Goal: Communication & Community: Participate in discussion

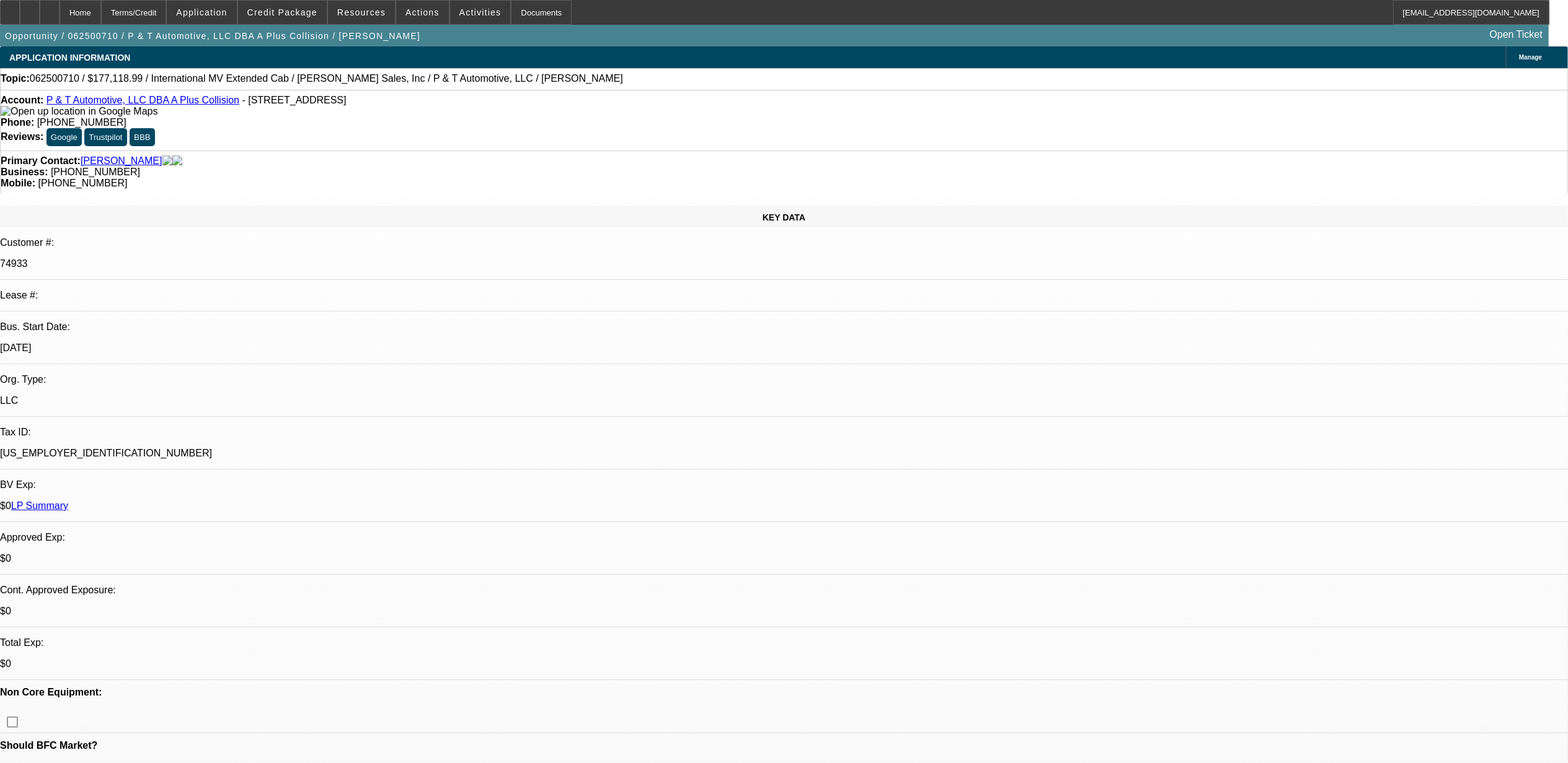
select select "0"
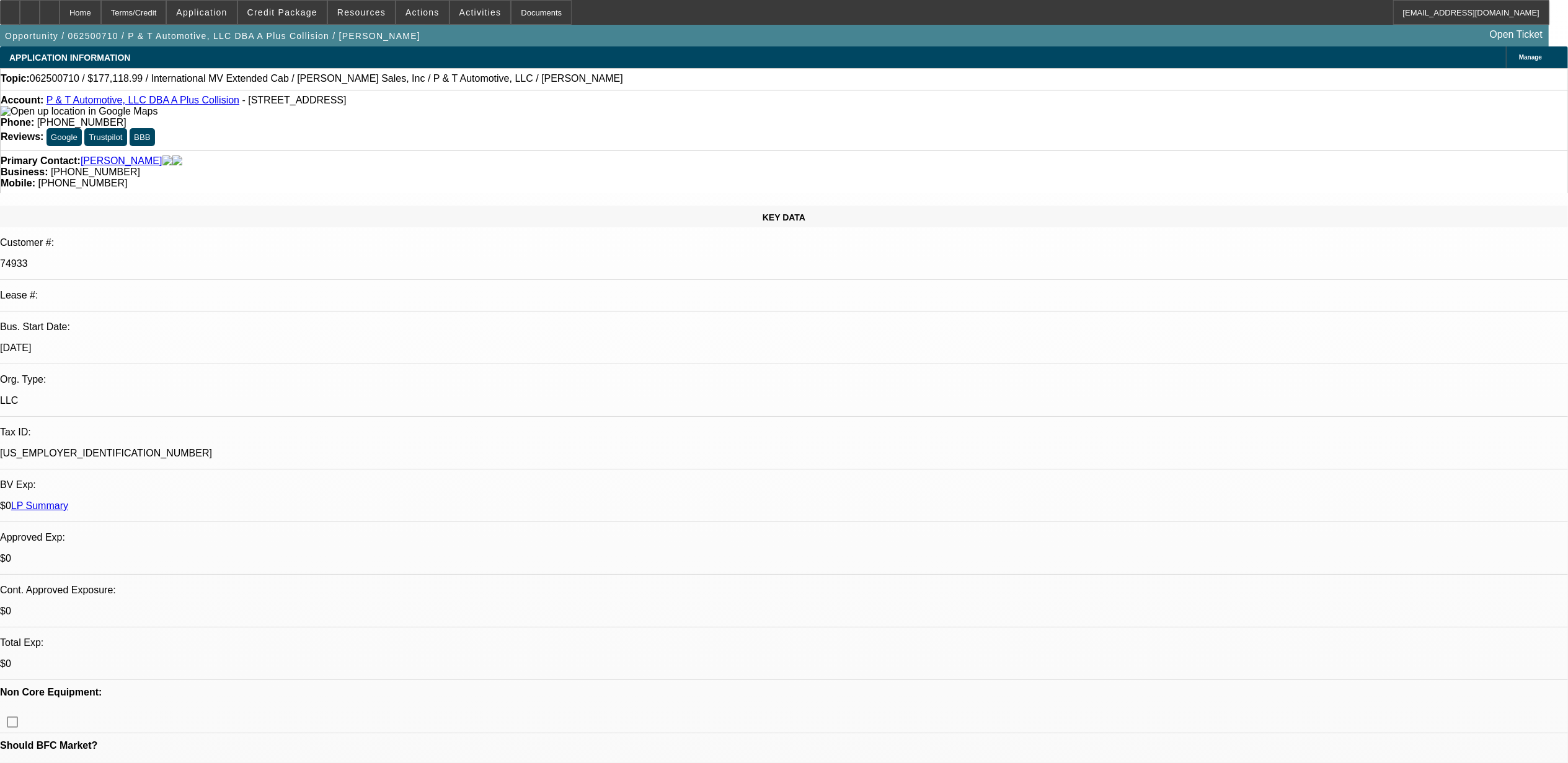
select select "0"
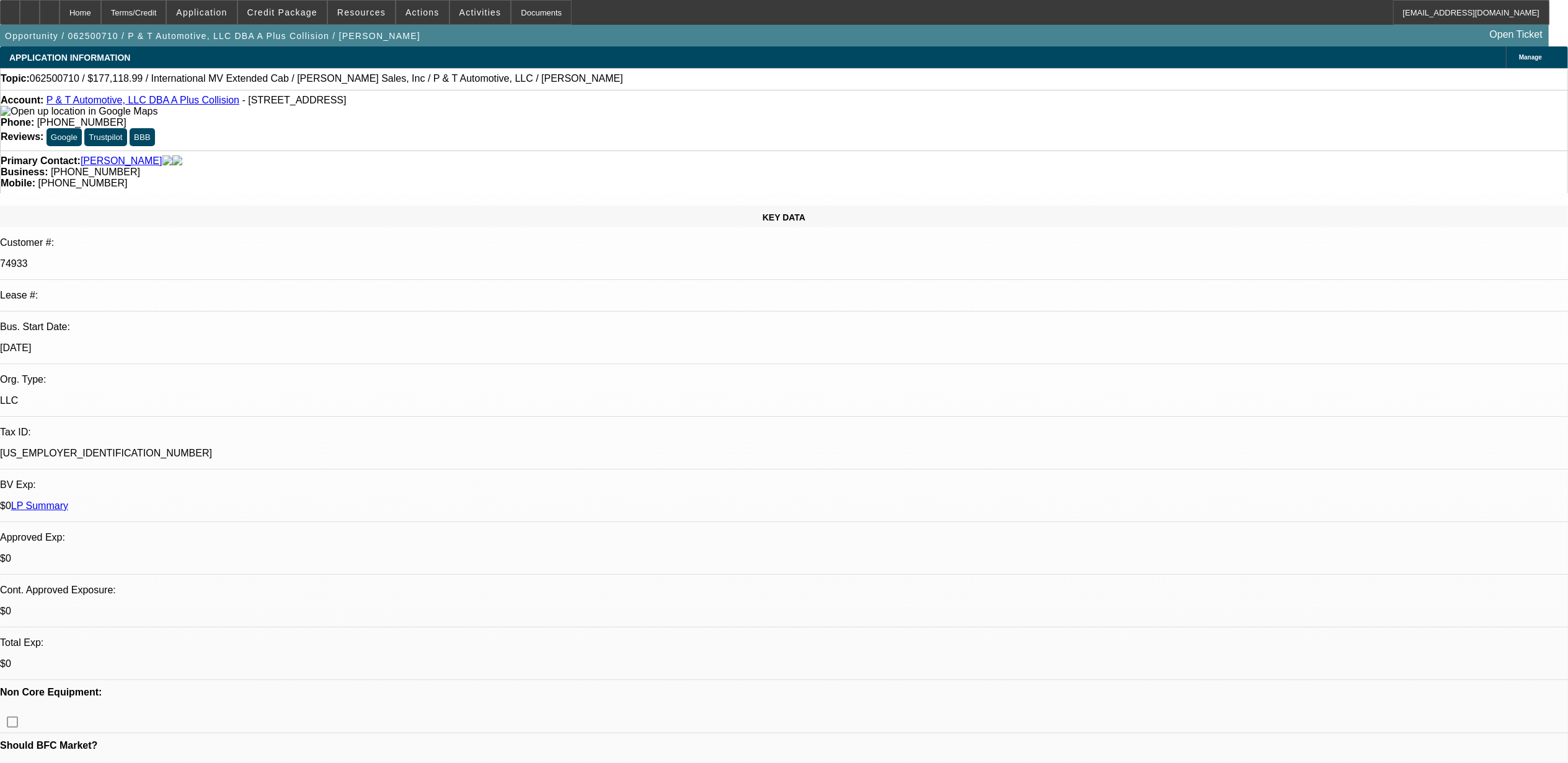
select select "0"
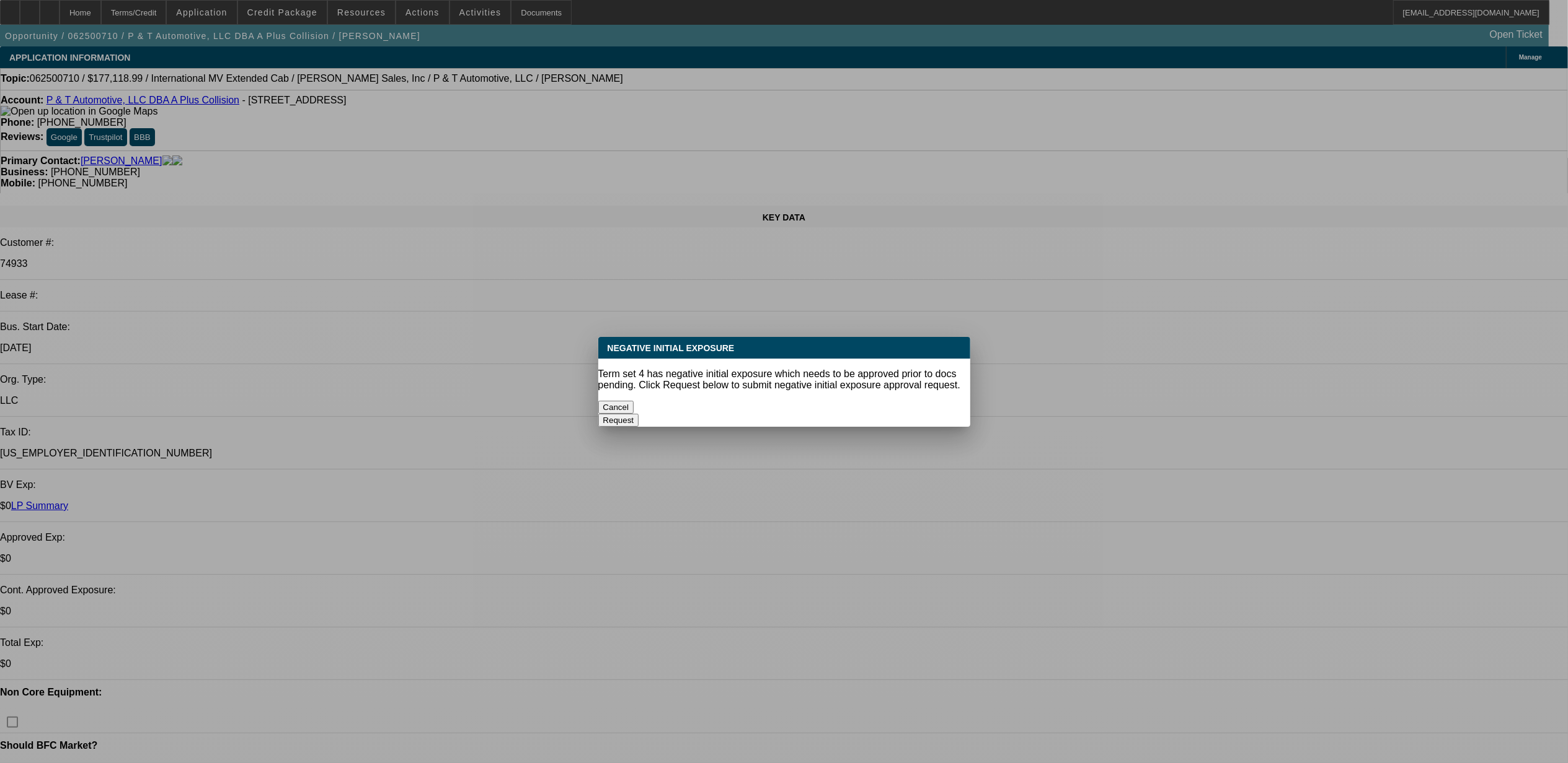
select select "1"
select select "2"
select select "6"
select select "1"
select select "2"
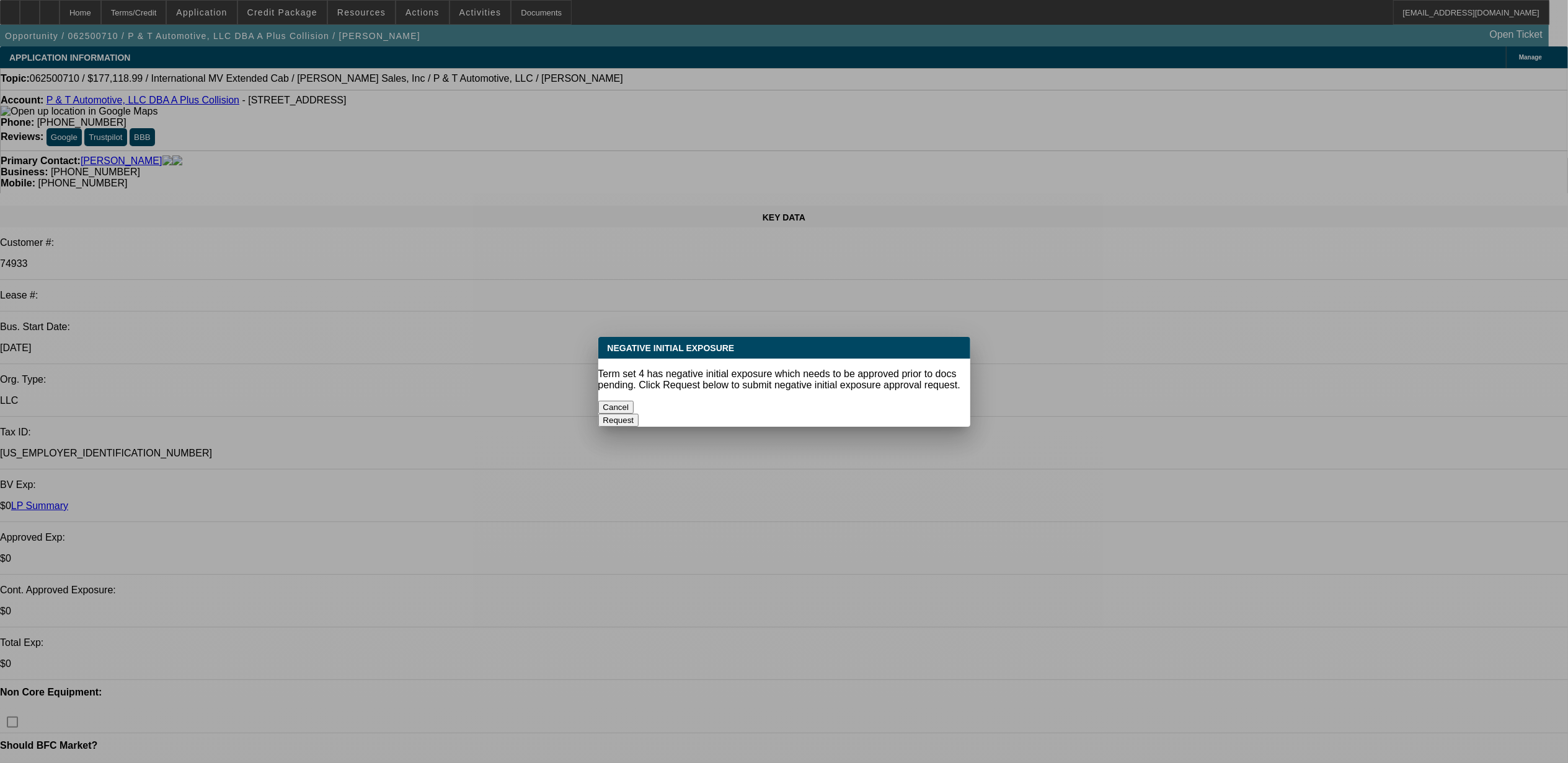
select select "6"
select select "1"
select select "2"
select select "6"
select select "1"
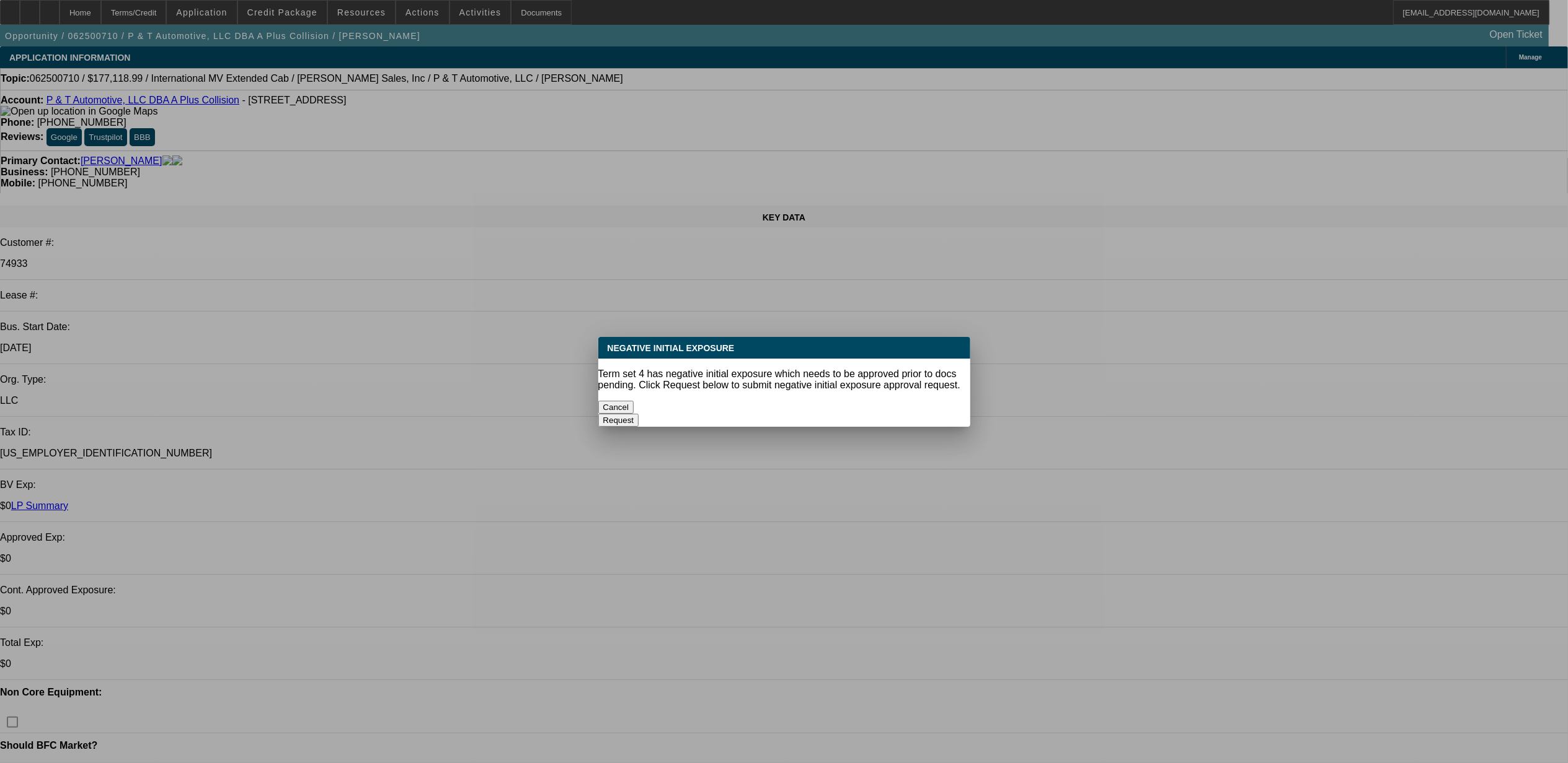
select select "2"
select select "6"
click at [634, 401] on button "Cancel" at bounding box center [616, 407] width 36 height 13
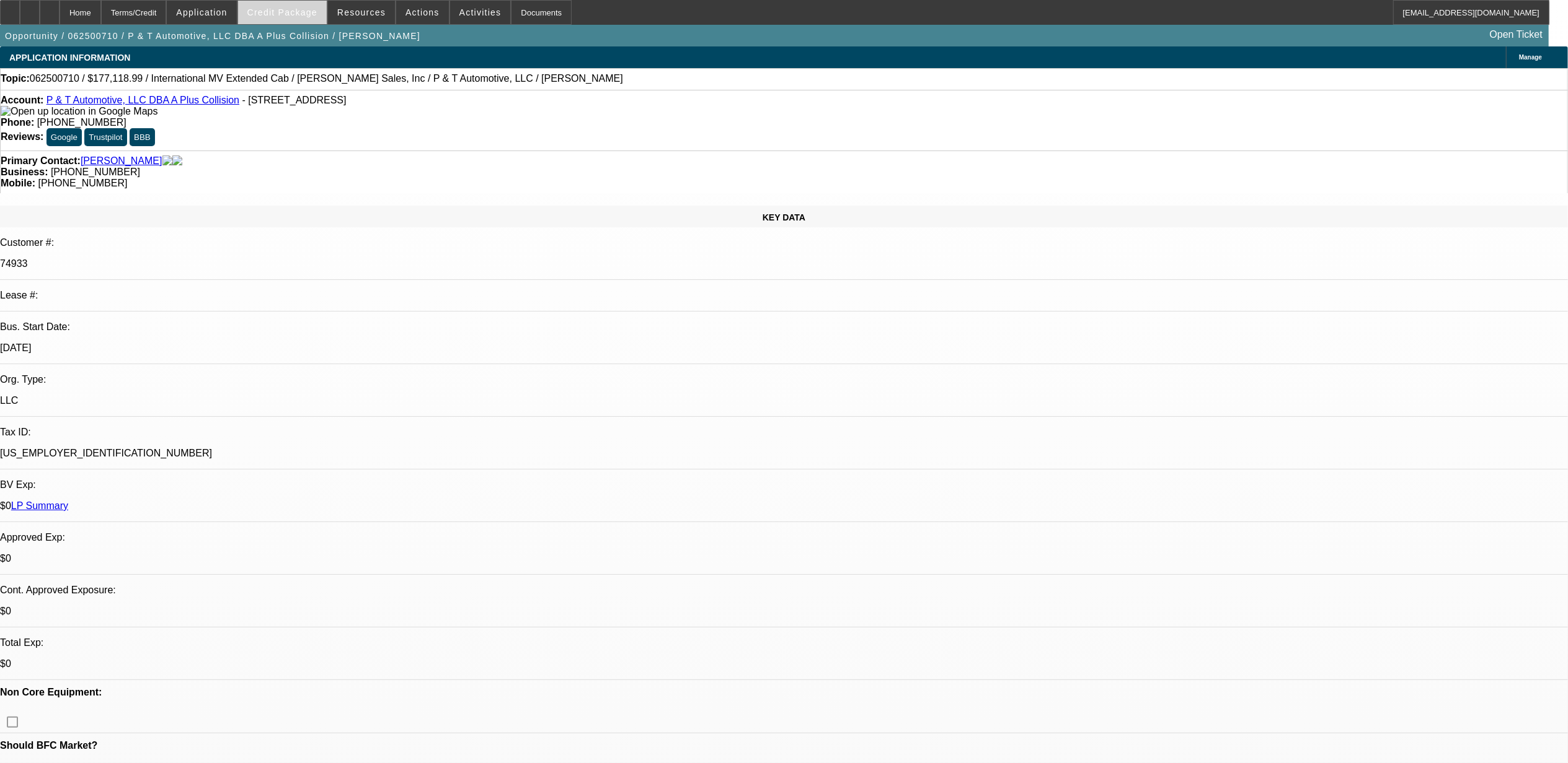
click at [294, 13] on span "Credit Package" at bounding box center [282, 13] width 70 height 10
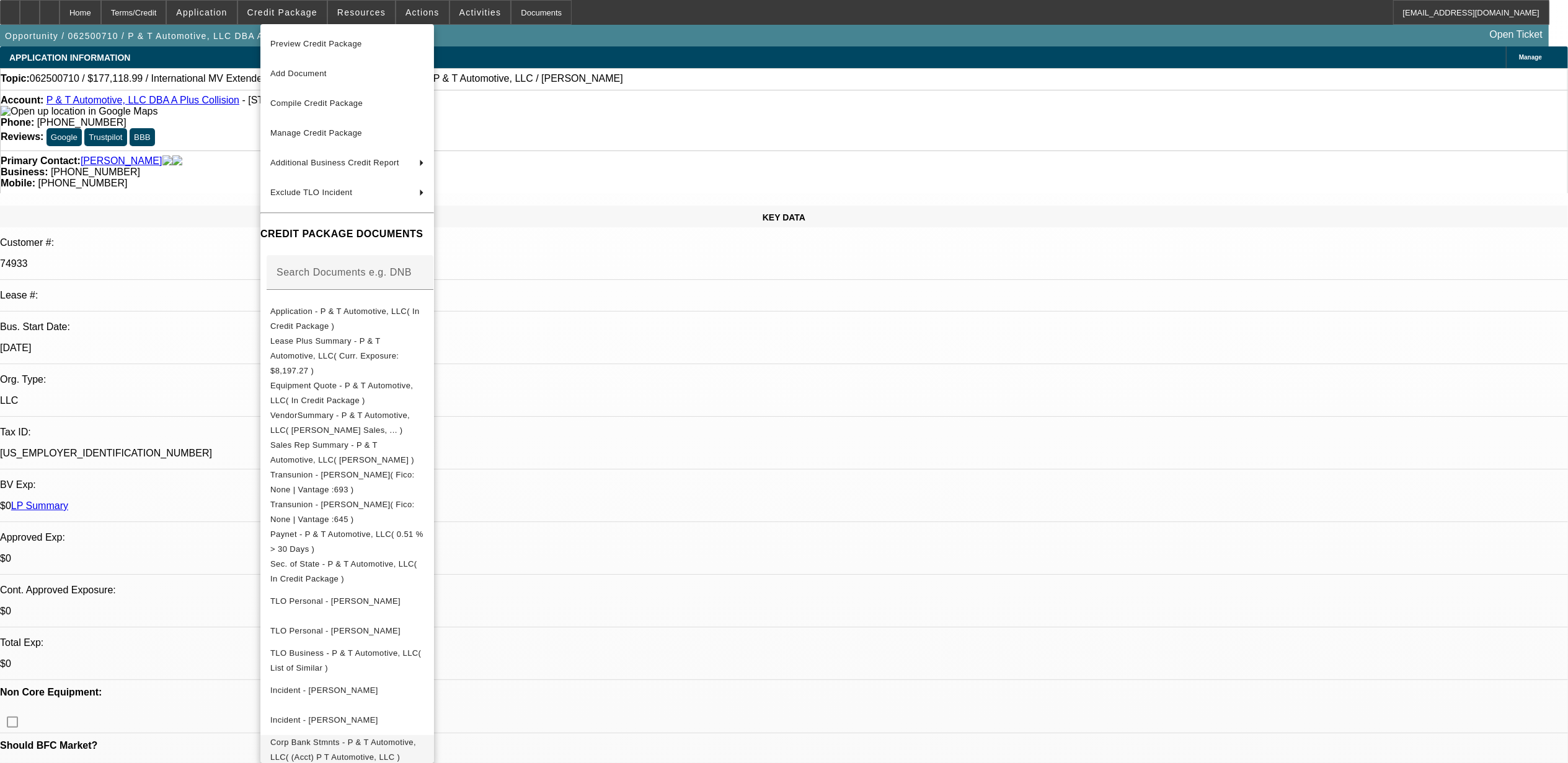
drag, startPoint x: 326, startPoint y: 733, endPoint x: 378, endPoint y: 642, distance: 104.8
click at [328, 737] on span "Corp Bank Stmnts - P & T Automotive, LLC( (Acct) P T Automotive, LLC )" at bounding box center [343, 749] width 146 height 24
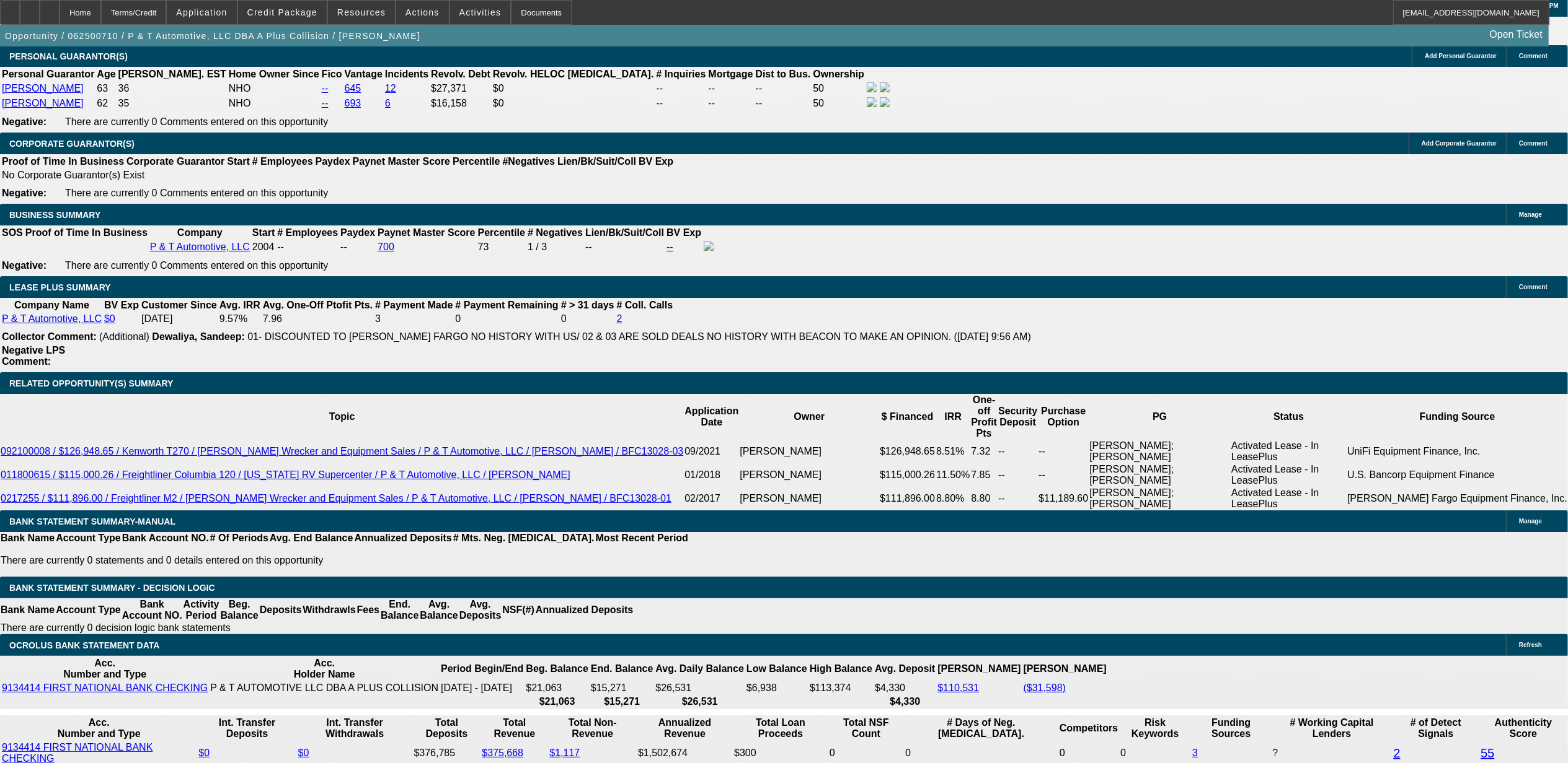
scroll to position [2148, 0]
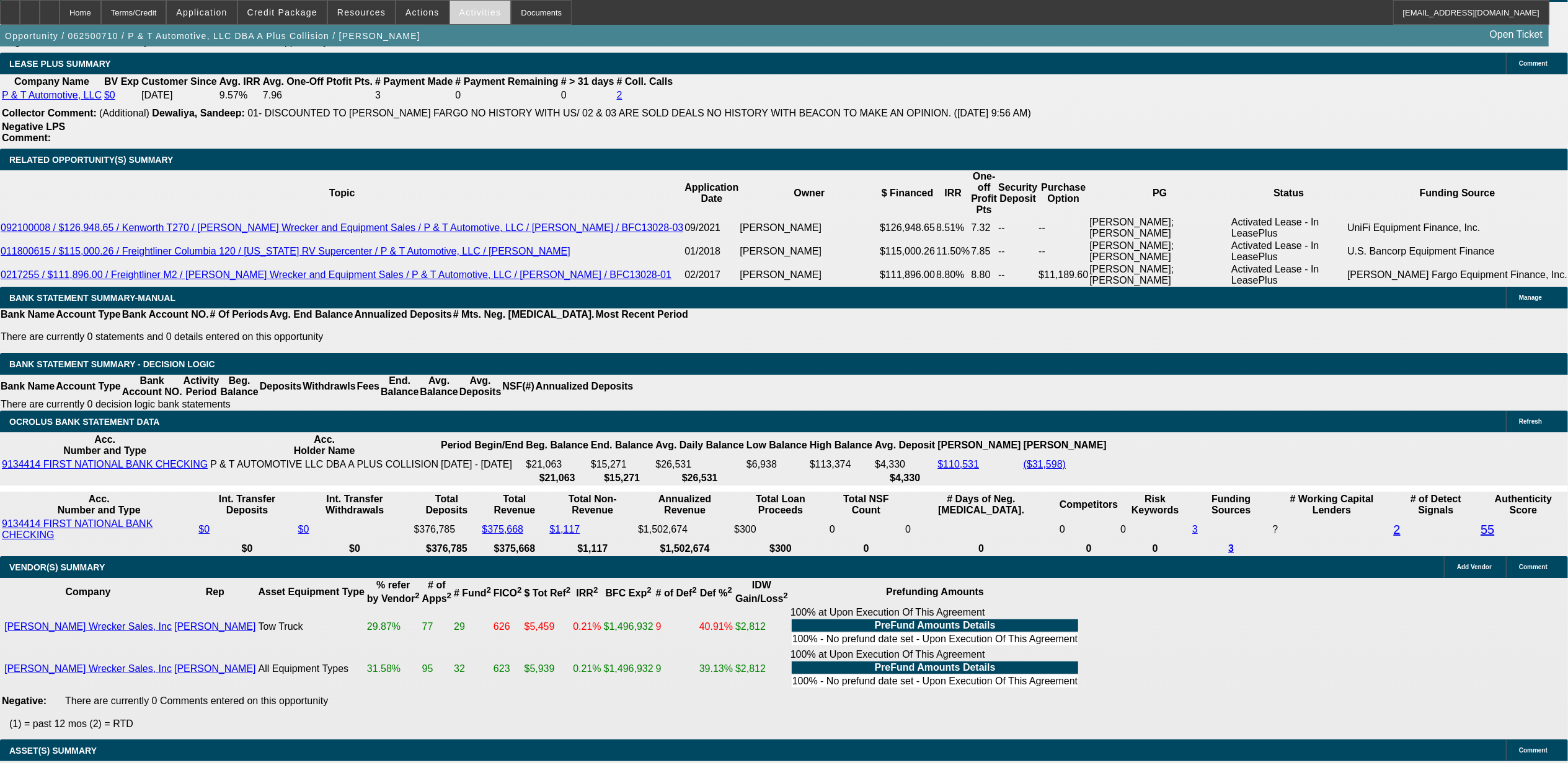
click at [464, 8] on span "Activities" at bounding box center [480, 13] width 42 height 10
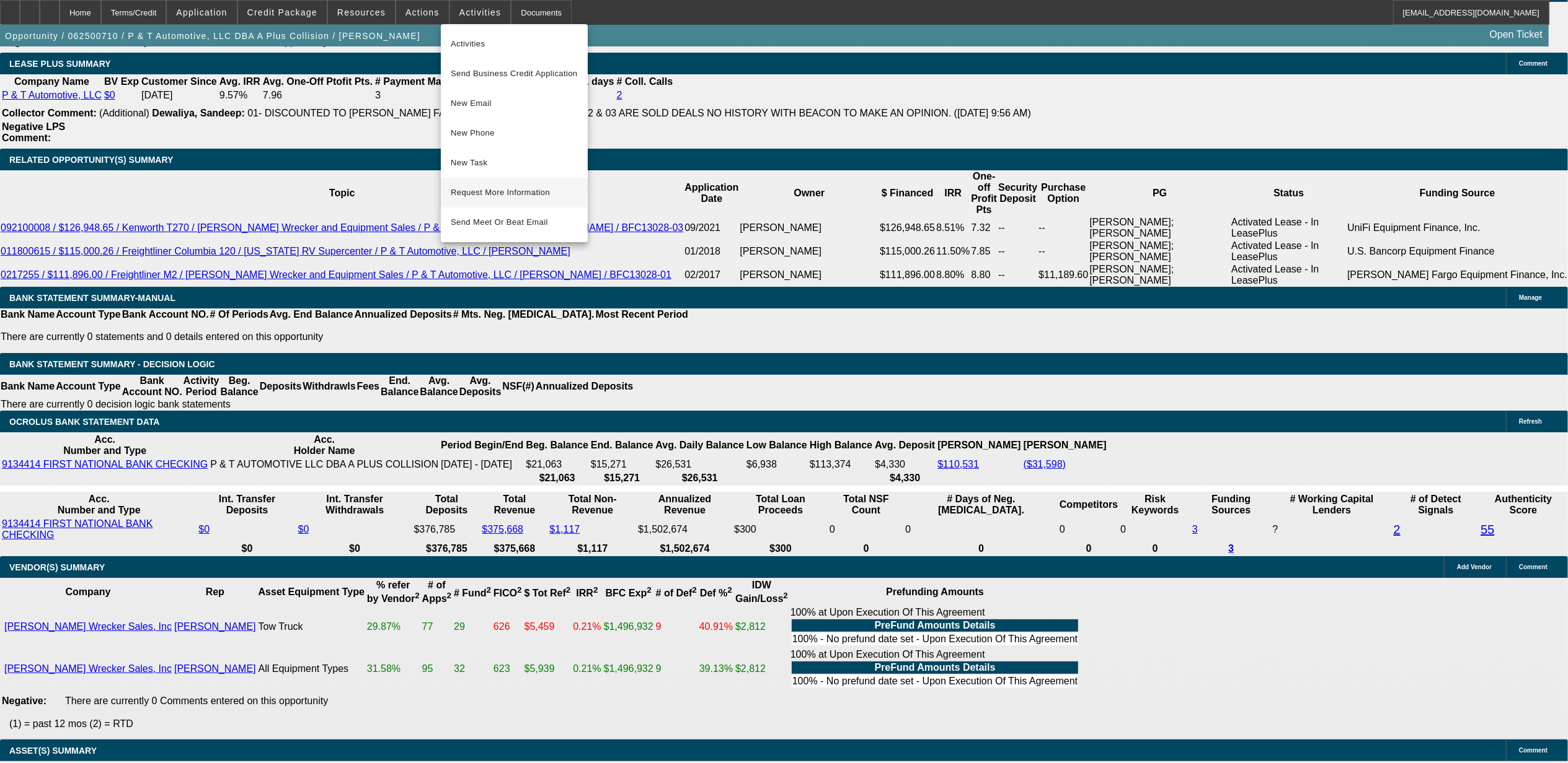
click at [489, 194] on span "Request More Information" at bounding box center [514, 193] width 127 height 15
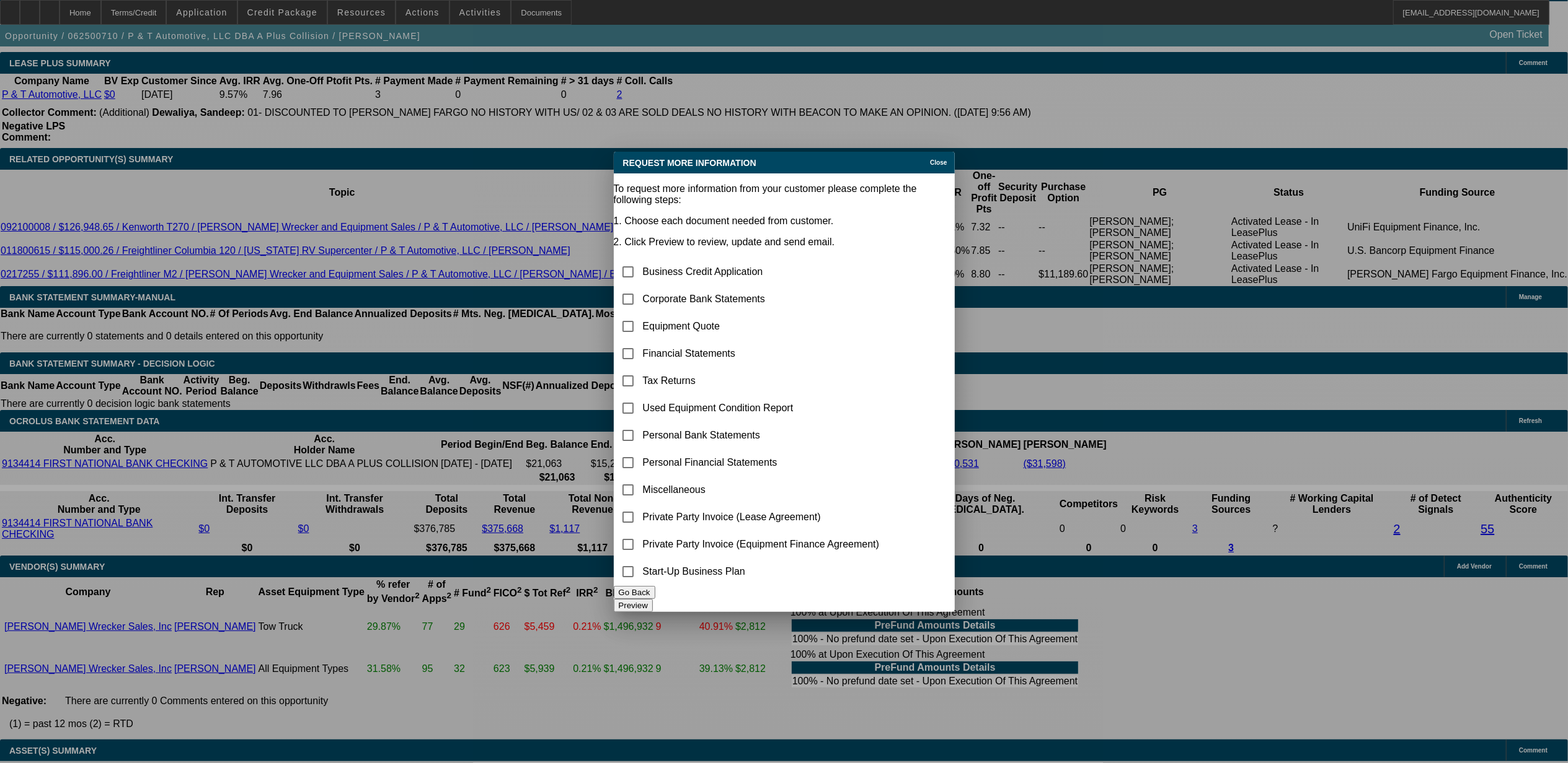
scroll to position [0, 0]
click at [640, 287] on input "checkbox" at bounding box center [628, 299] width 25 height 25
checkbox input "true"
click at [653, 599] on button "Preview" at bounding box center [633, 606] width 39 height 13
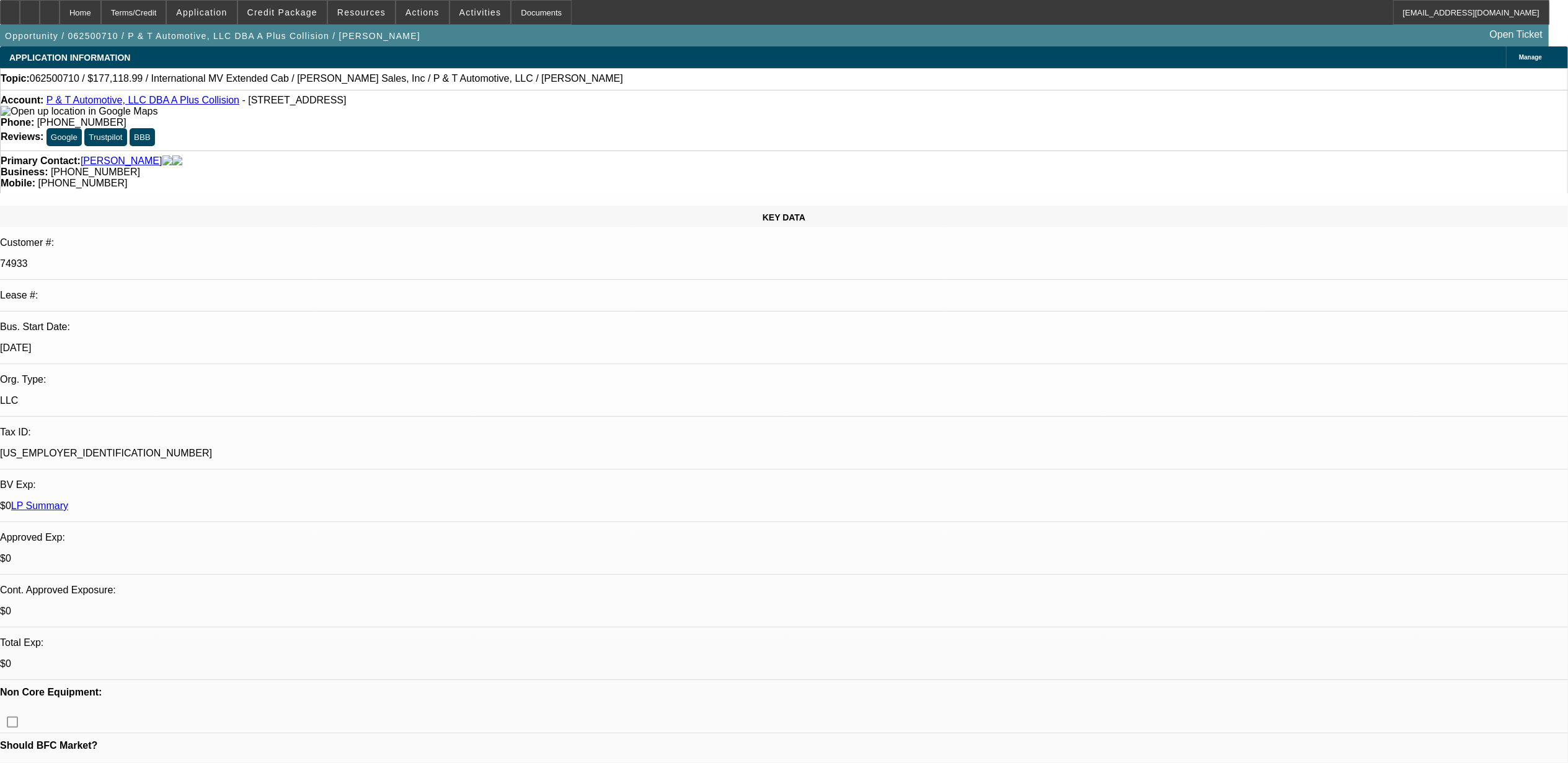
click at [54, 82] on span "062500710 / $177,118.99 / International MV Extended Cab / Jeff Ingram Wrecker S…" at bounding box center [326, 79] width 593 height 11
copy span "062500710"
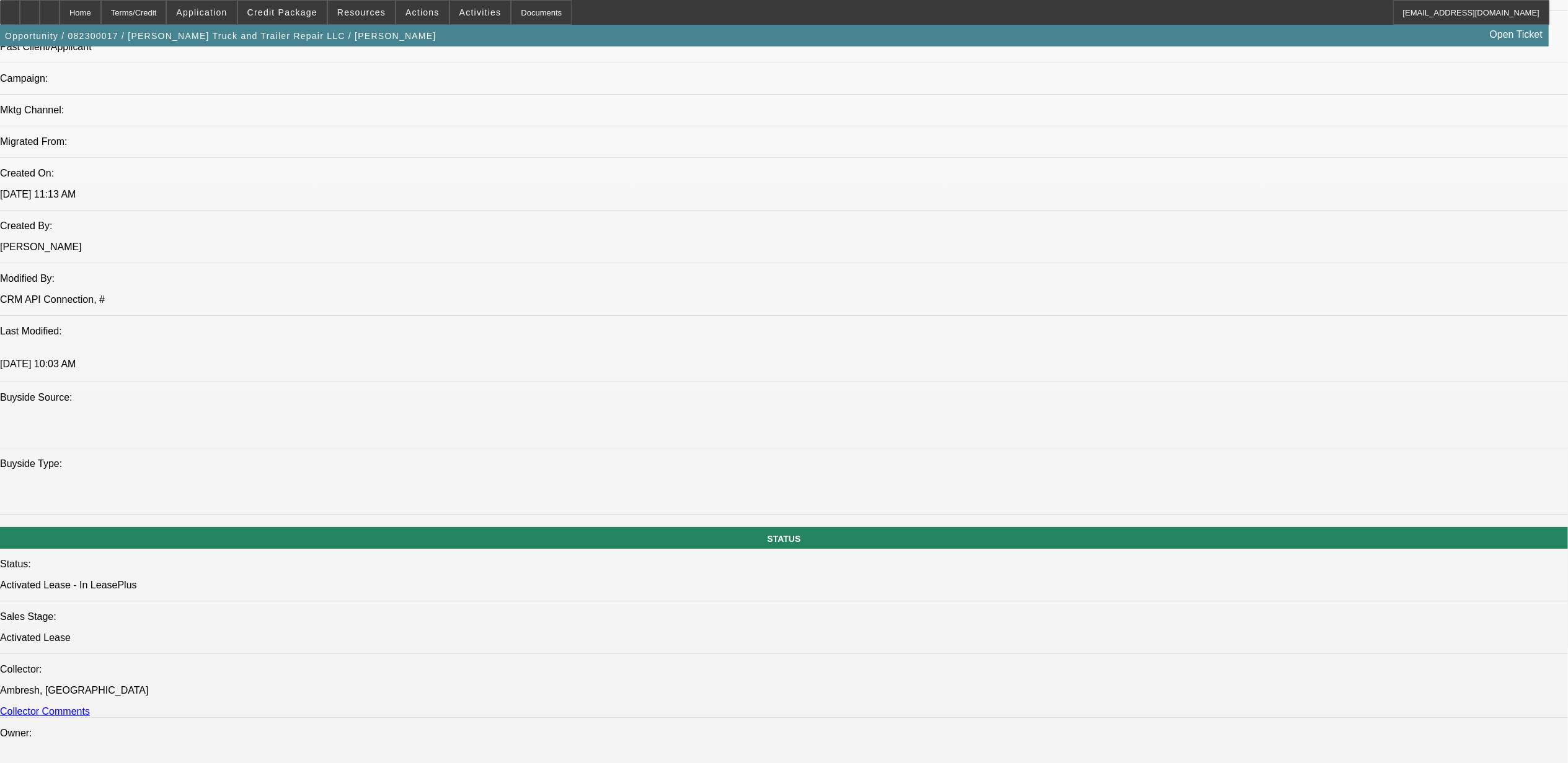
select select "0"
select select "2"
select select "0.1"
select select "0"
select select "2"
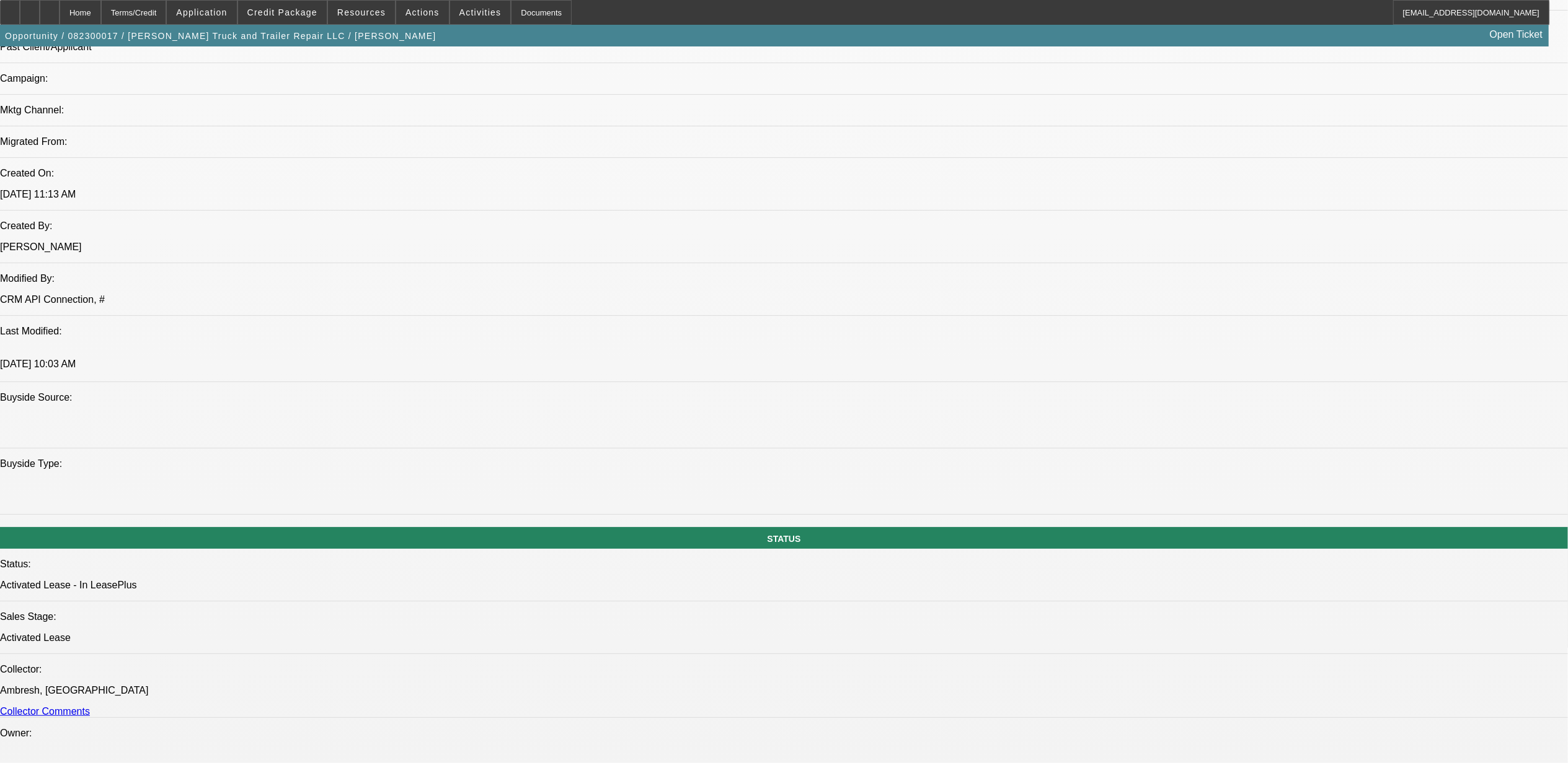
select select "0.1"
select select "0"
select select "2"
select select "0"
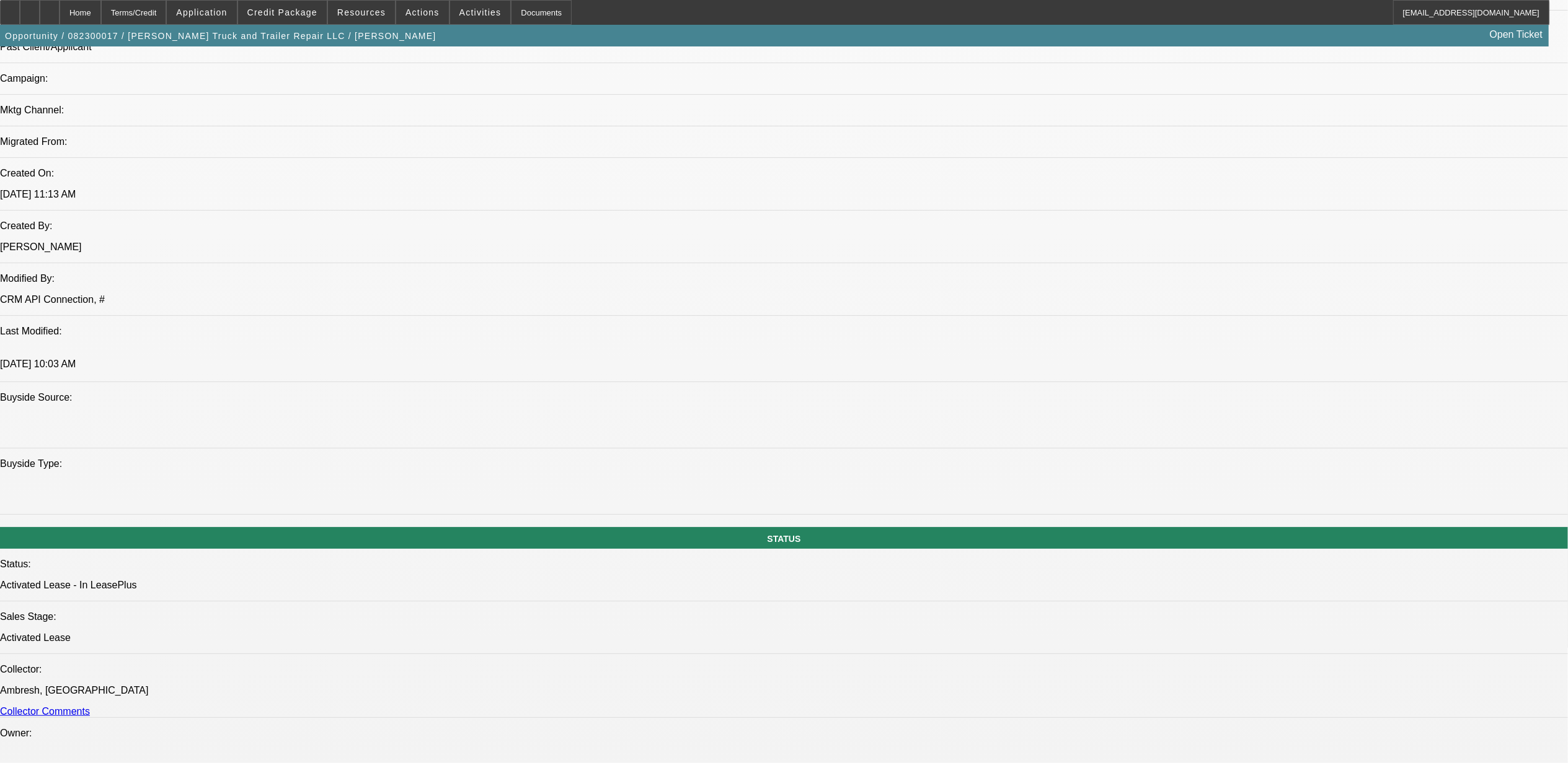
select select "2"
select select "0"
select select "1"
select select "2"
select select "4"
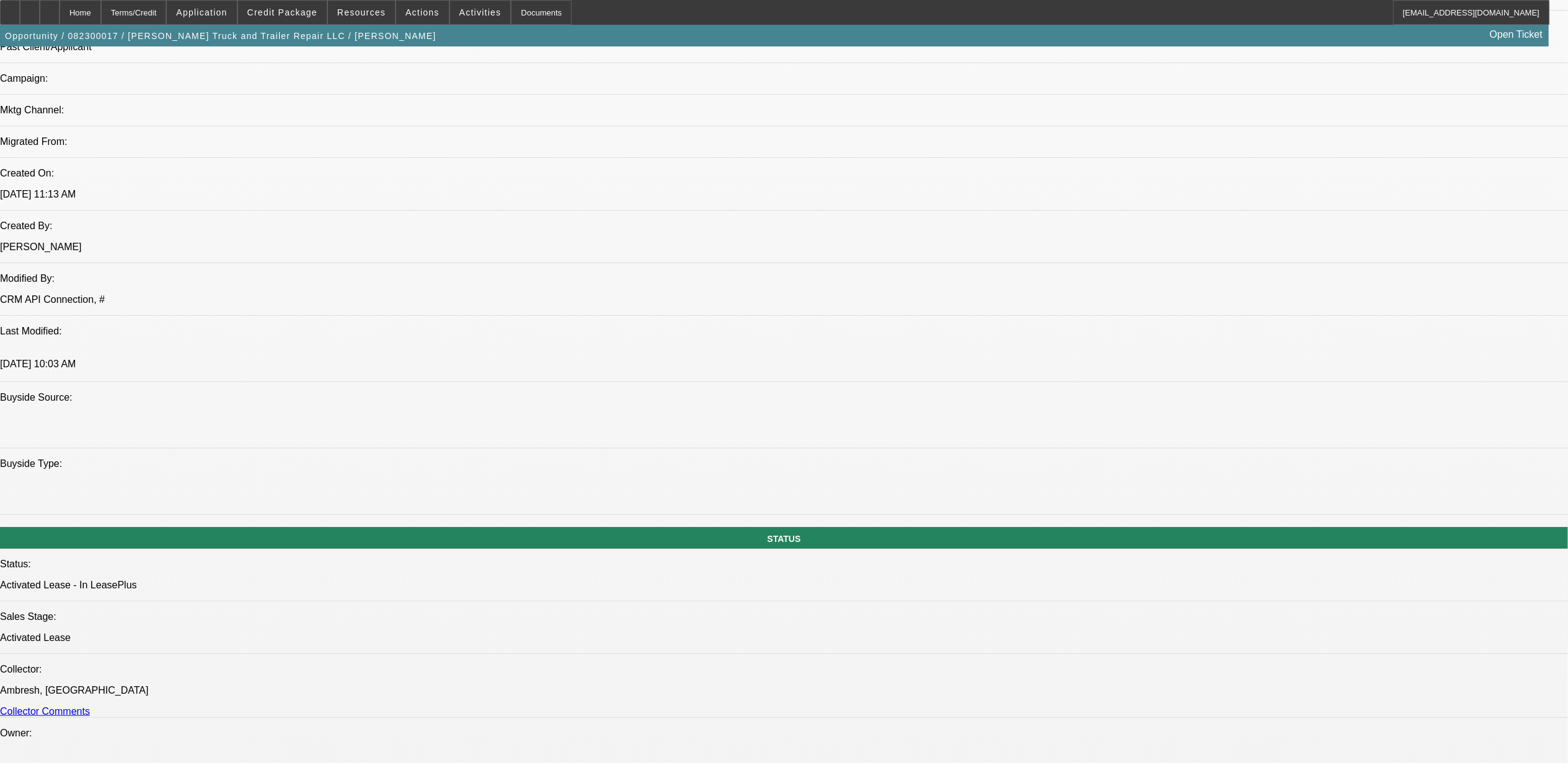
select select "1"
select select "2"
select select "4"
select select "1"
select select "2"
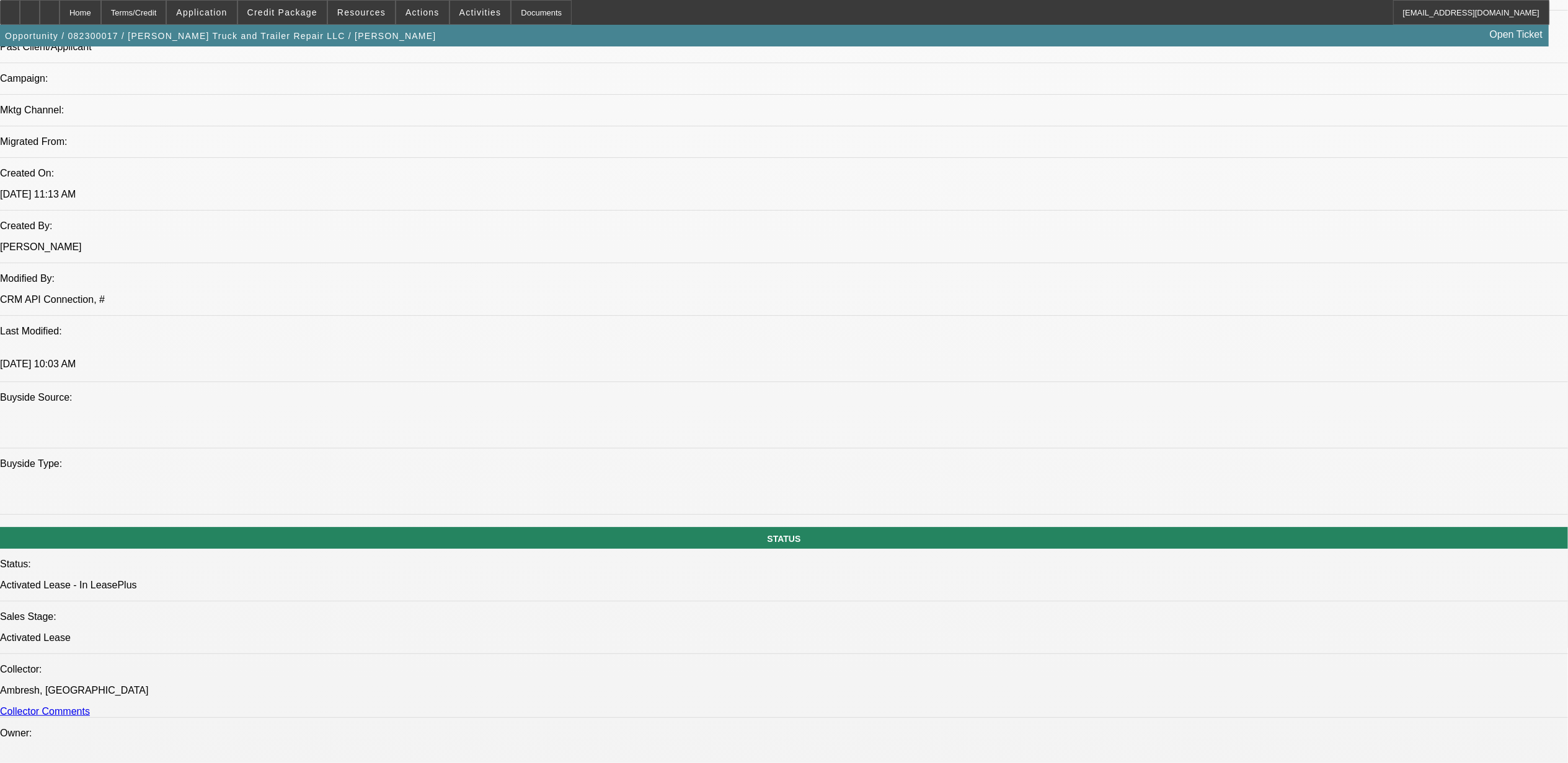
select select "6"
select select "1"
select select "2"
select select "6"
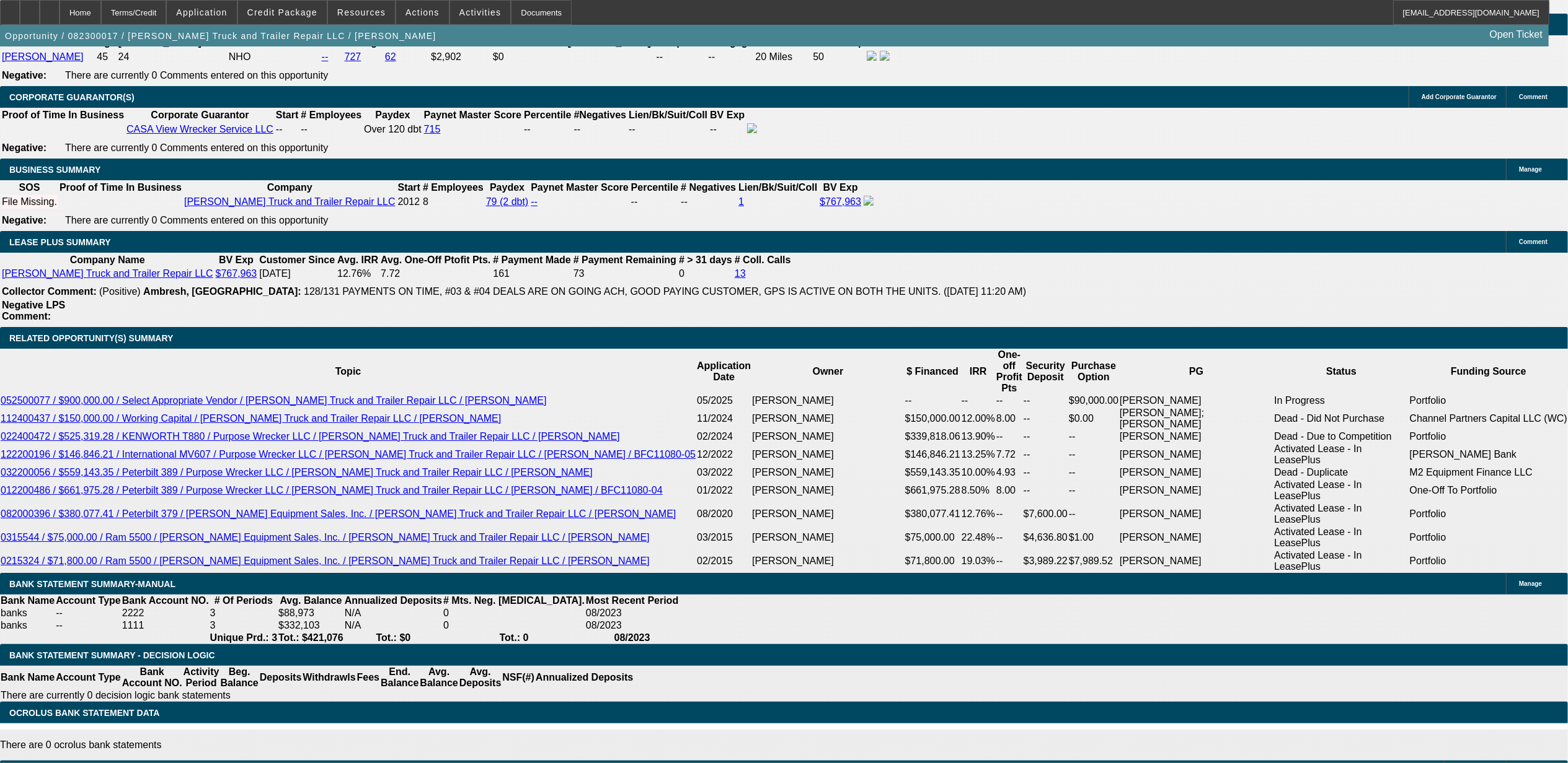
scroll to position [1817, 0]
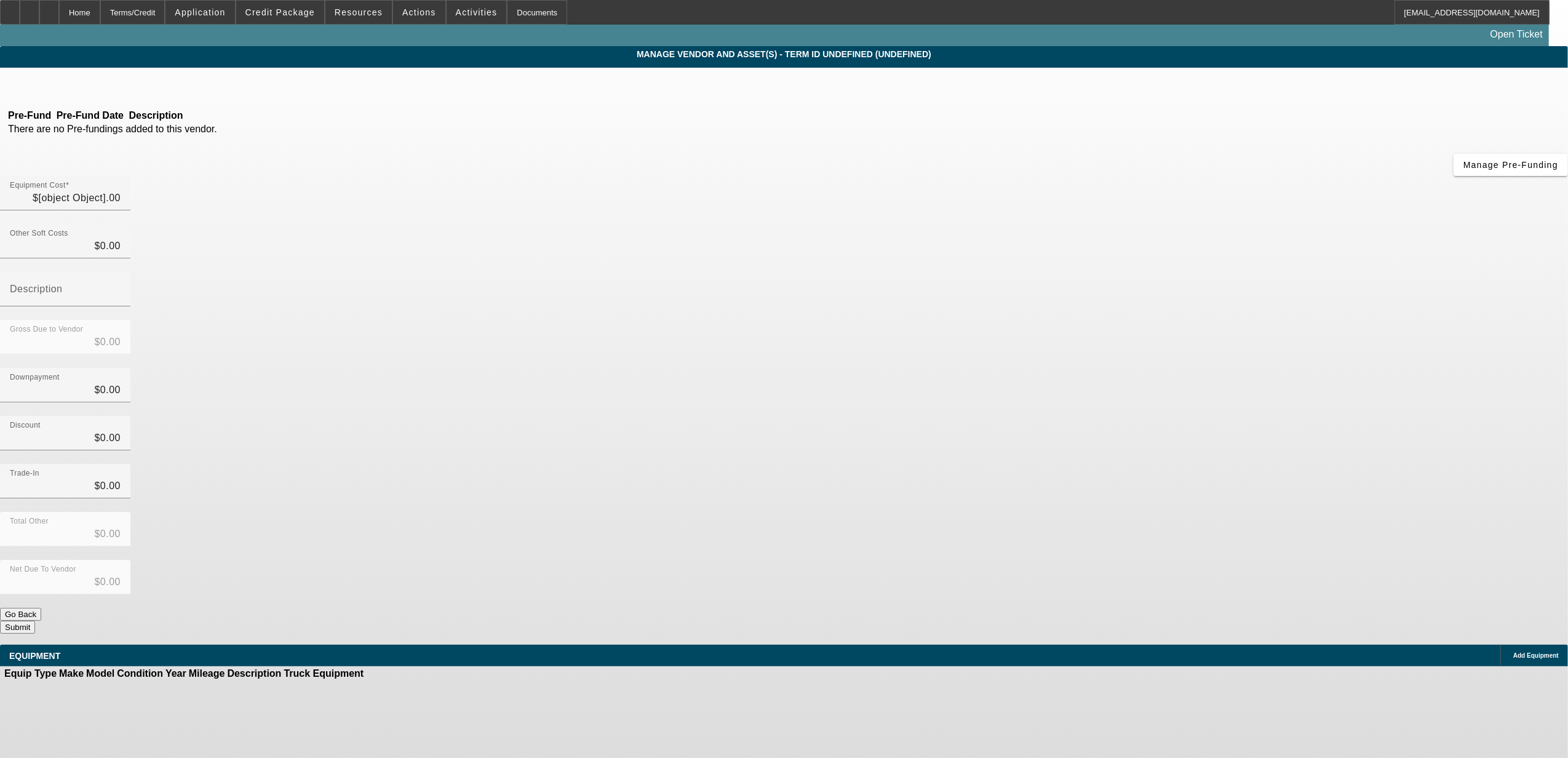
type input "$1,025,000.44"
type input "$775,000.00"
type input "$250,000.44"
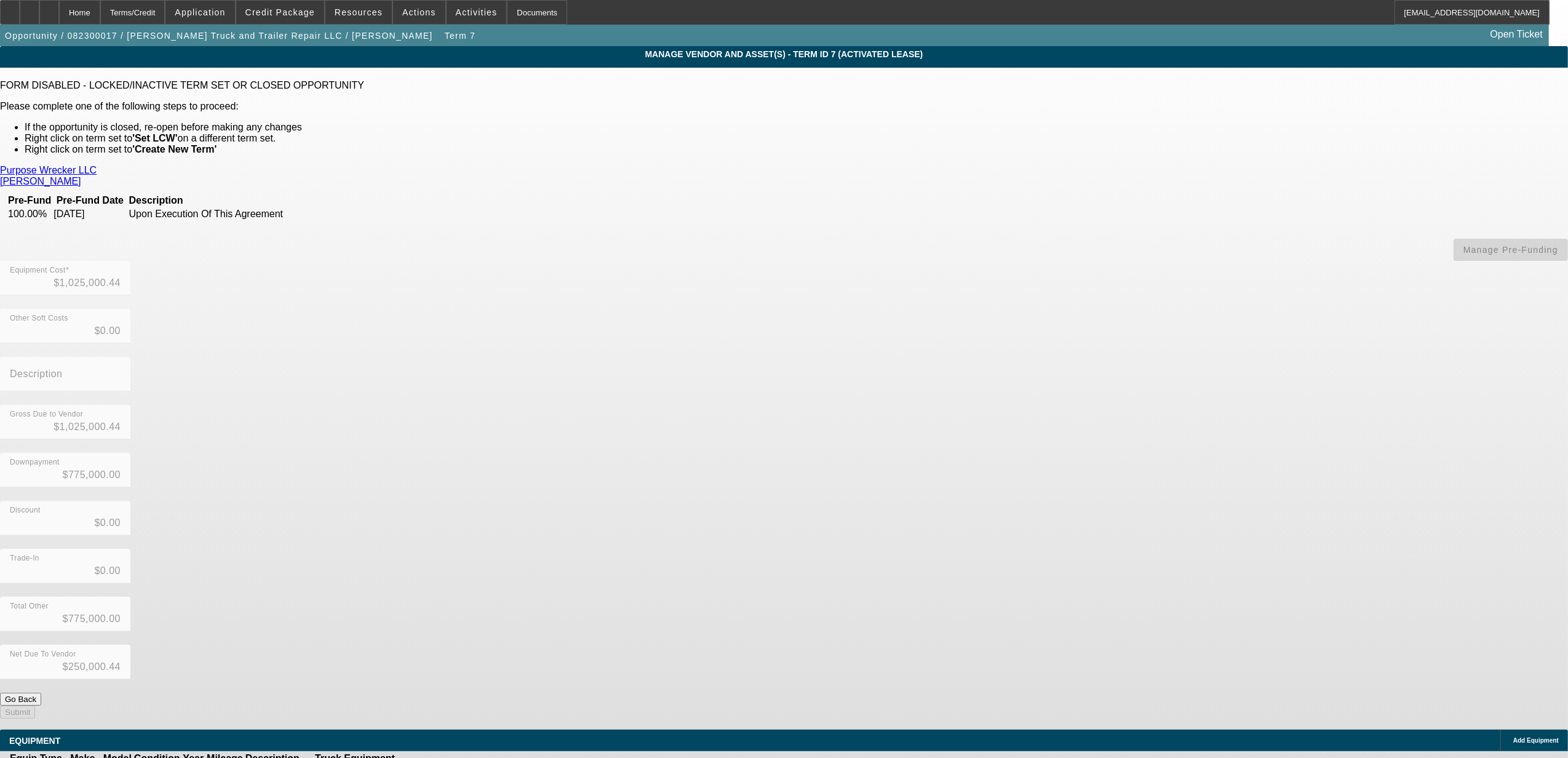
click at [447, 757] on icon at bounding box center [447, 772] width 0 height 0
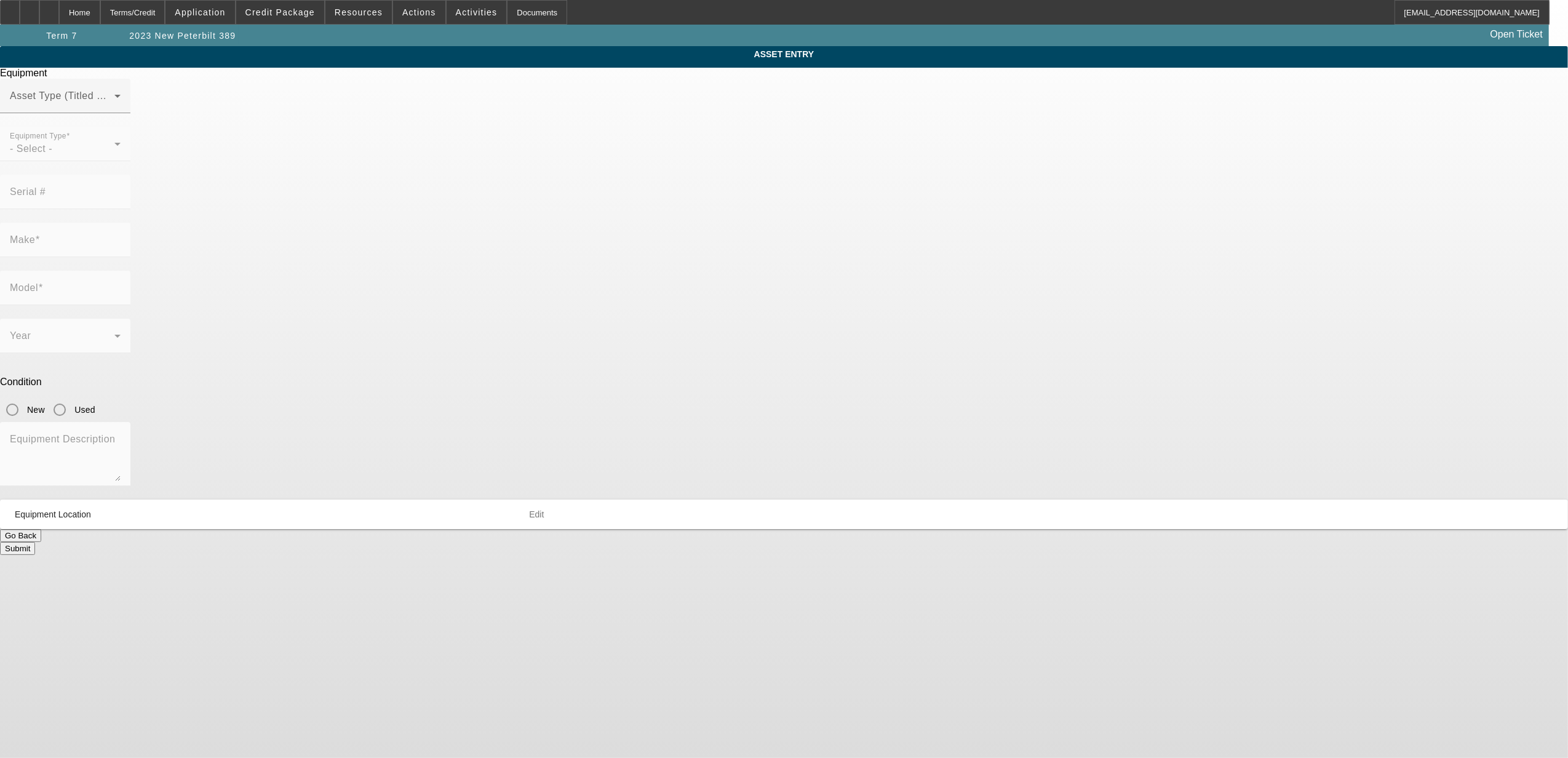
type input "1NPXX4TX0PD890540"
type input "Peterbilt"
type input "389"
radio input "true"
type textarea "with:"
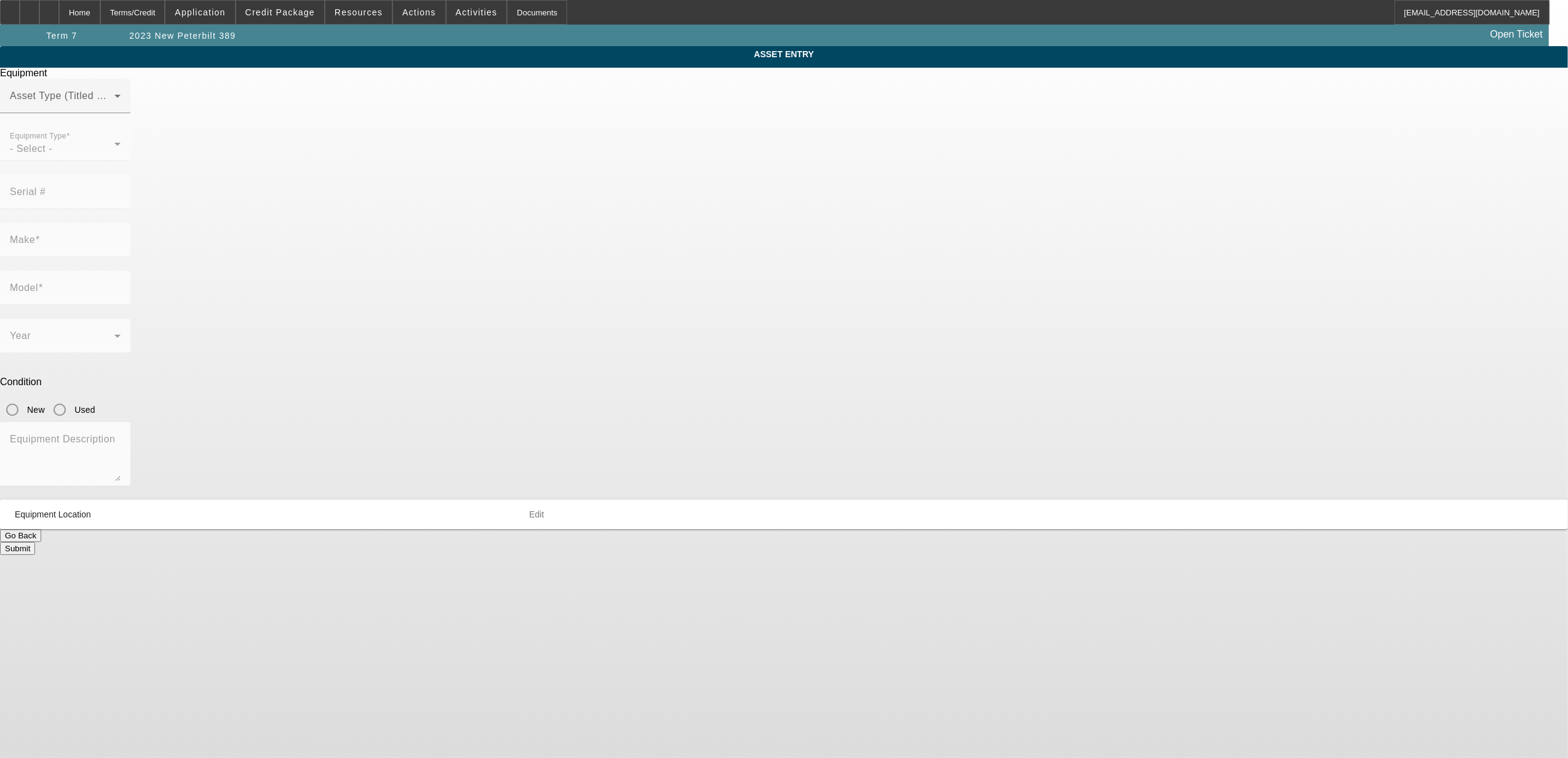
type input "4515 US Highway 80 E"
type input "Mesquite"
type input "75150"
type input "Dallas"
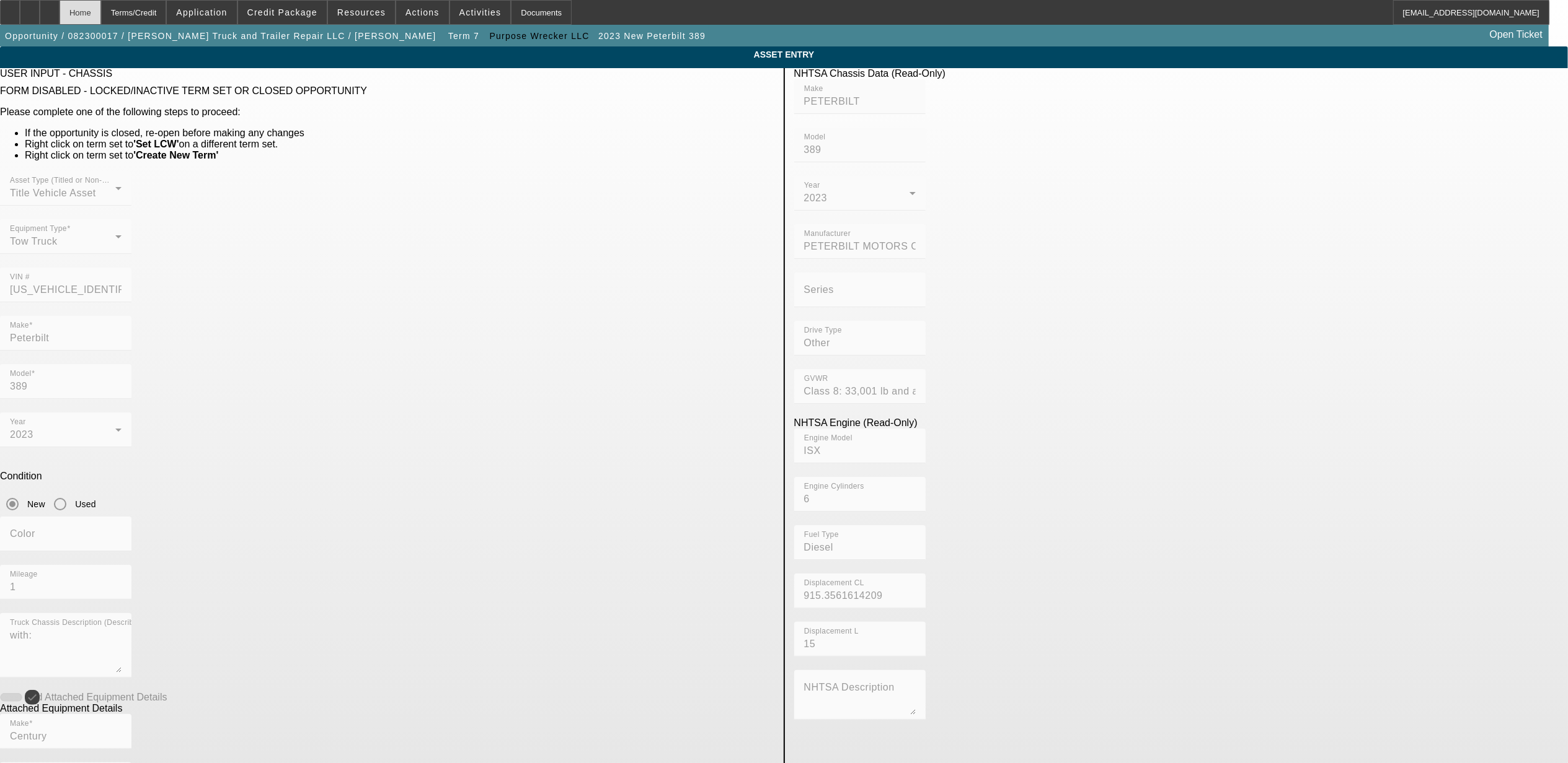
click at [101, 20] on div "Home" at bounding box center [80, 12] width 42 height 25
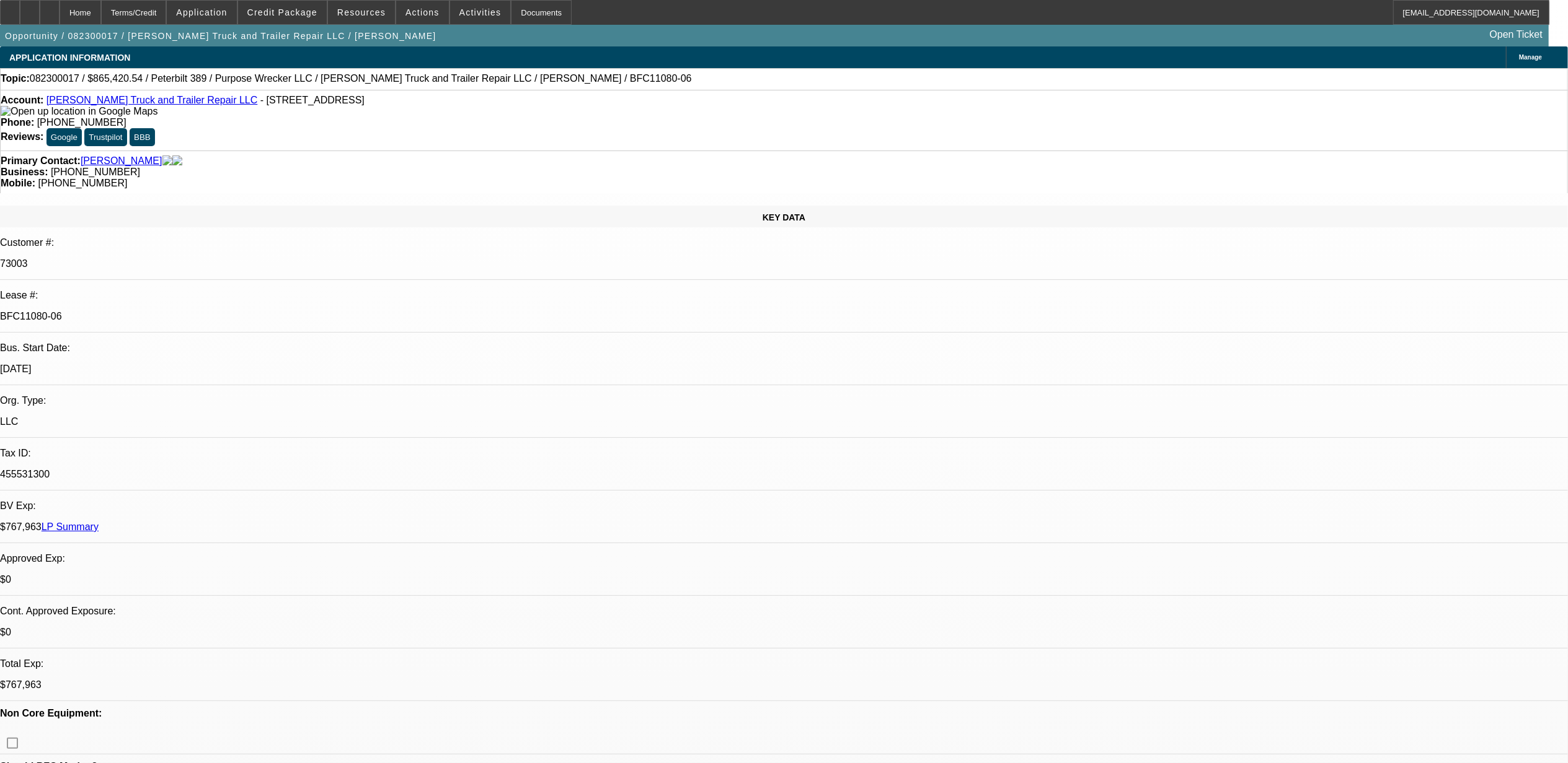
select select "0"
select select "2"
select select "0.1"
select select "4"
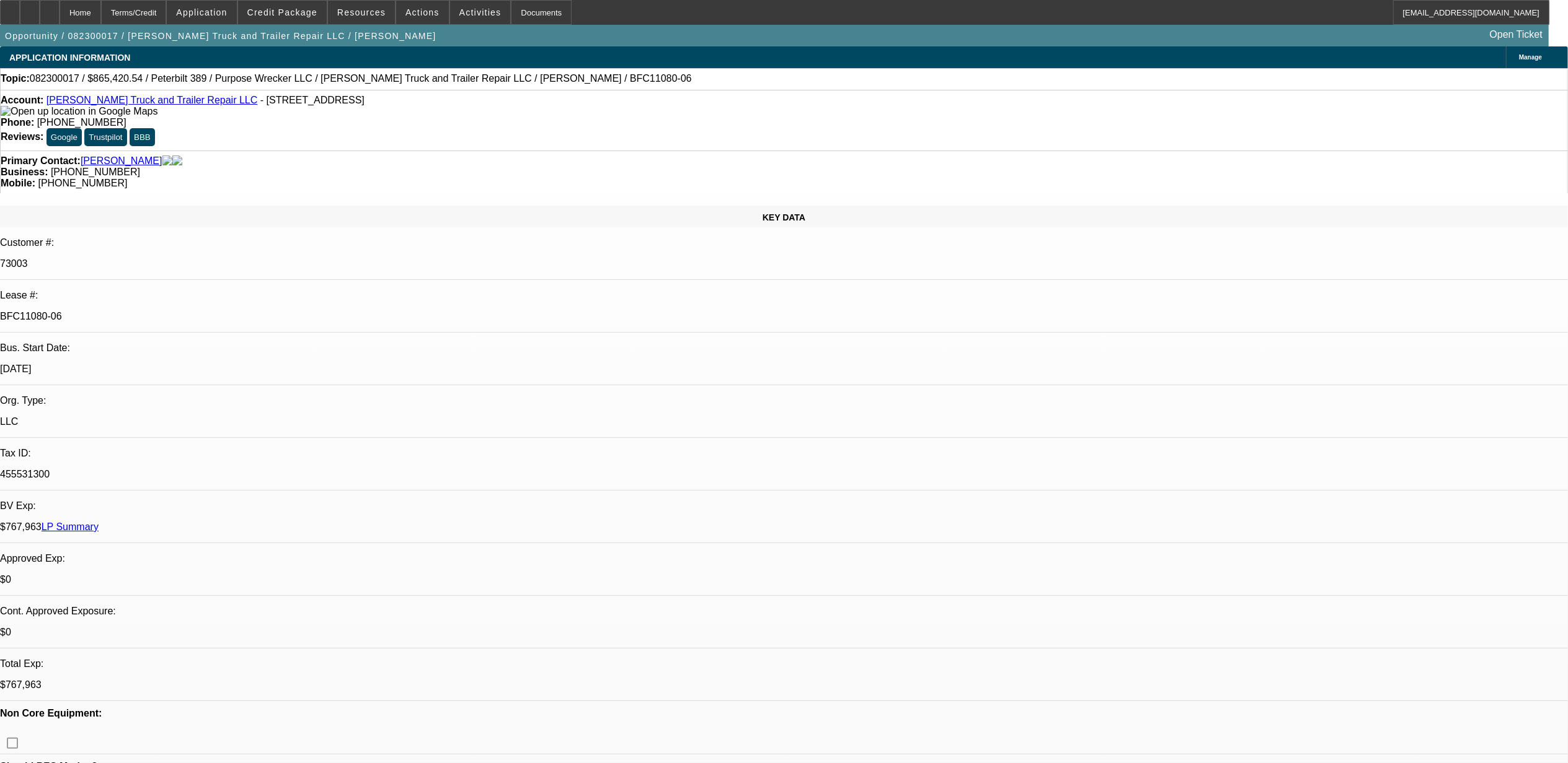
select select "0"
select select "2"
select select "0.1"
select select "4"
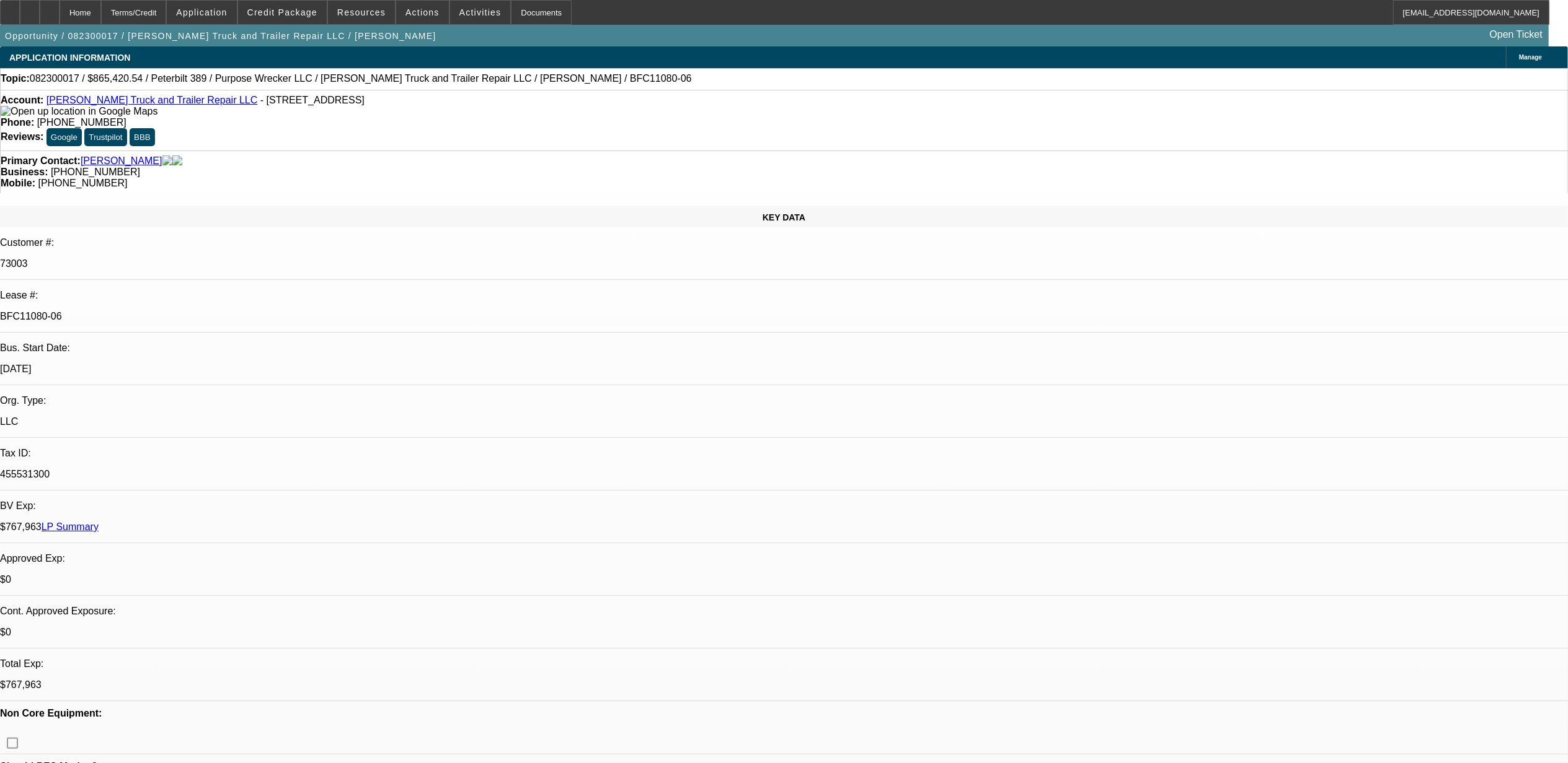
select select "0"
select select "2"
select select "0"
select select "6"
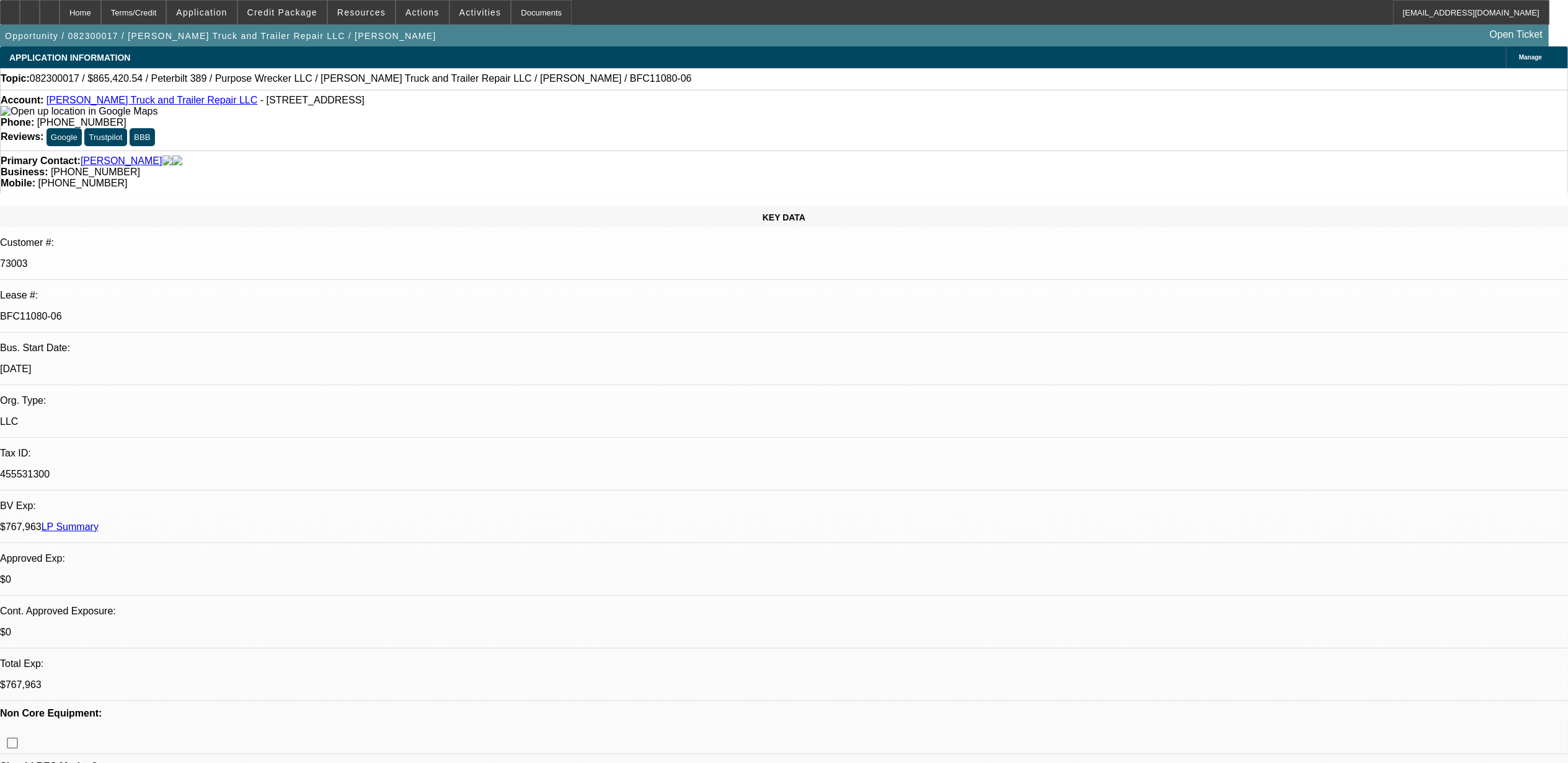
select select "0"
select select "2"
select select "0"
select select "6"
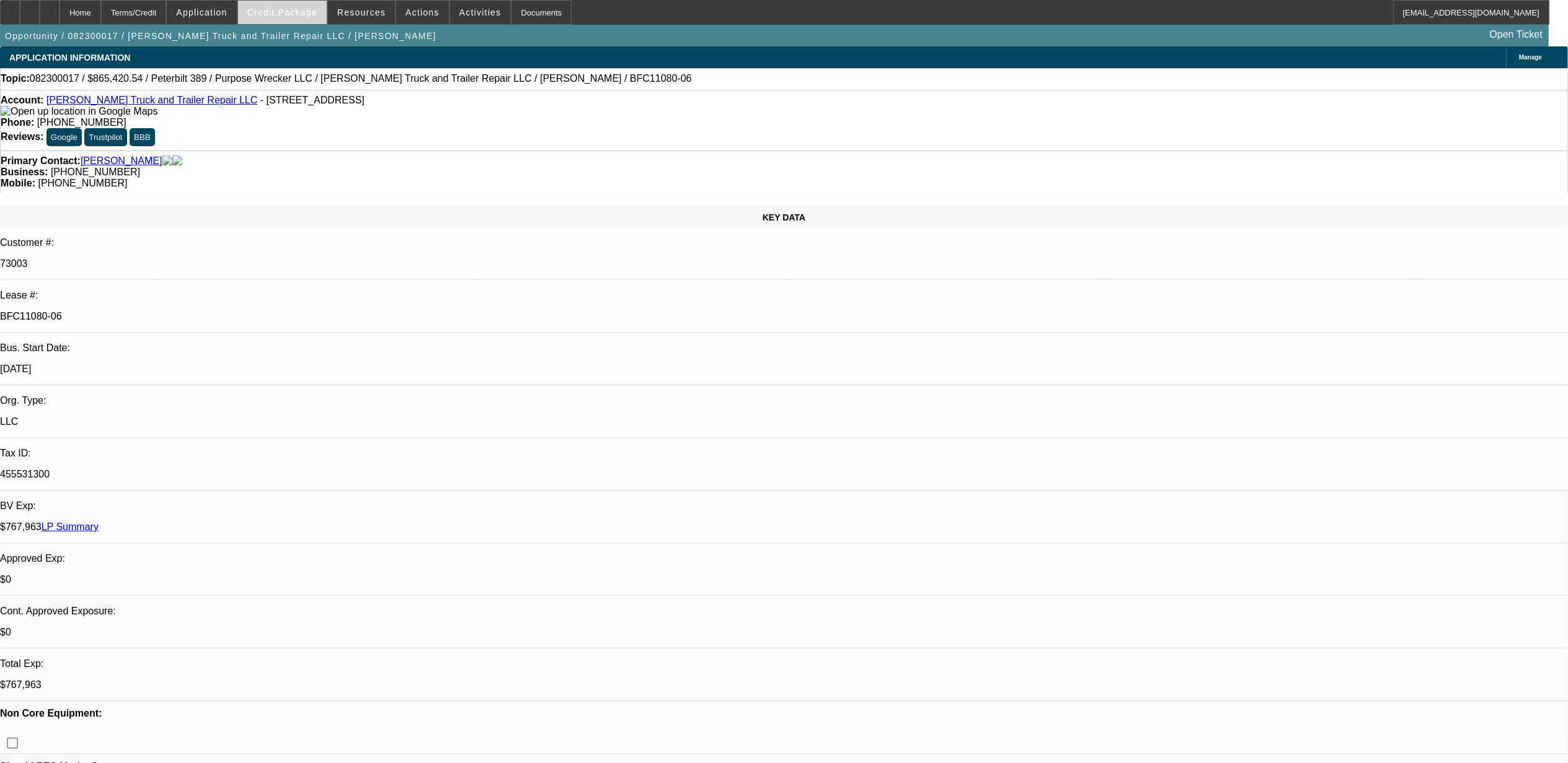
click at [303, 17] on span at bounding box center [283, 12] width 88 height 30
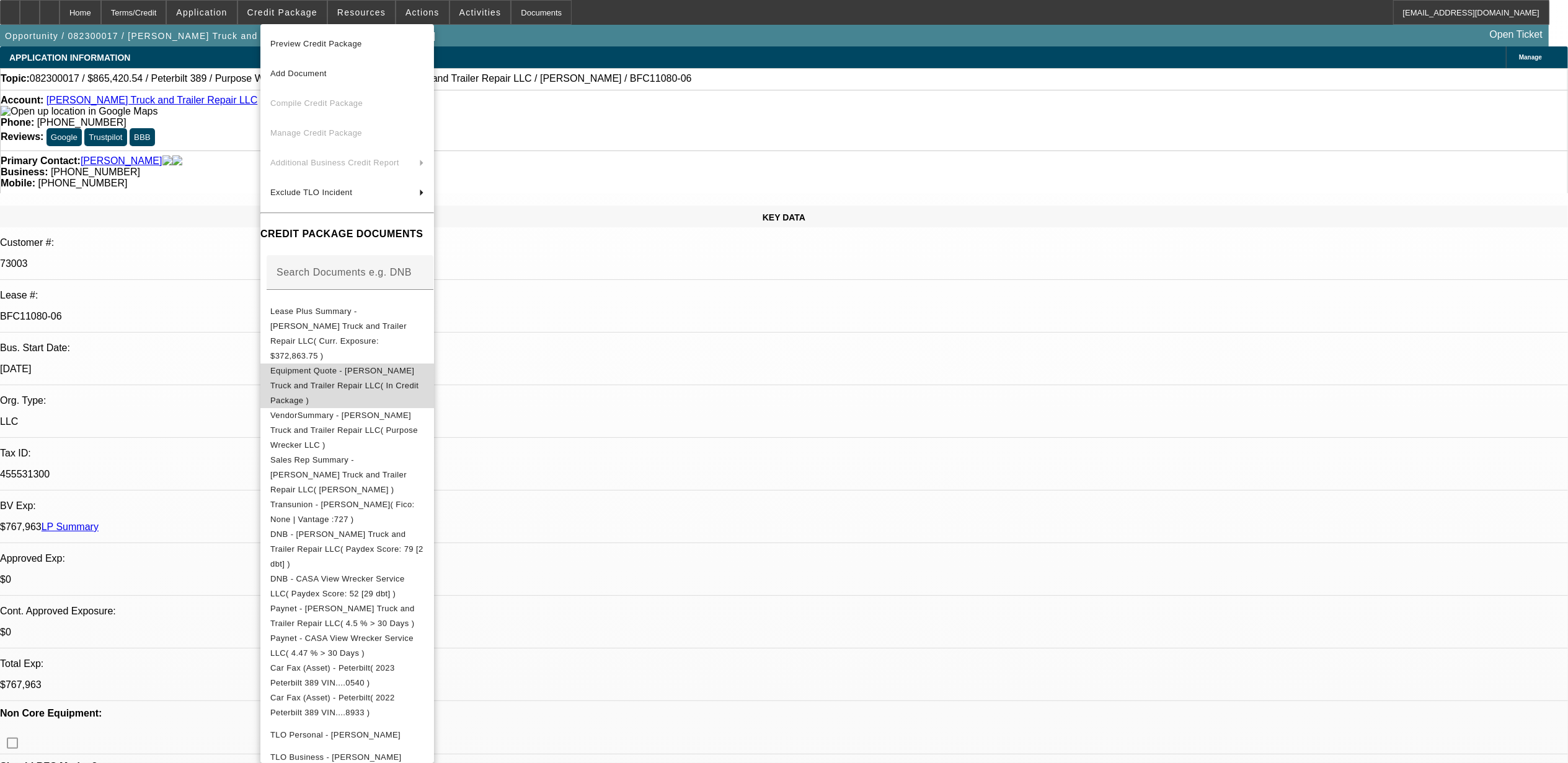
click at [342, 363] on span "Equipment Quote - McIntyre Truck and Trailer Repair LLC( In Credit Package )" at bounding box center [347, 385] width 154 height 45
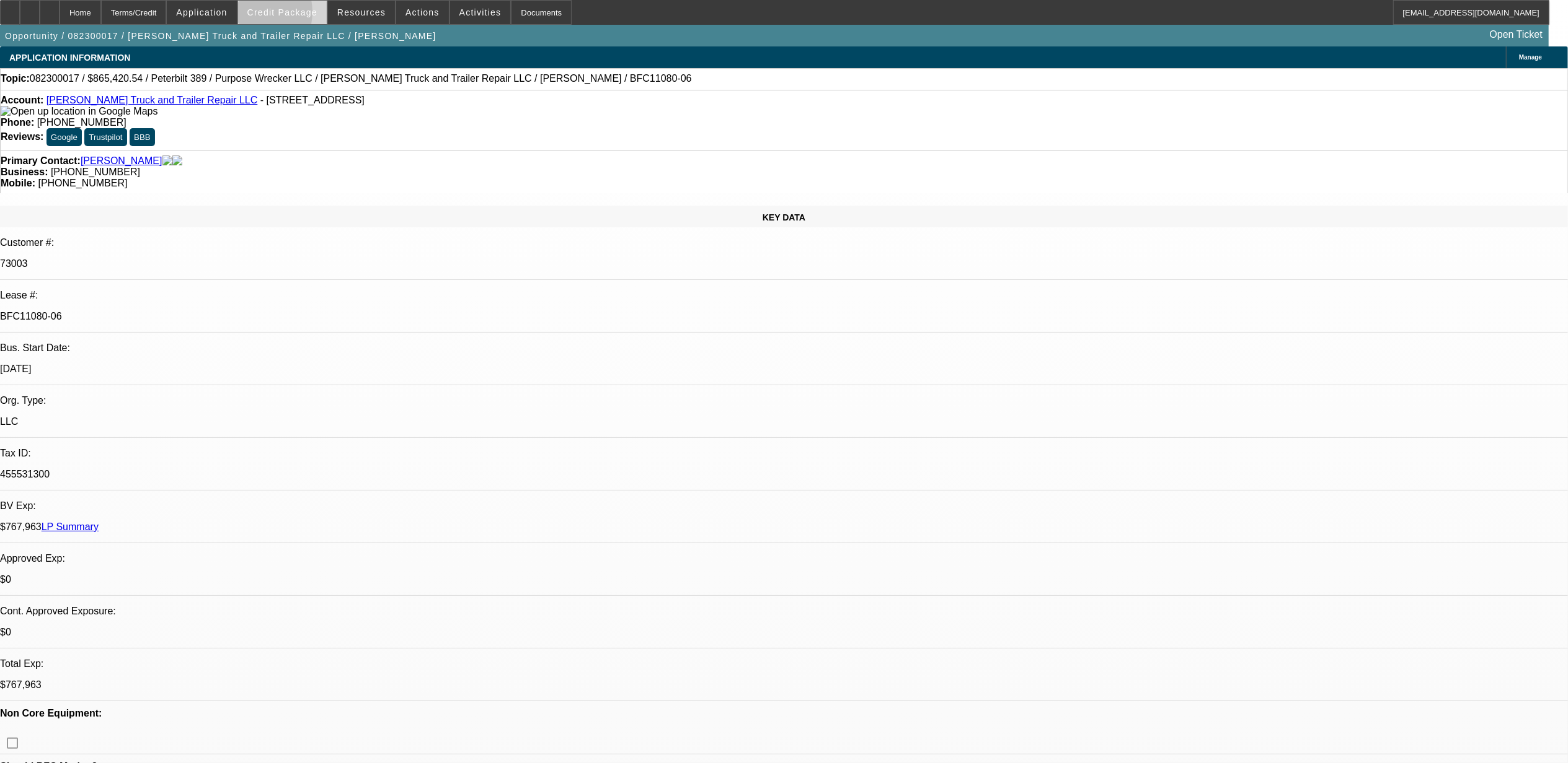
click at [273, 15] on span "Credit Package" at bounding box center [282, 13] width 70 height 10
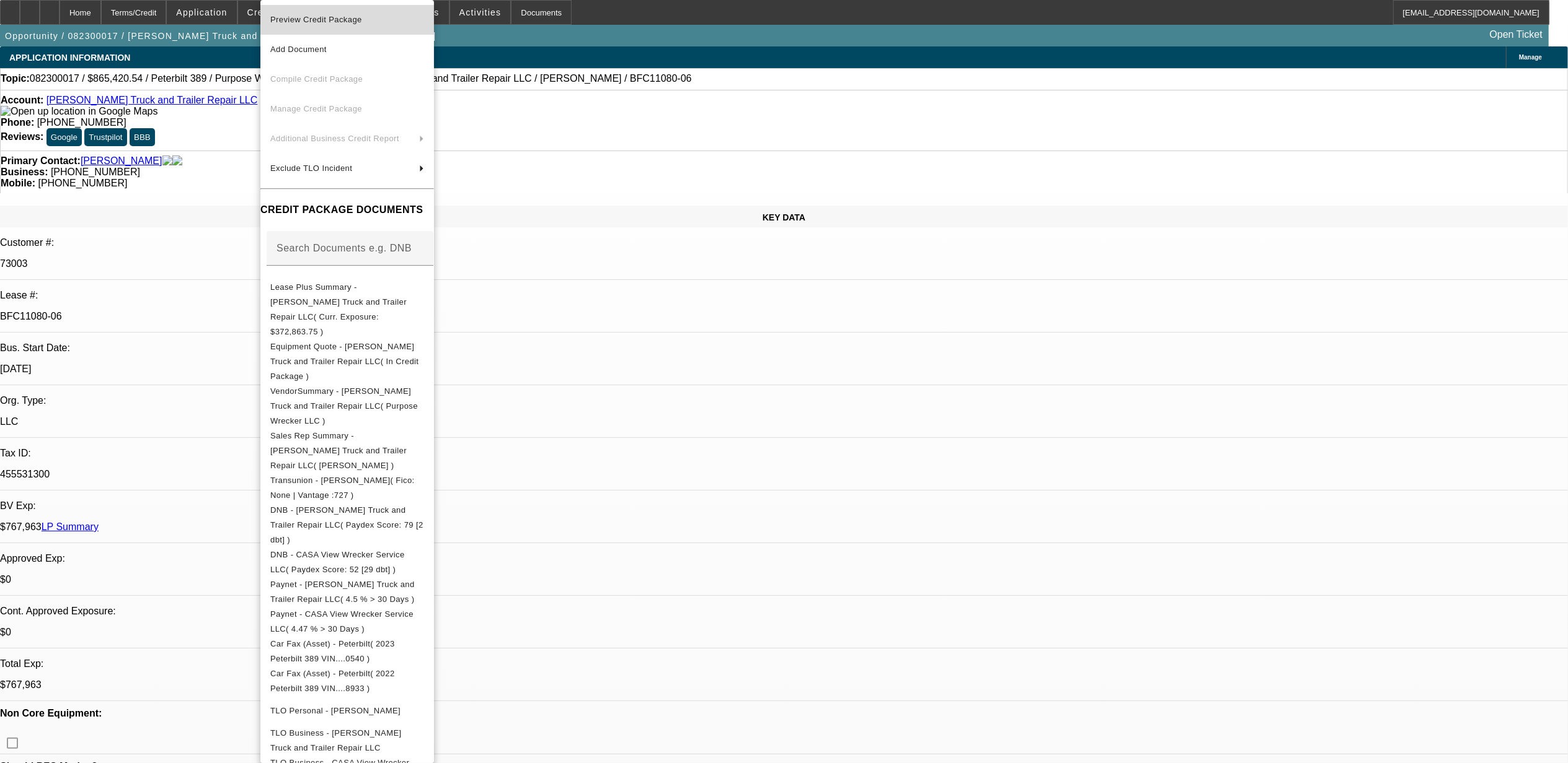
click at [321, 22] on span "Preview Credit Package" at bounding box center [316, 20] width 92 height 9
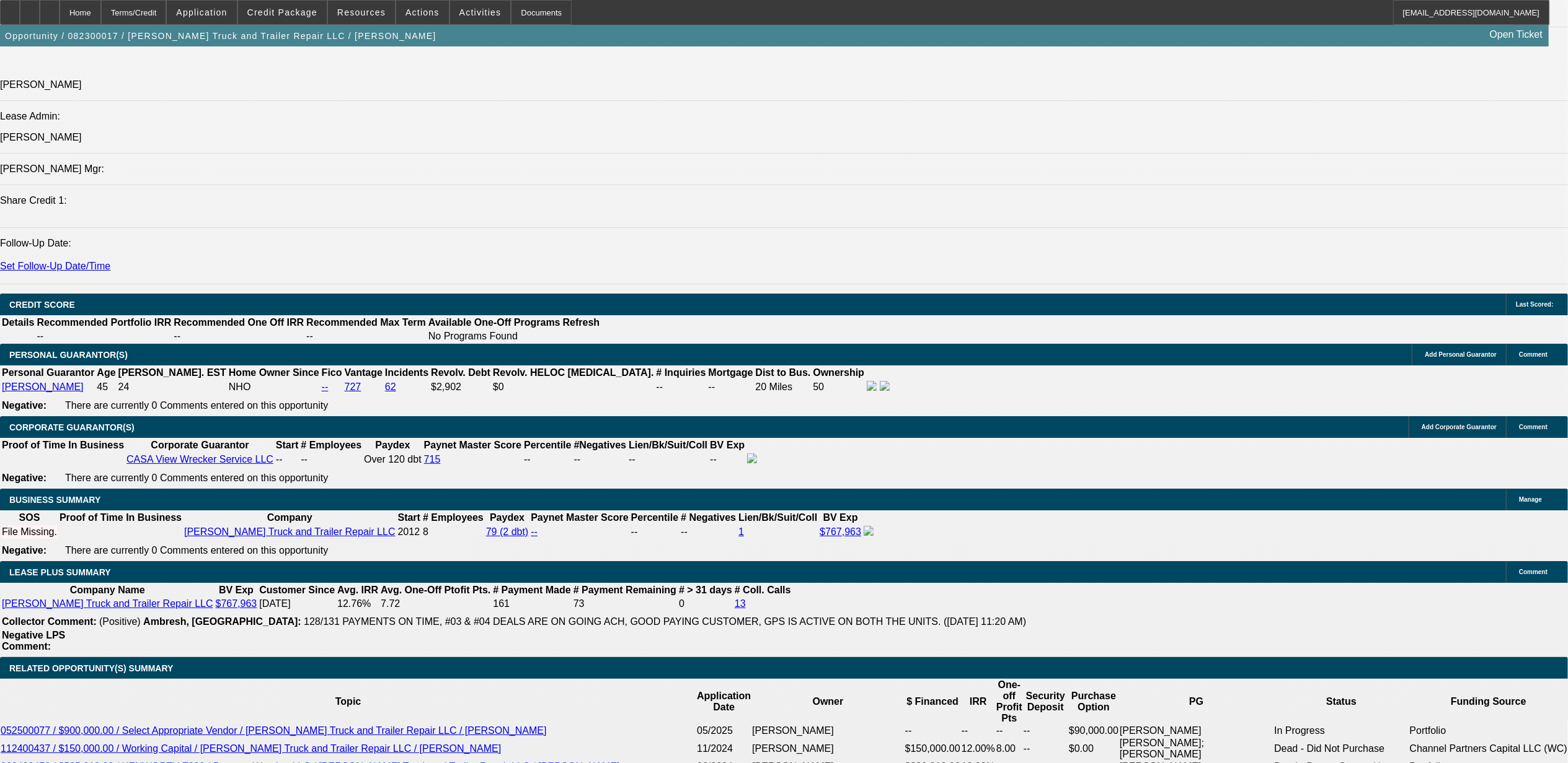
scroll to position [1662, 0]
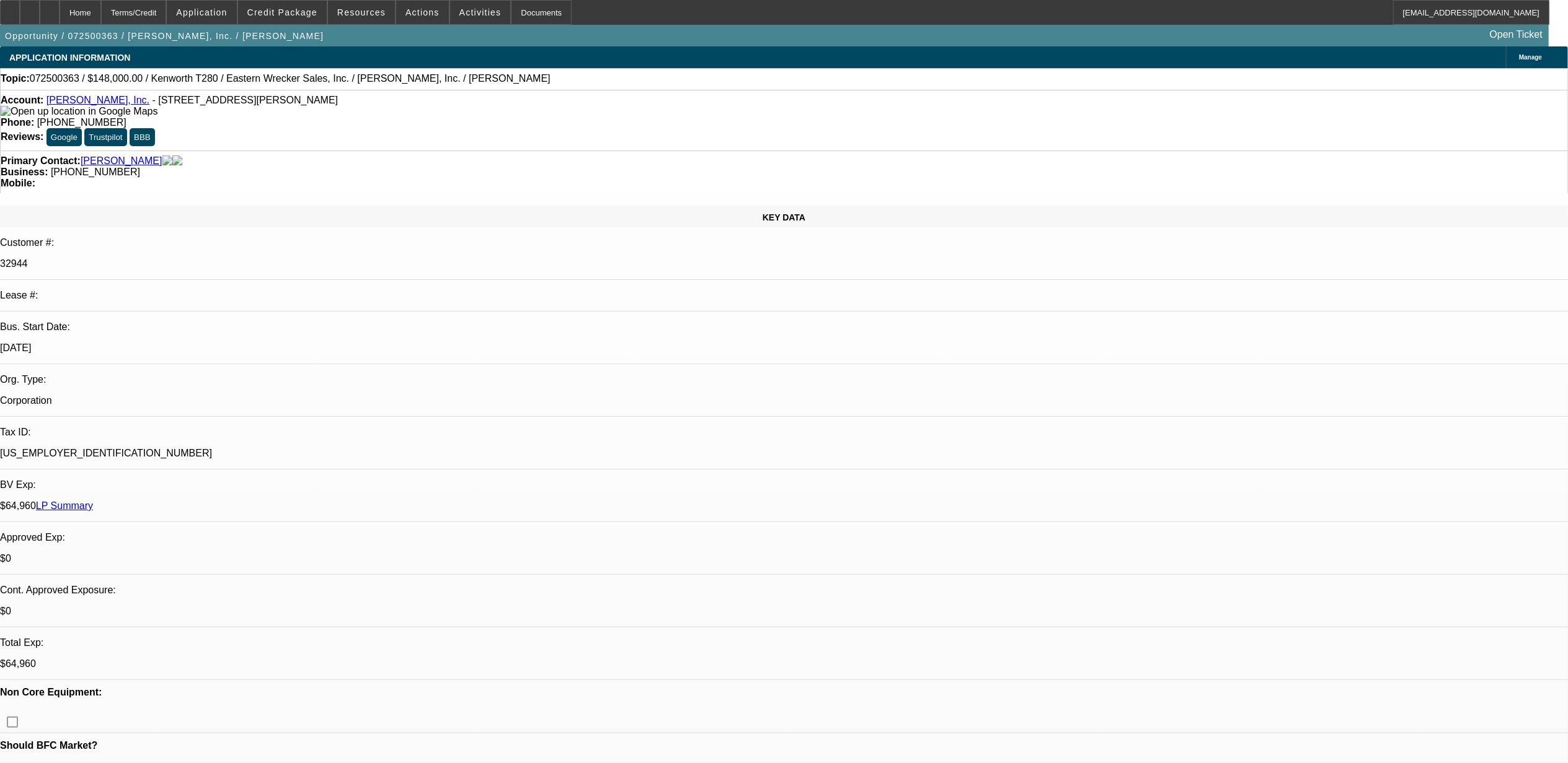
select select "0"
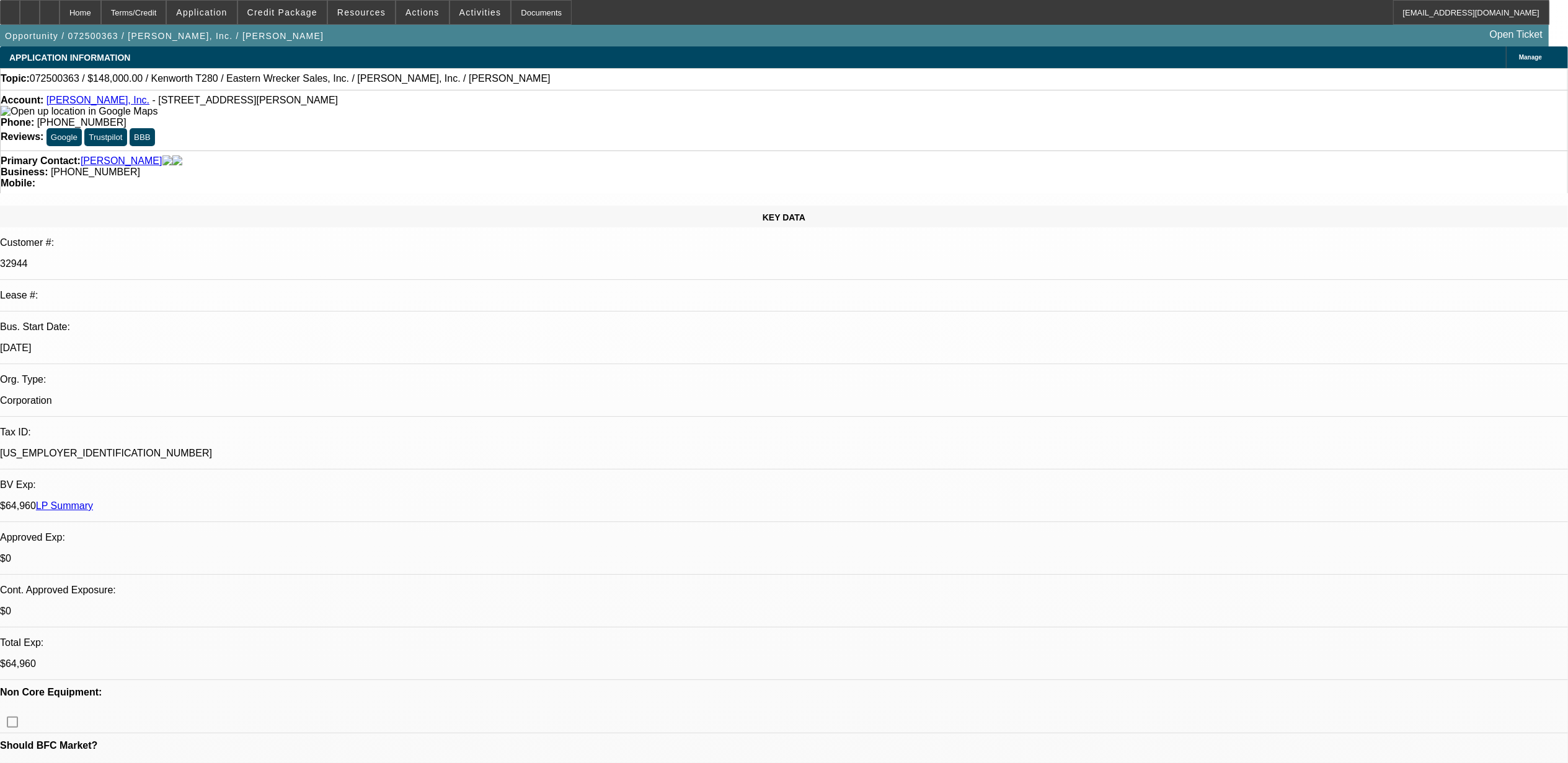
select select "0"
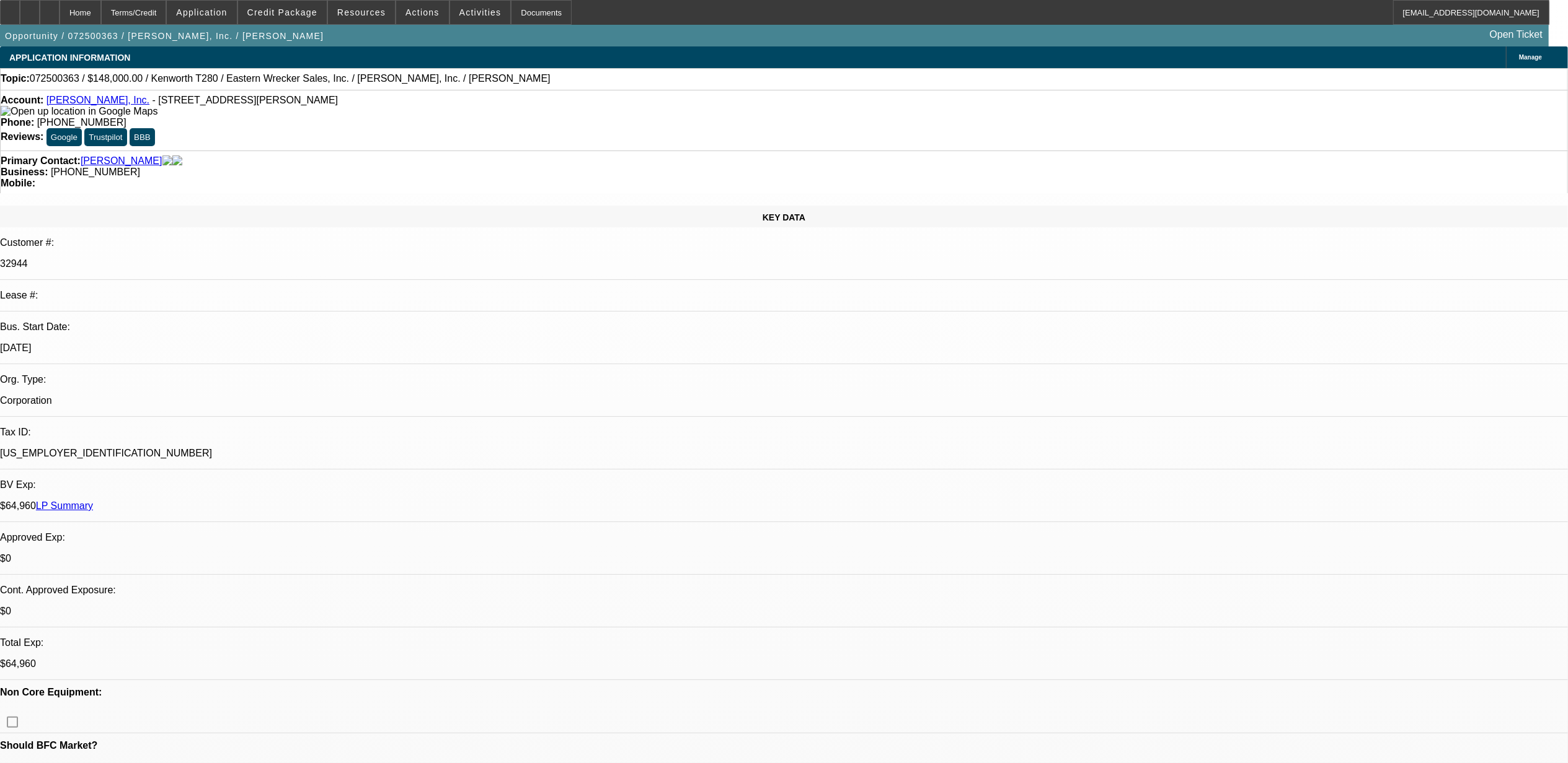
select select "0"
select select "1"
select select "2"
select select "6"
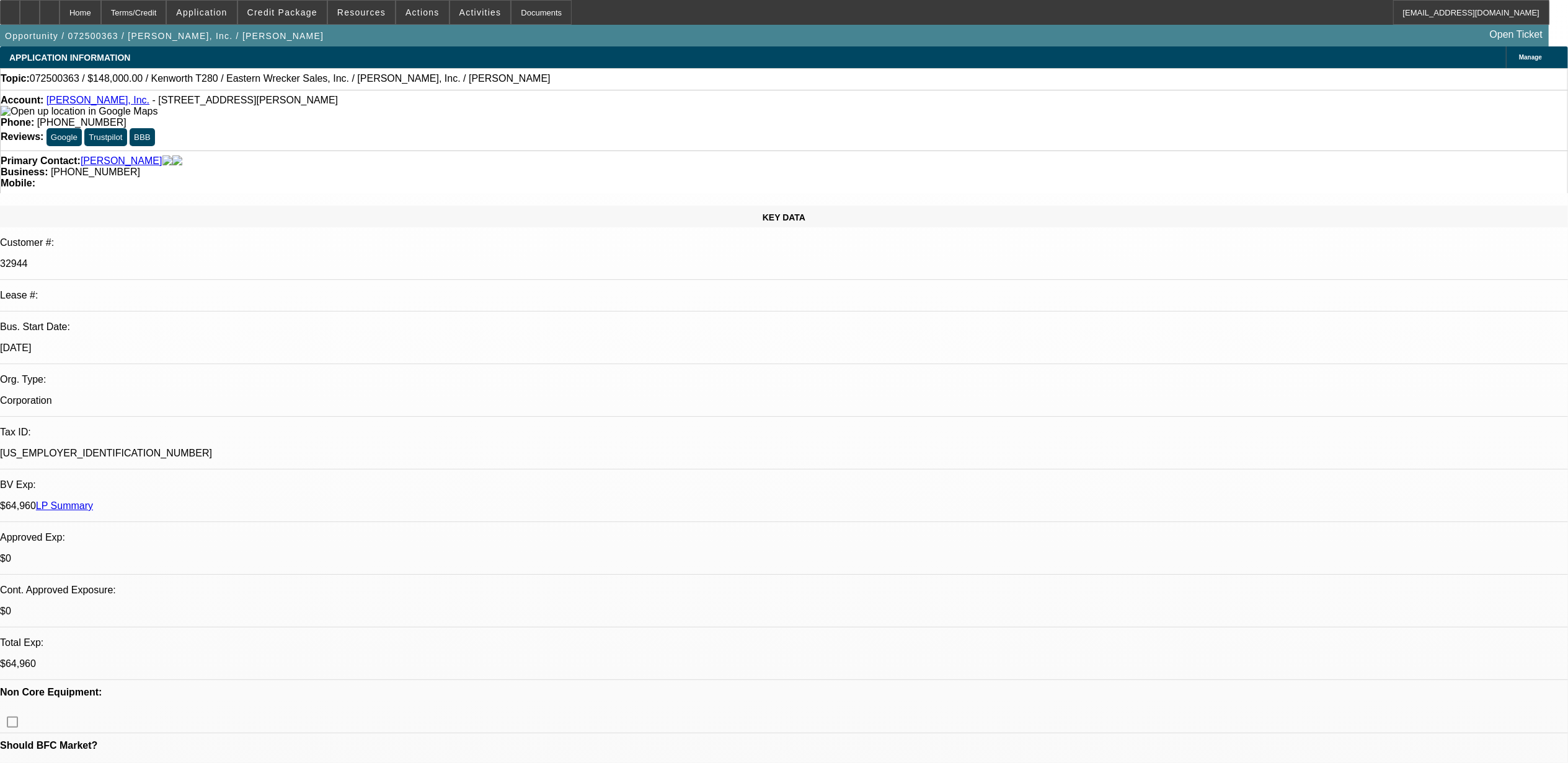
select select "1"
select select "2"
select select "6"
select select "1"
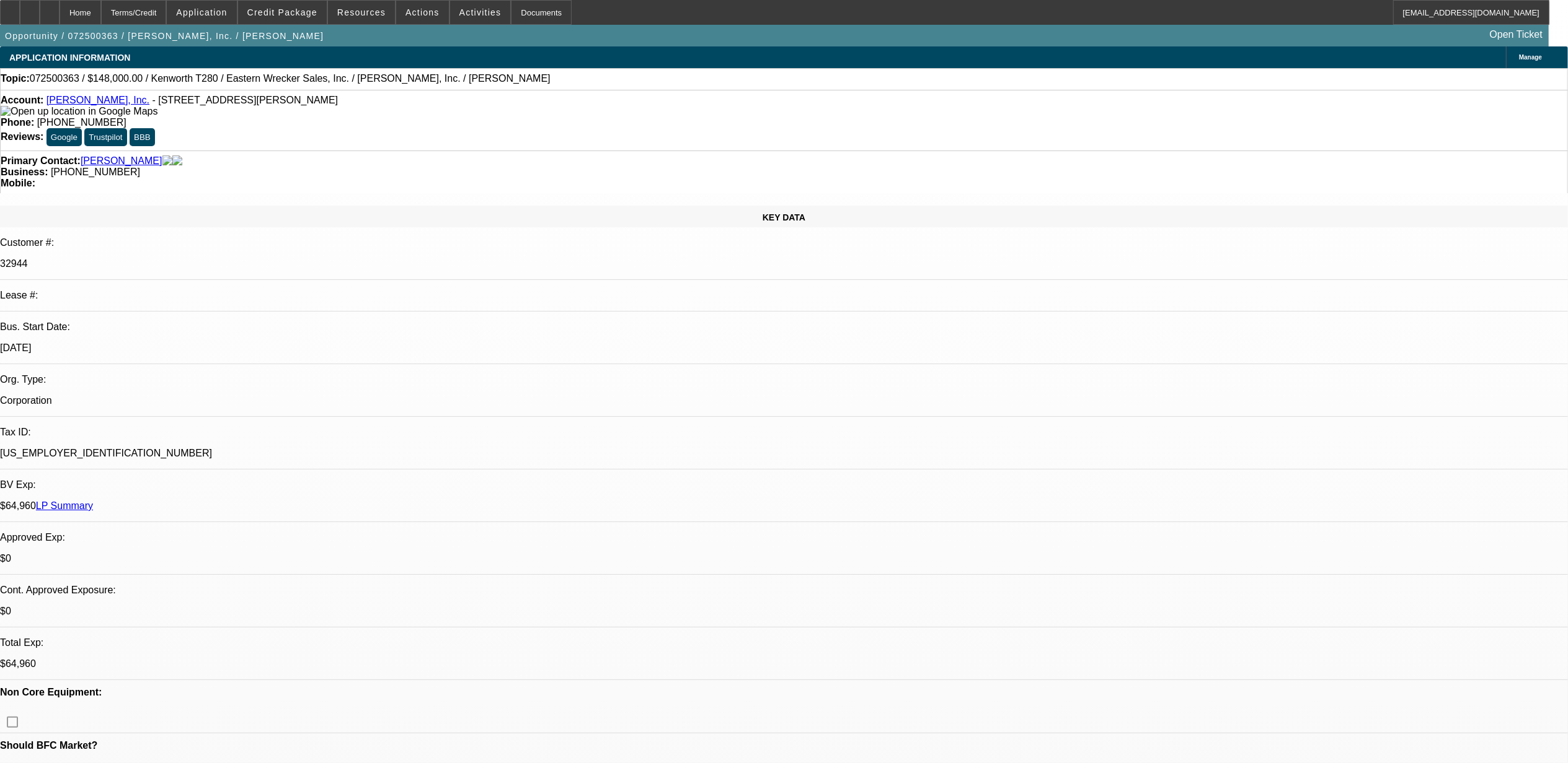
select select "6"
select select "1"
select select "2"
select select "6"
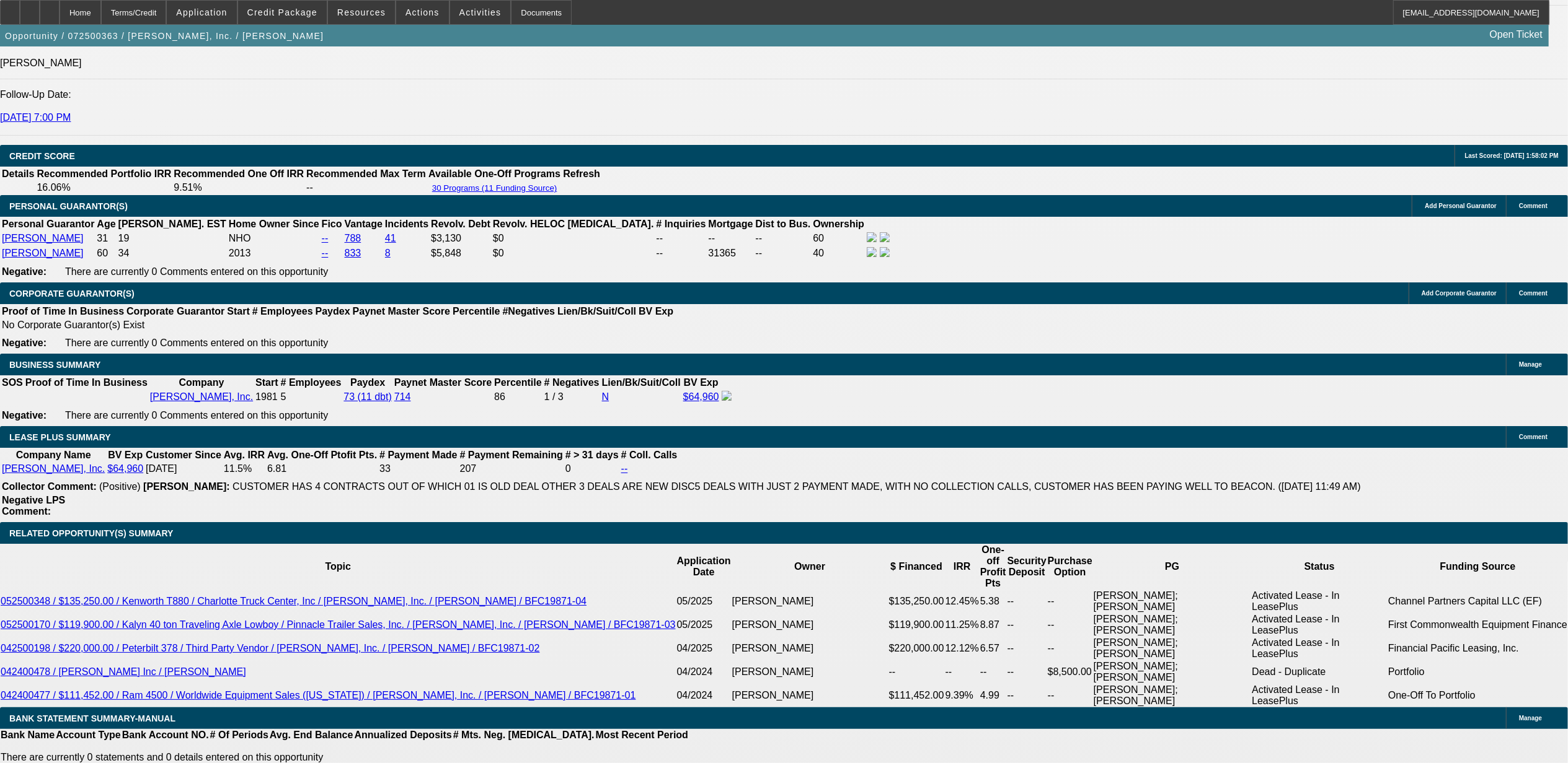
scroll to position [1758, 0]
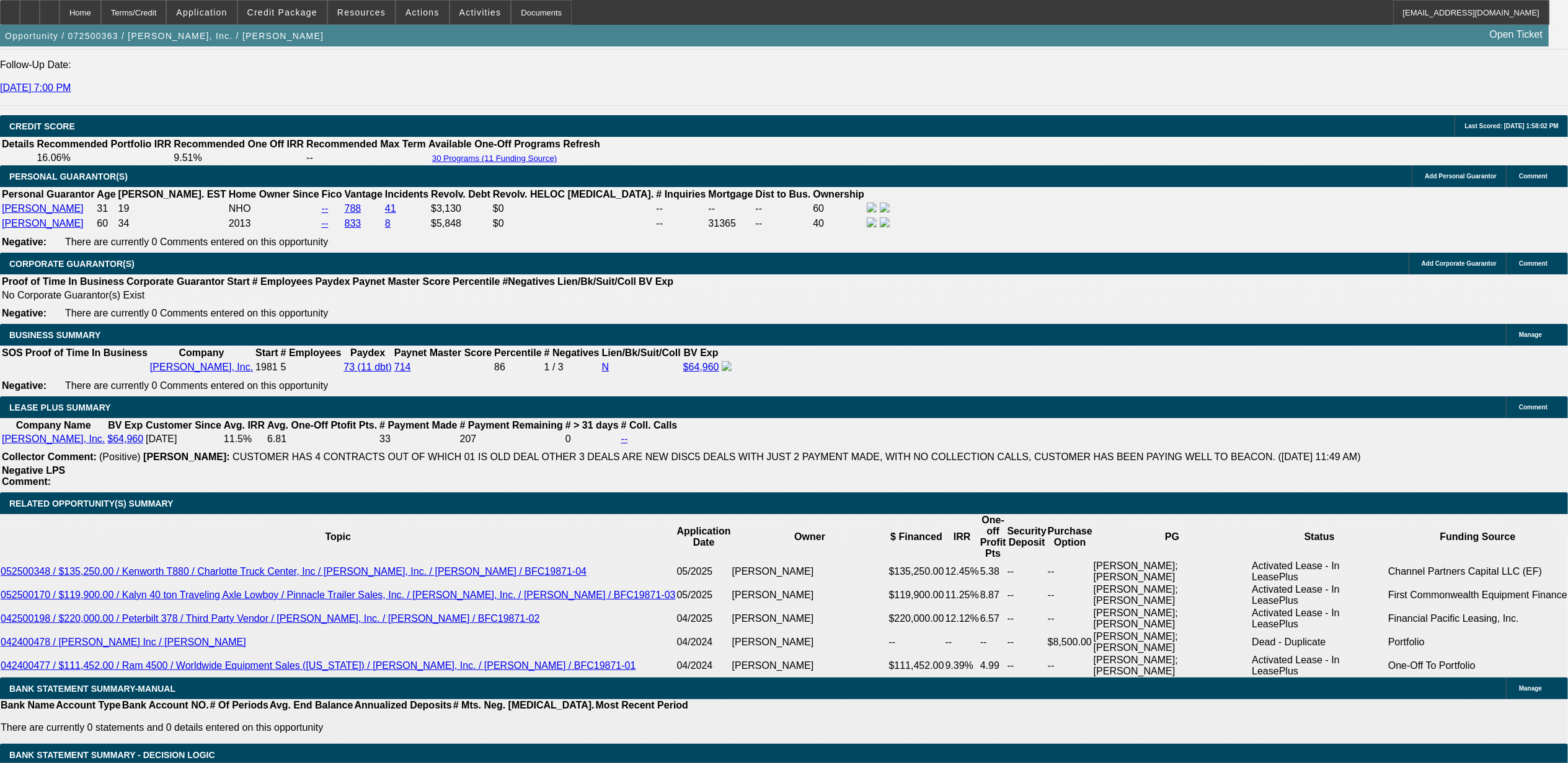
drag, startPoint x: 1255, startPoint y: 201, endPoint x: 1252, endPoint y: 243, distance: 42.1
radio input "true"
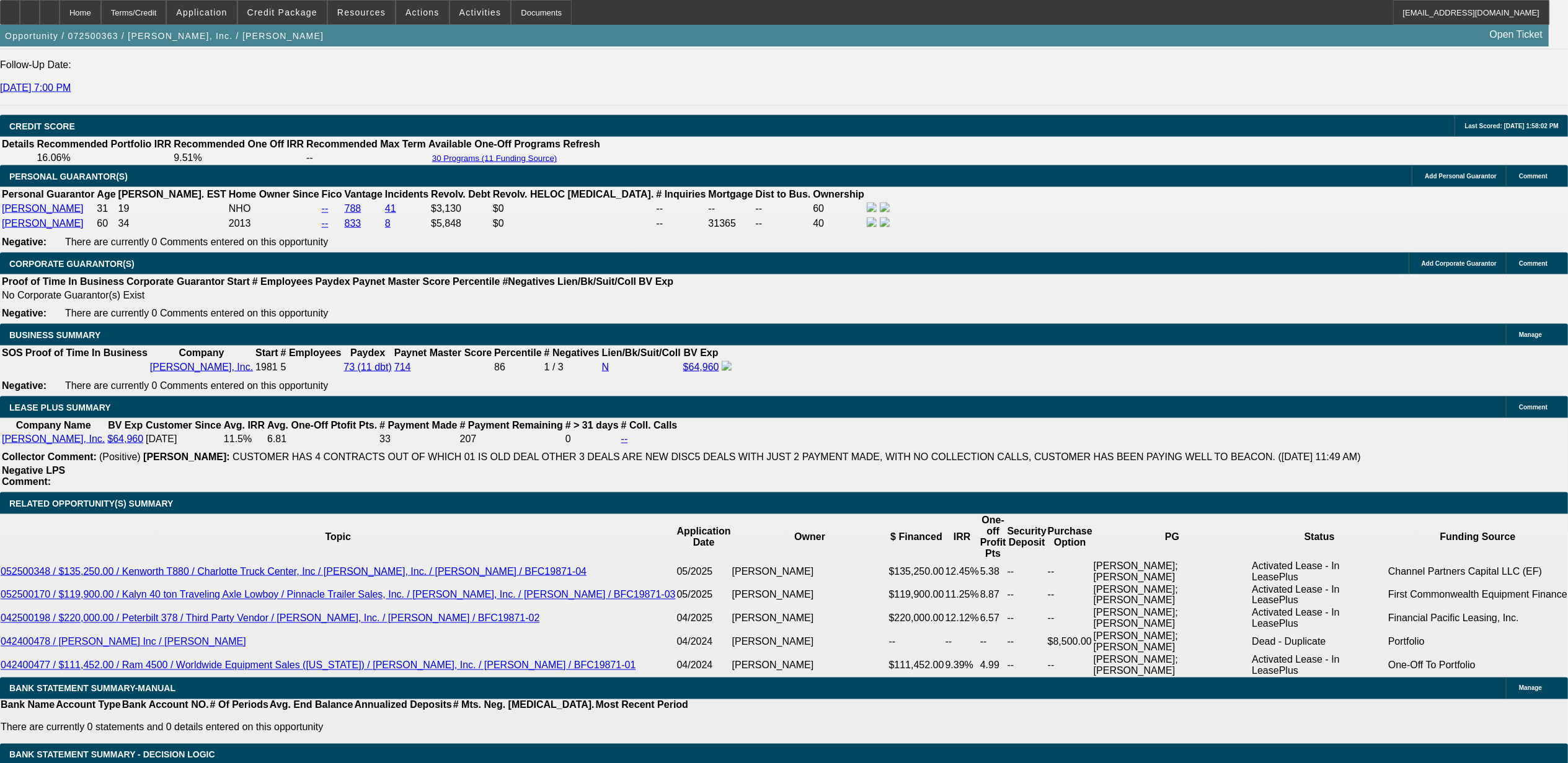
type textarea "10.14, still looking. going to send him info on the KW that P&T is selling."
radio input "true"
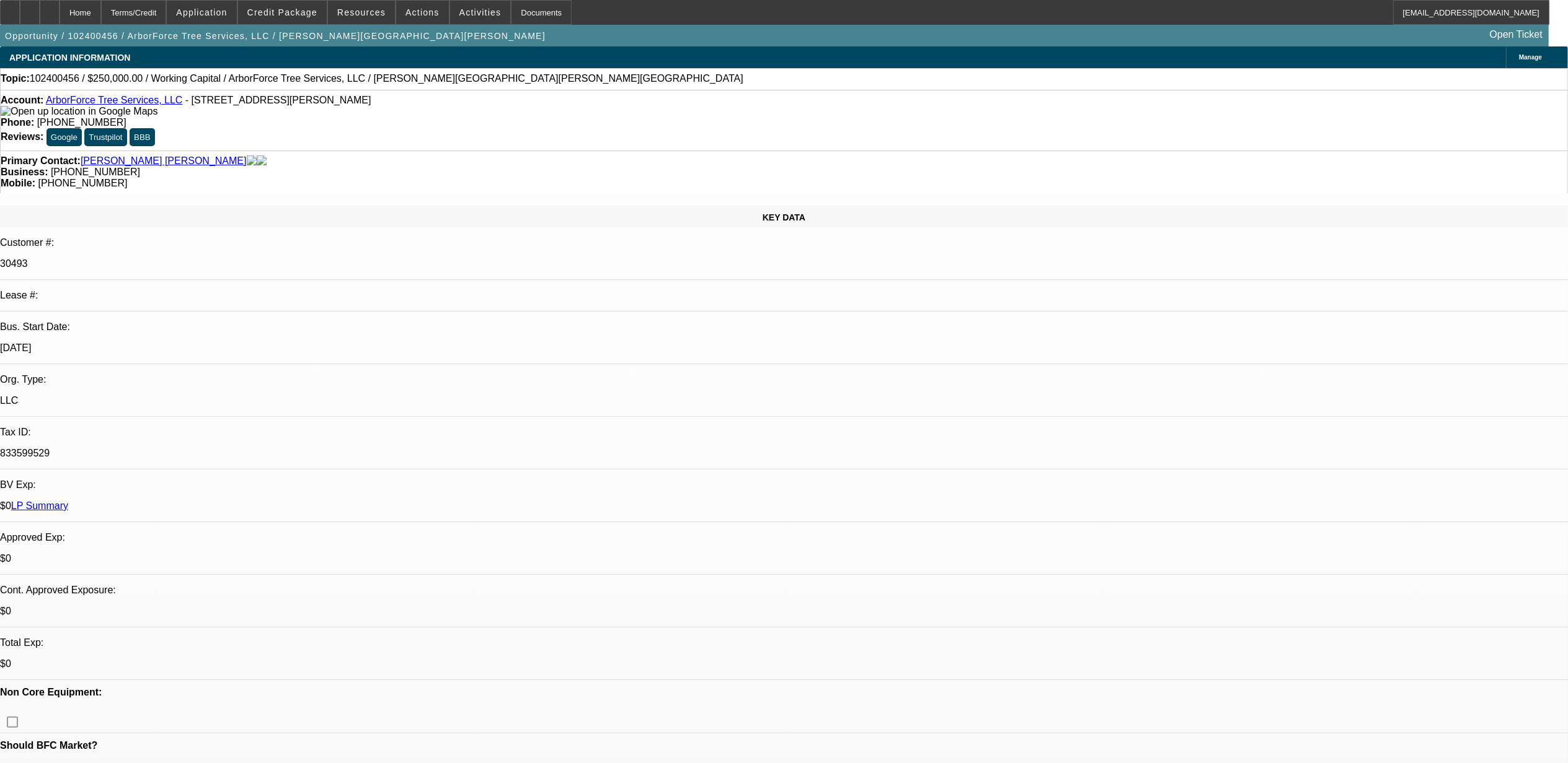
select select "0"
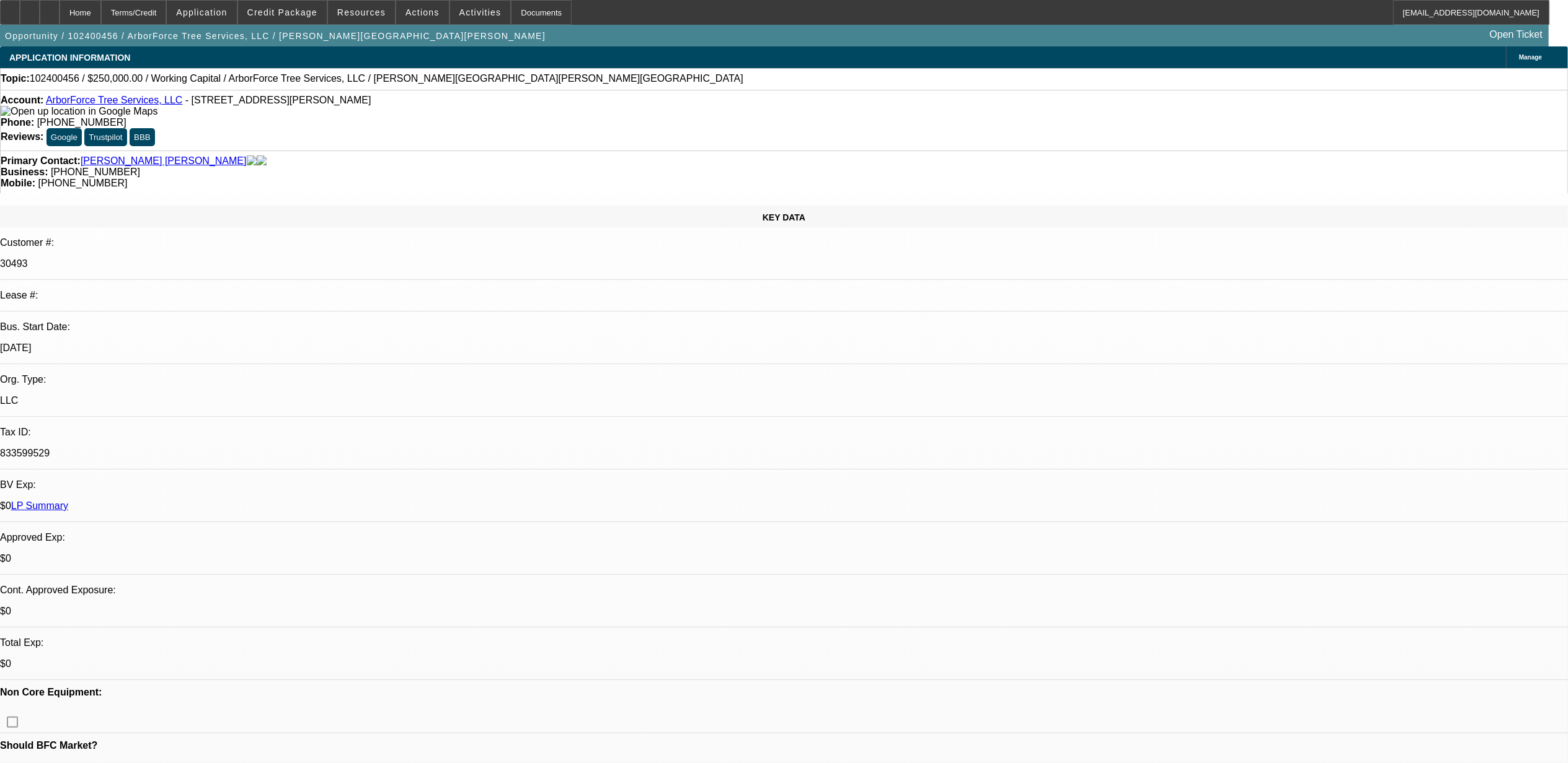
select select "0"
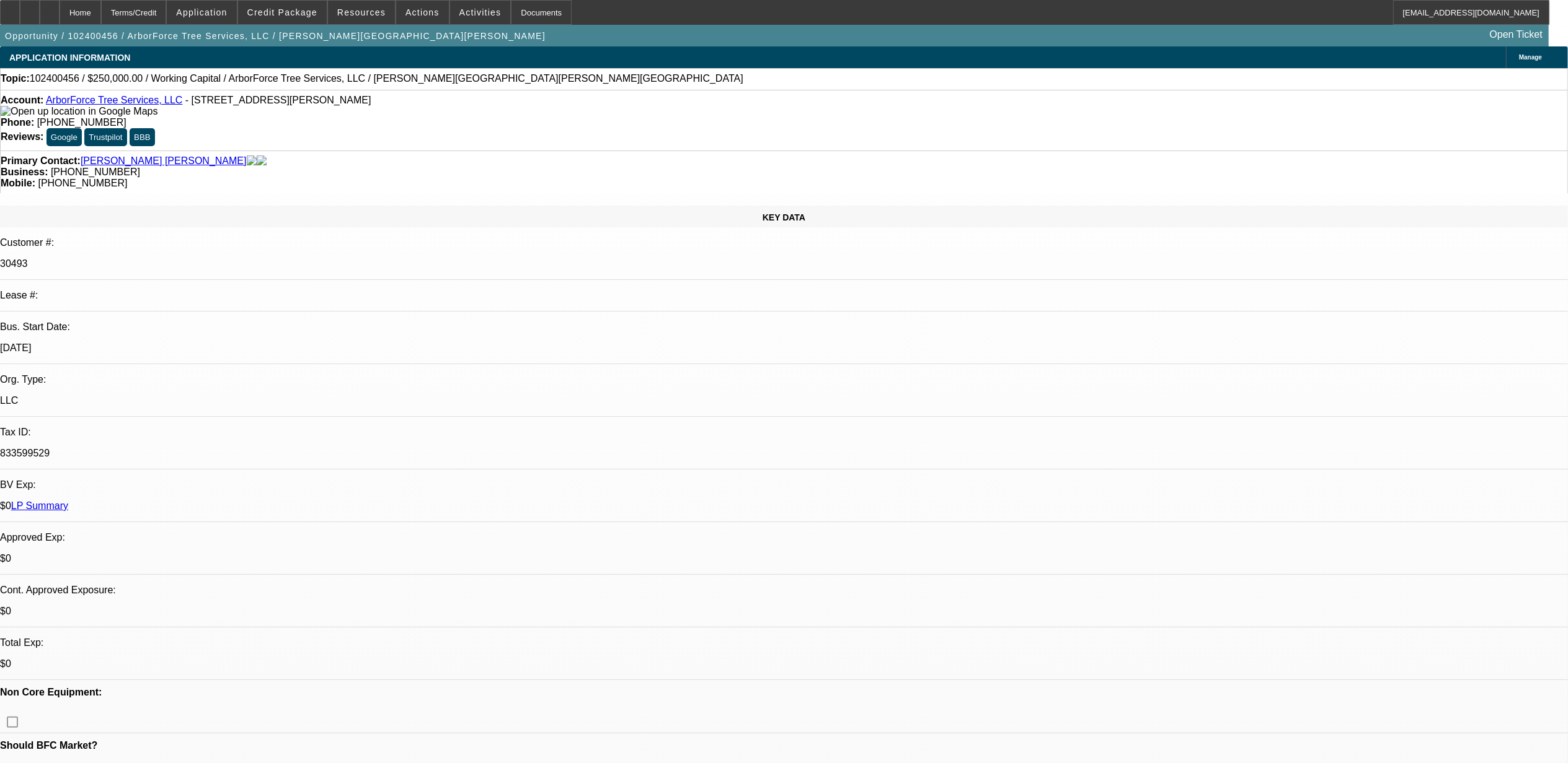
select select "0"
select select "1"
select select "2"
select select "6"
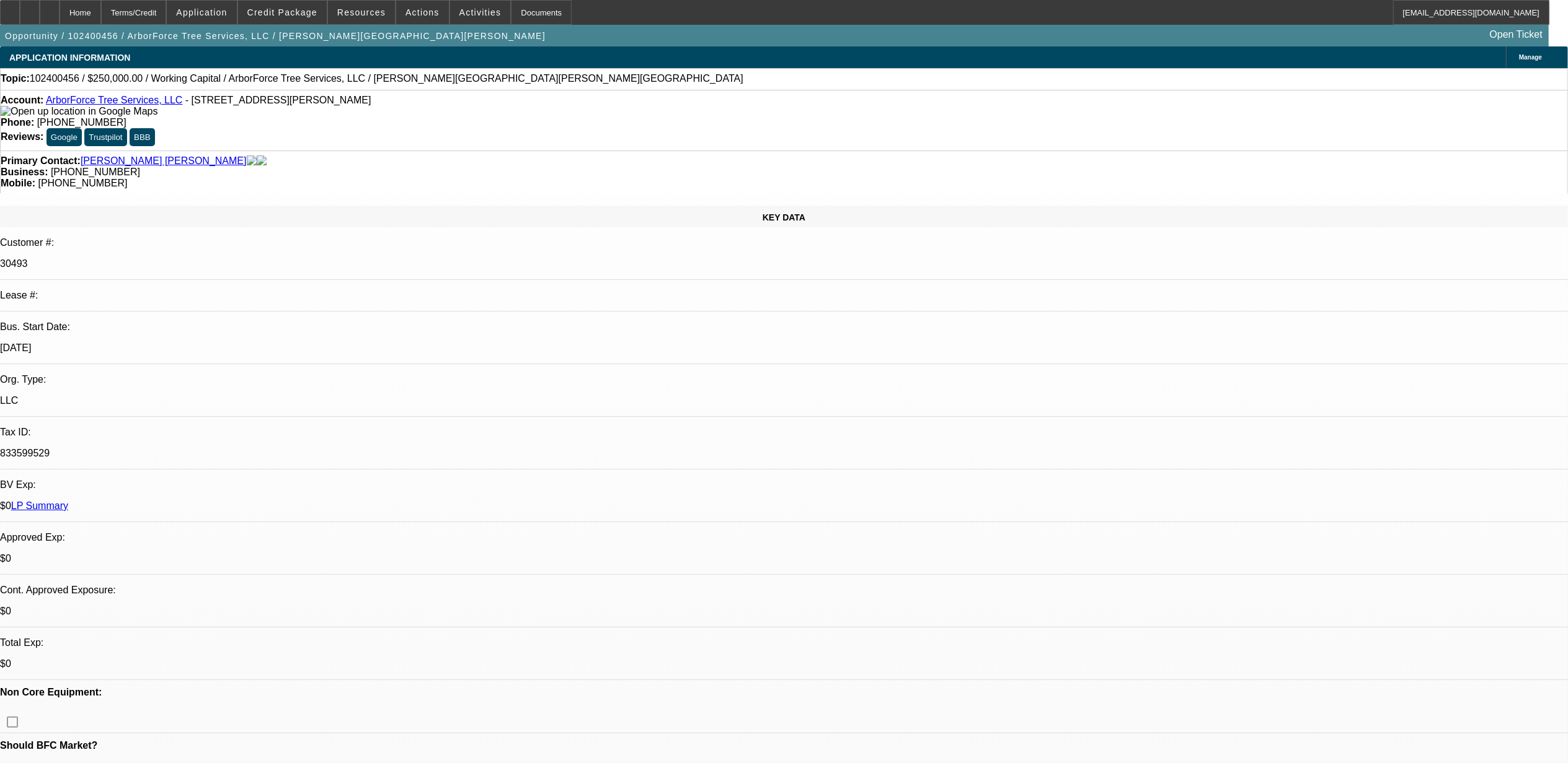
select select "1"
select select "2"
select select "6"
select select "1"
select select "2"
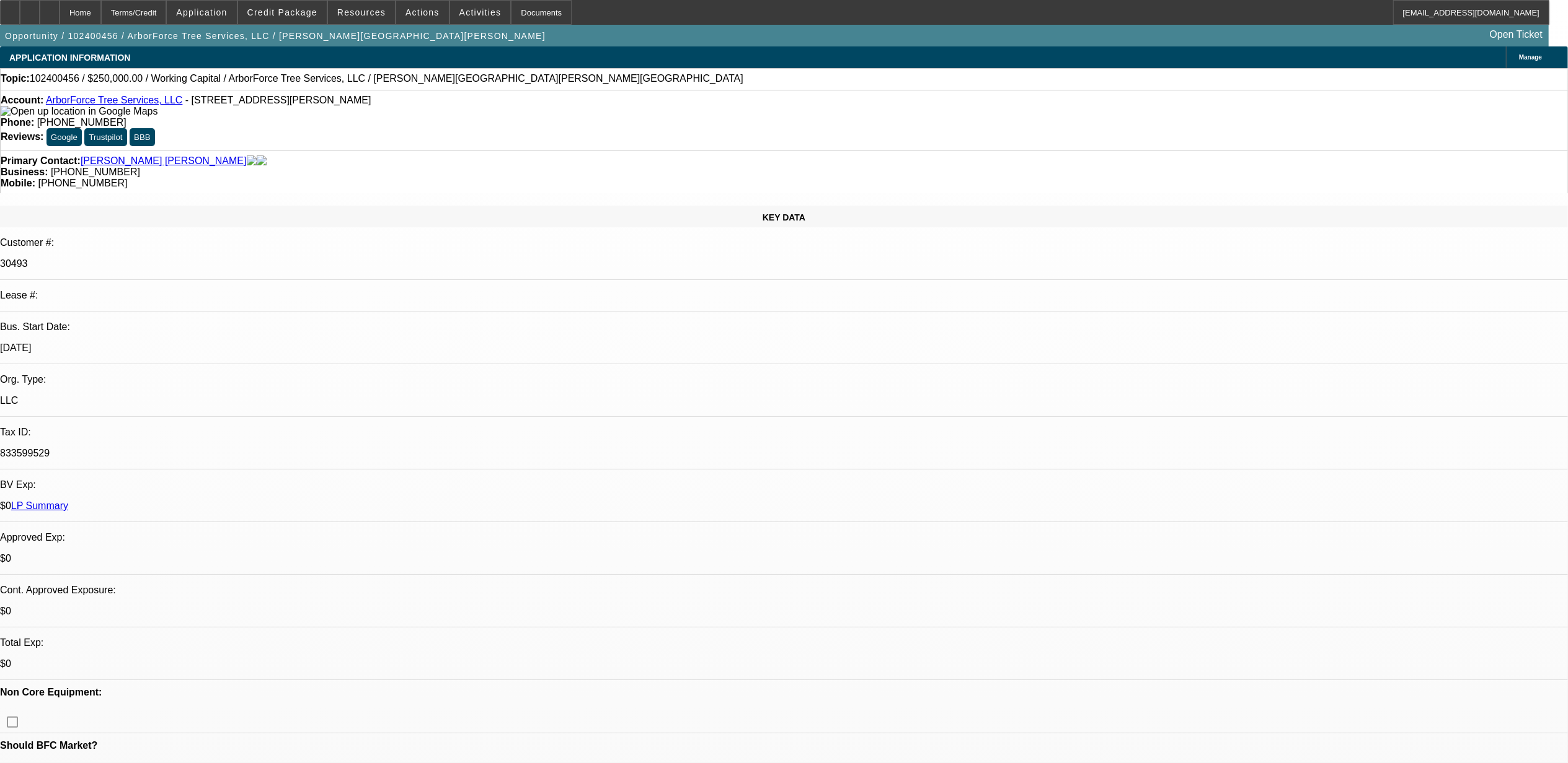
select select "6"
select select "1"
select select "2"
select select "6"
click at [62, 76] on span "102400456 / $250,000.00 / Working Capital / ArborForce Tree Services, LLC / [PE…" at bounding box center [386, 79] width 714 height 11
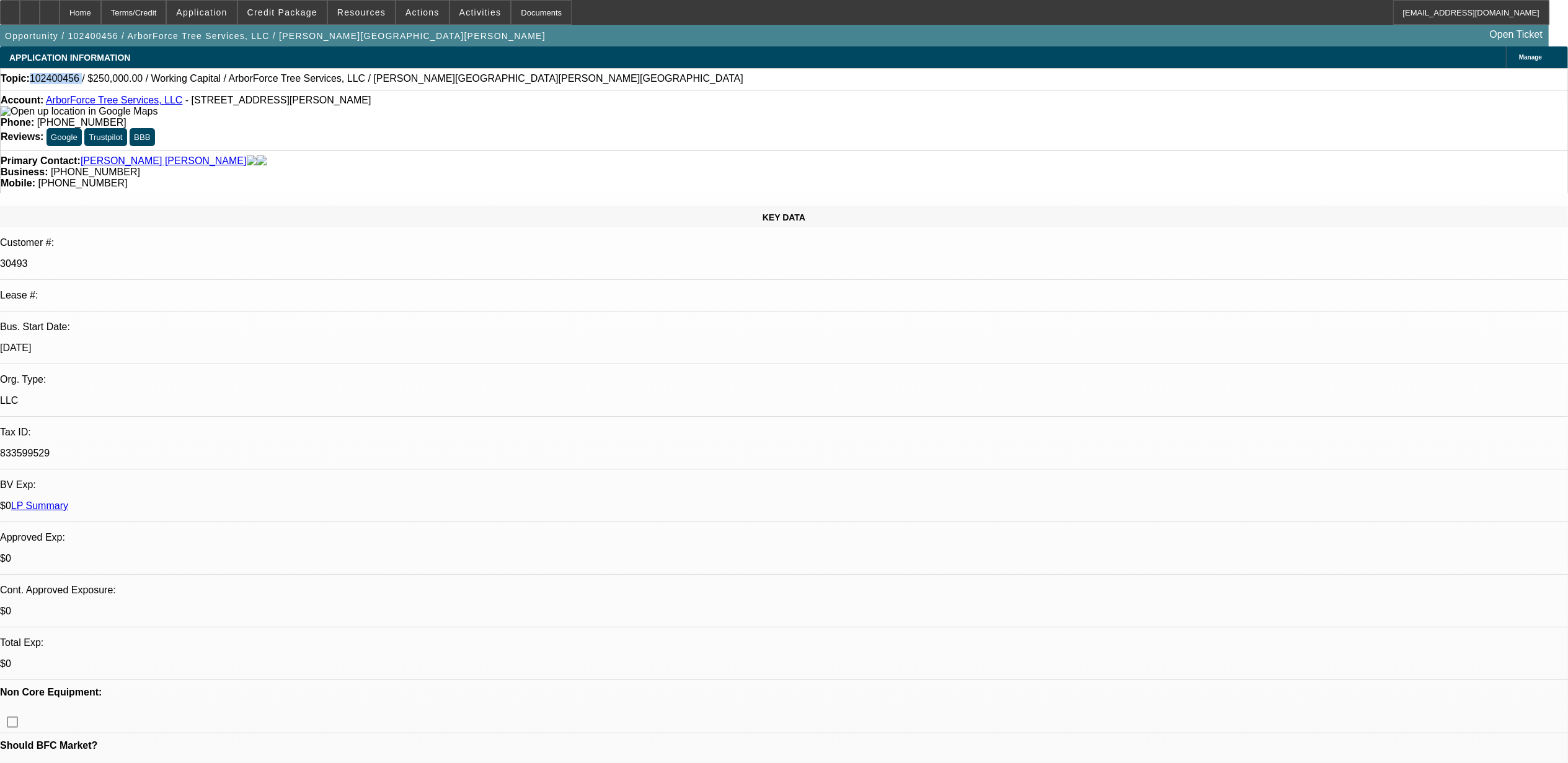
click at [62, 76] on span "102400456 / $250,000.00 / Working Capital / ArborForce Tree Services, LLC / Ses…" at bounding box center [386, 79] width 714 height 11
copy span "102400456"
select select "0"
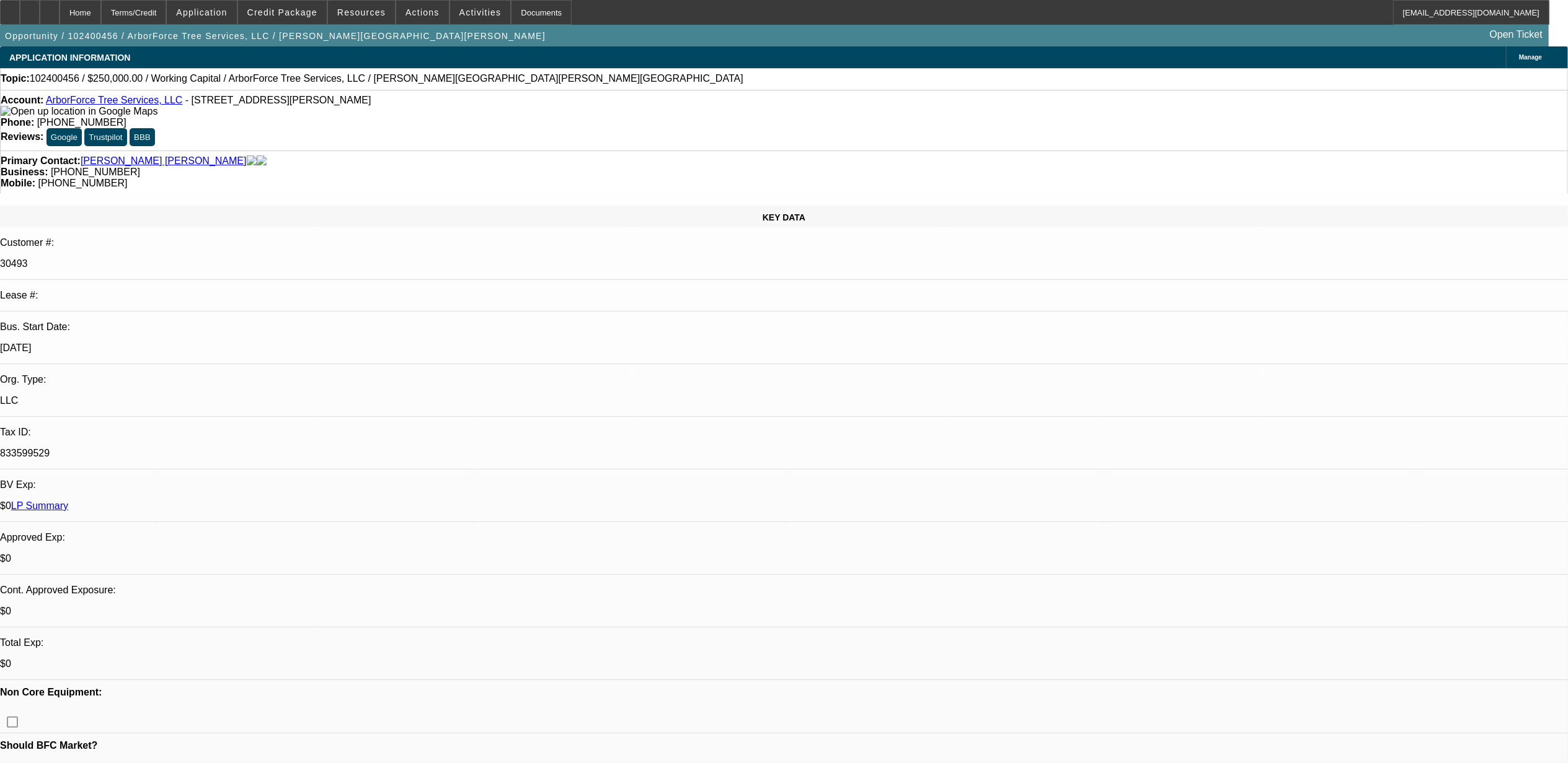
select select "0"
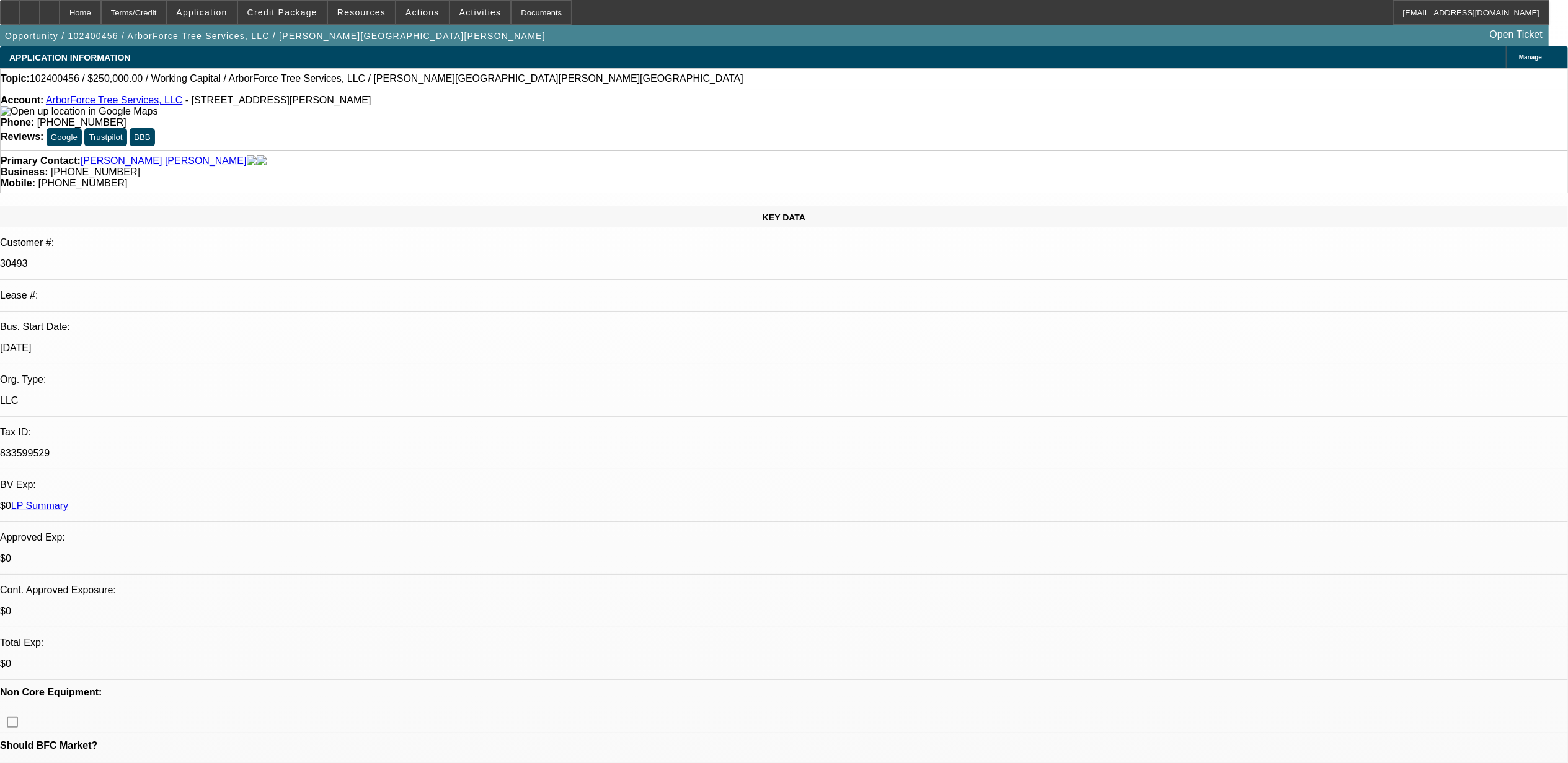
select select "0"
select select "1"
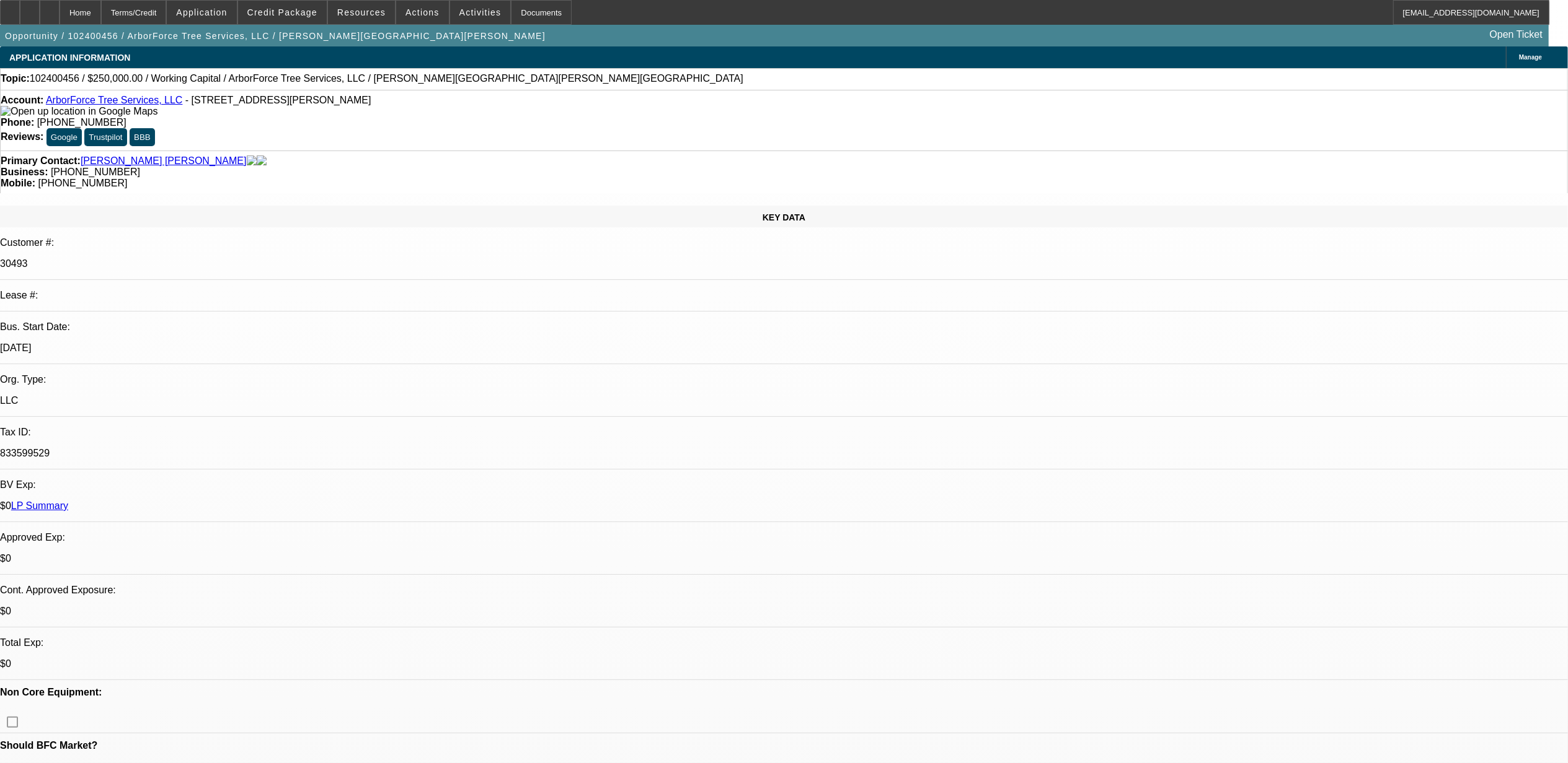
select select "2"
select select "6"
select select "1"
select select "2"
select select "6"
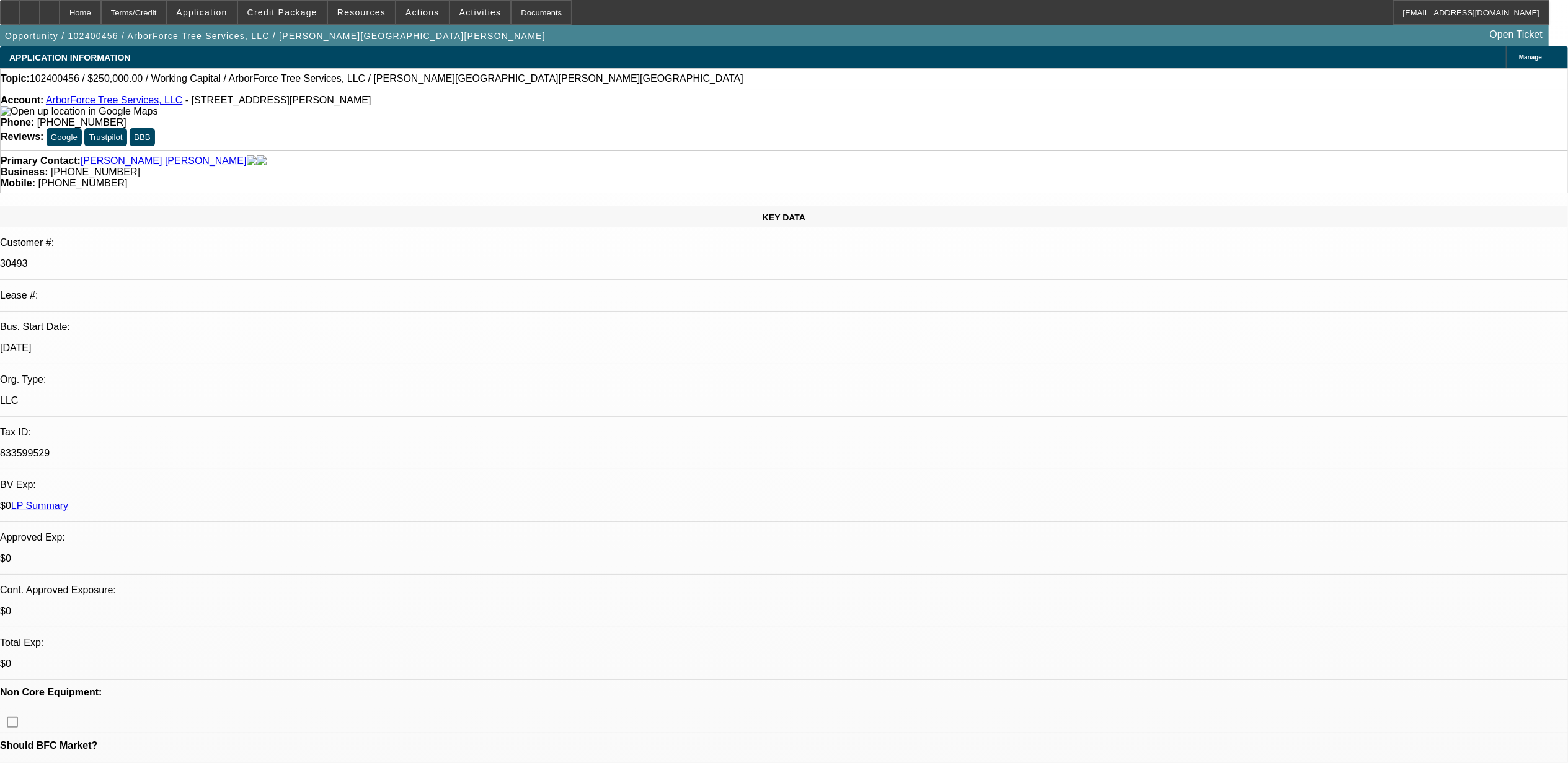
select select "1"
select select "2"
select select "6"
select select "1"
select select "2"
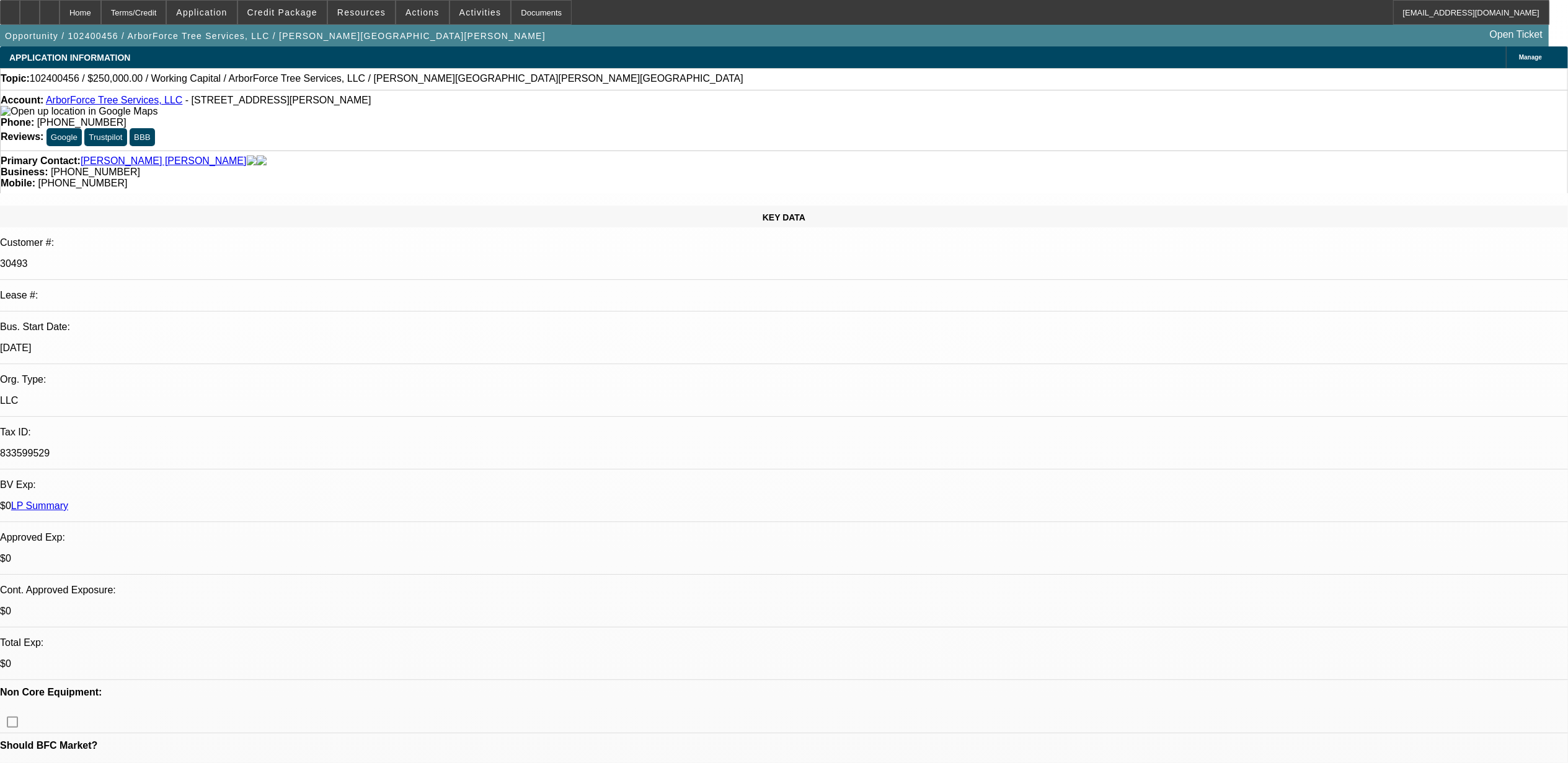
select select "6"
select select "0"
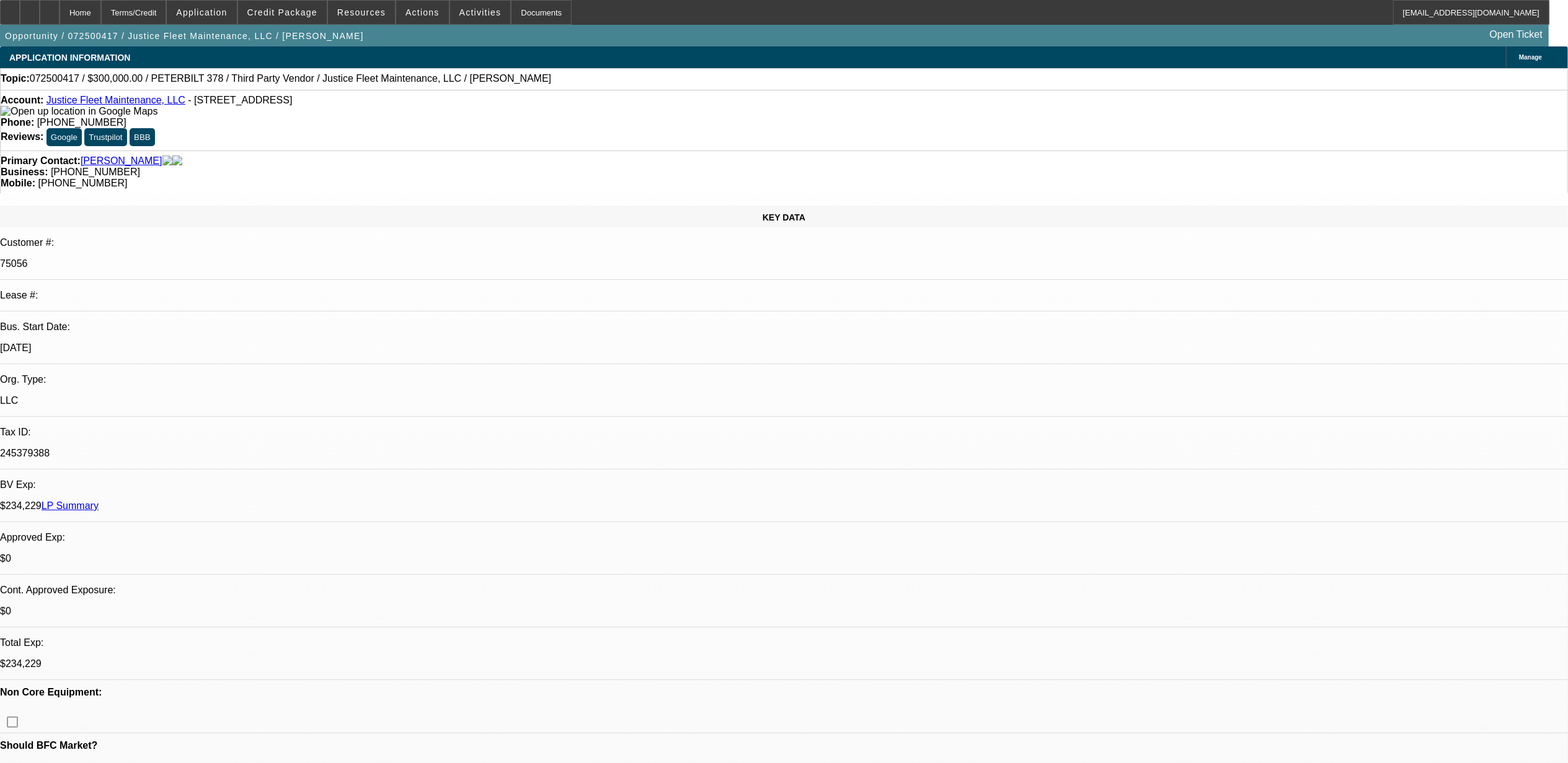
select select "0"
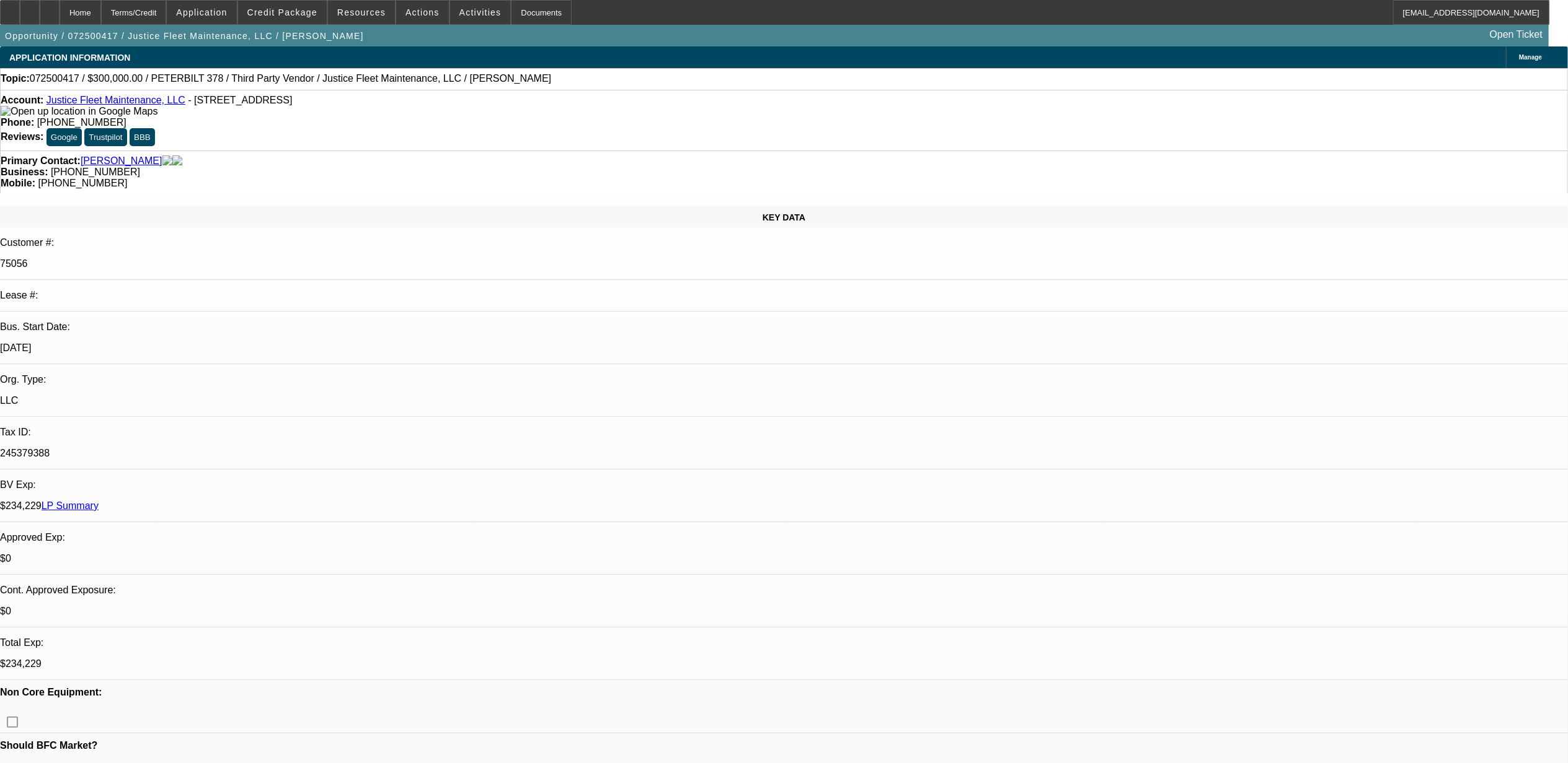
select select "0"
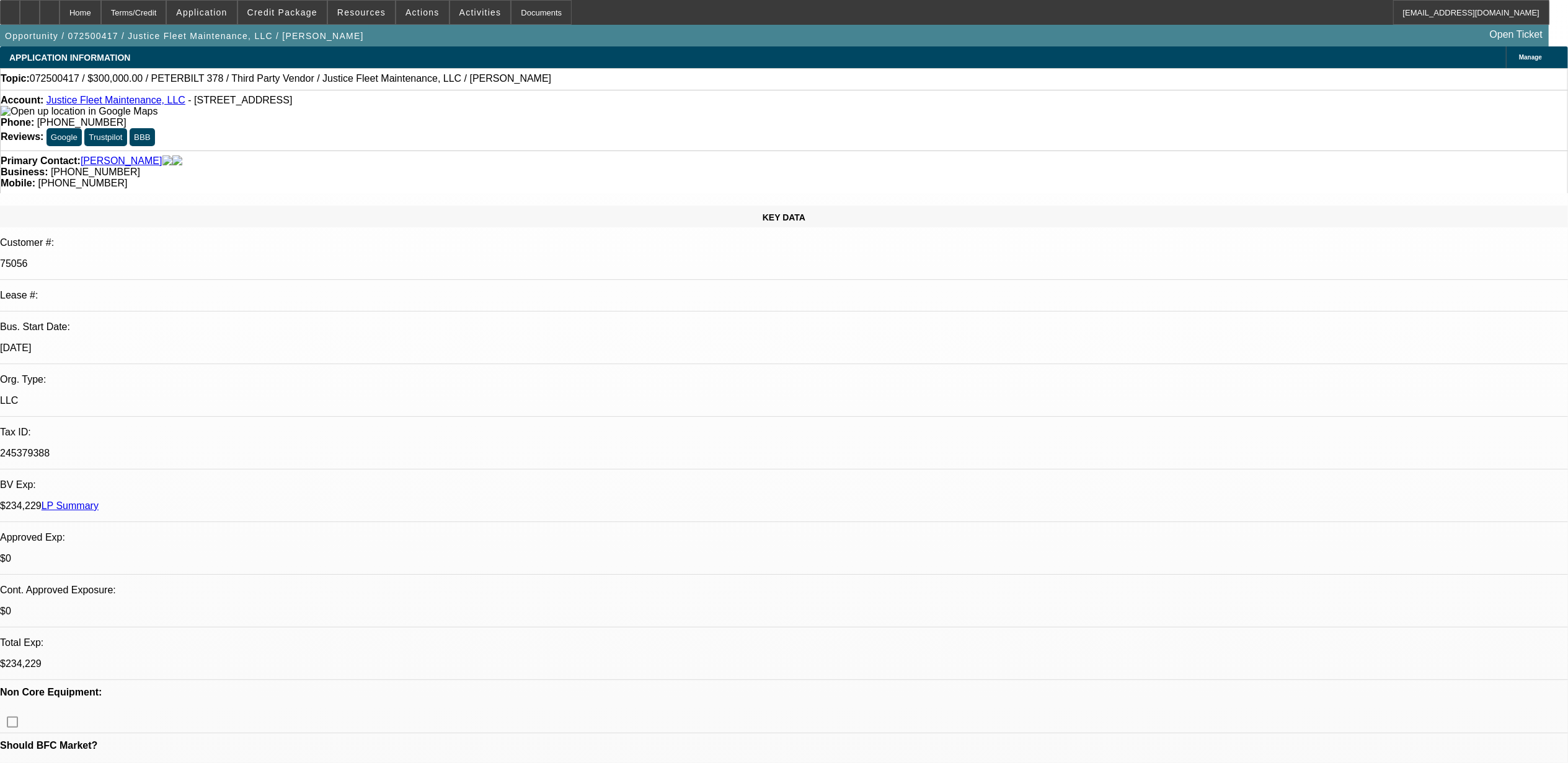
select select "1"
select select "2"
select select "6"
select select "1"
select select "2"
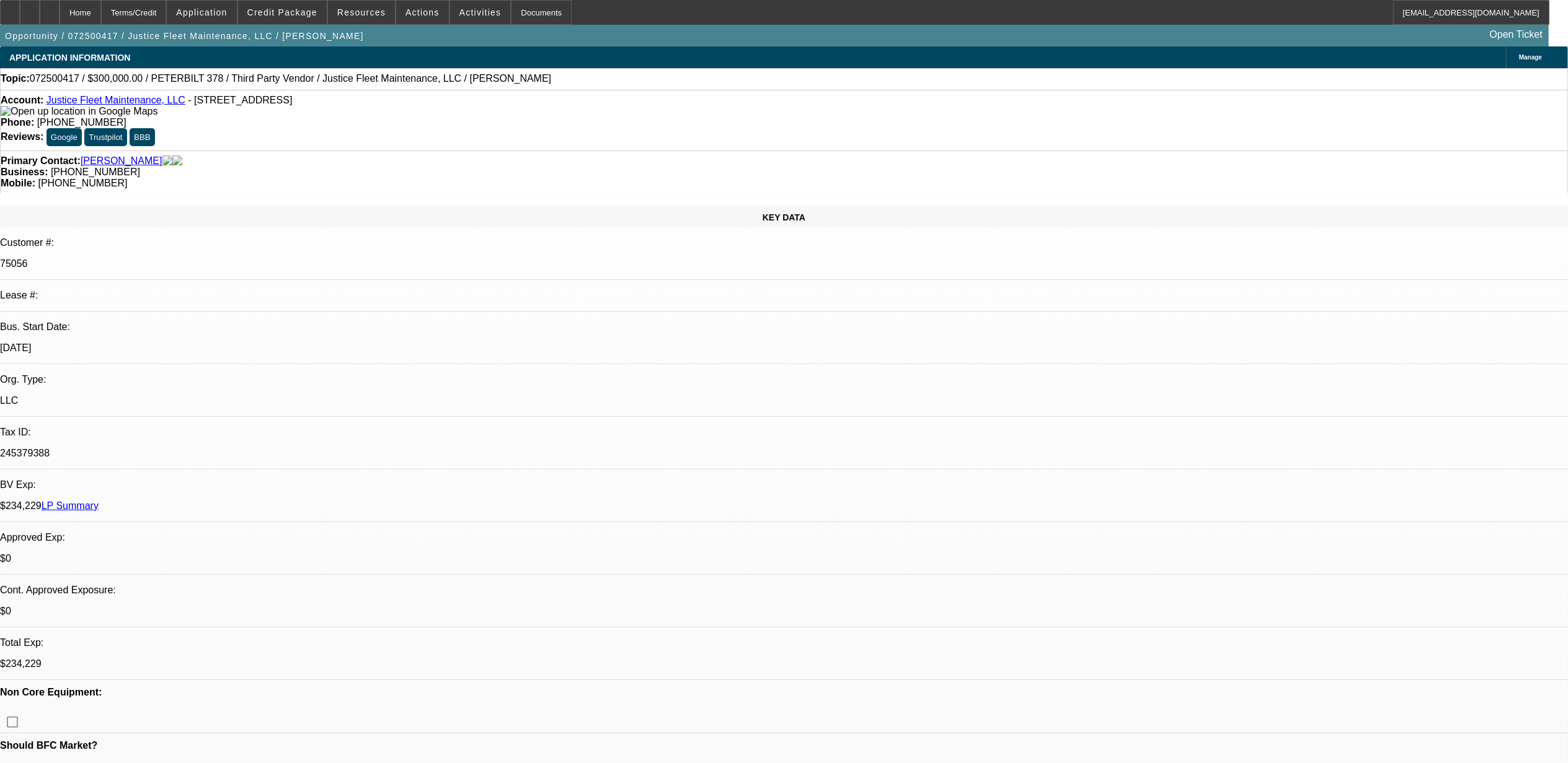
select select "6"
select select "1"
select select "2"
select select "6"
select select "1"
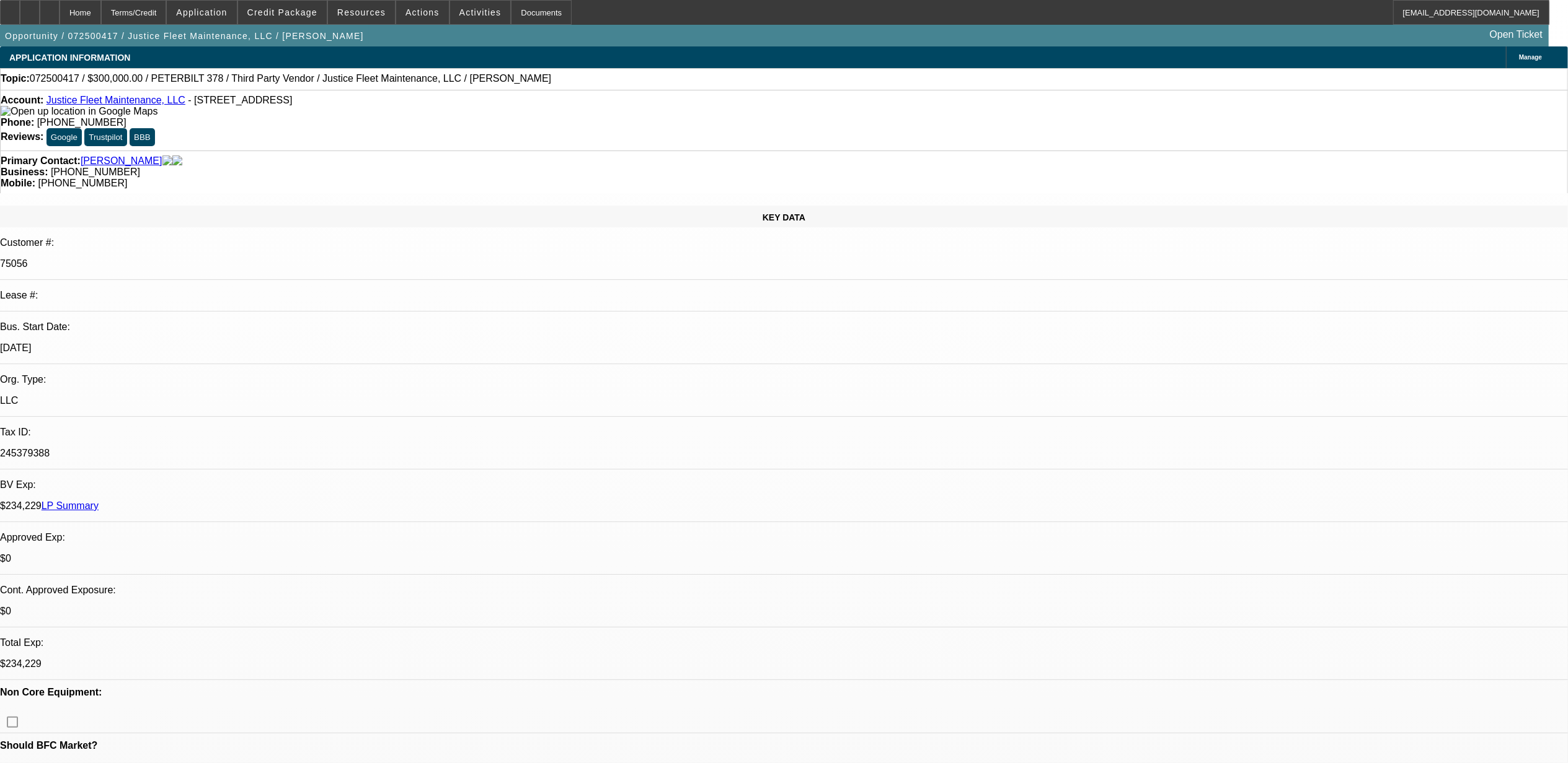
select select "2"
select select "6"
click at [26, 116] on img at bounding box center [79, 112] width 157 height 11
drag, startPoint x: 1186, startPoint y: 48, endPoint x: 1186, endPoint y: 57, distance: 9.0
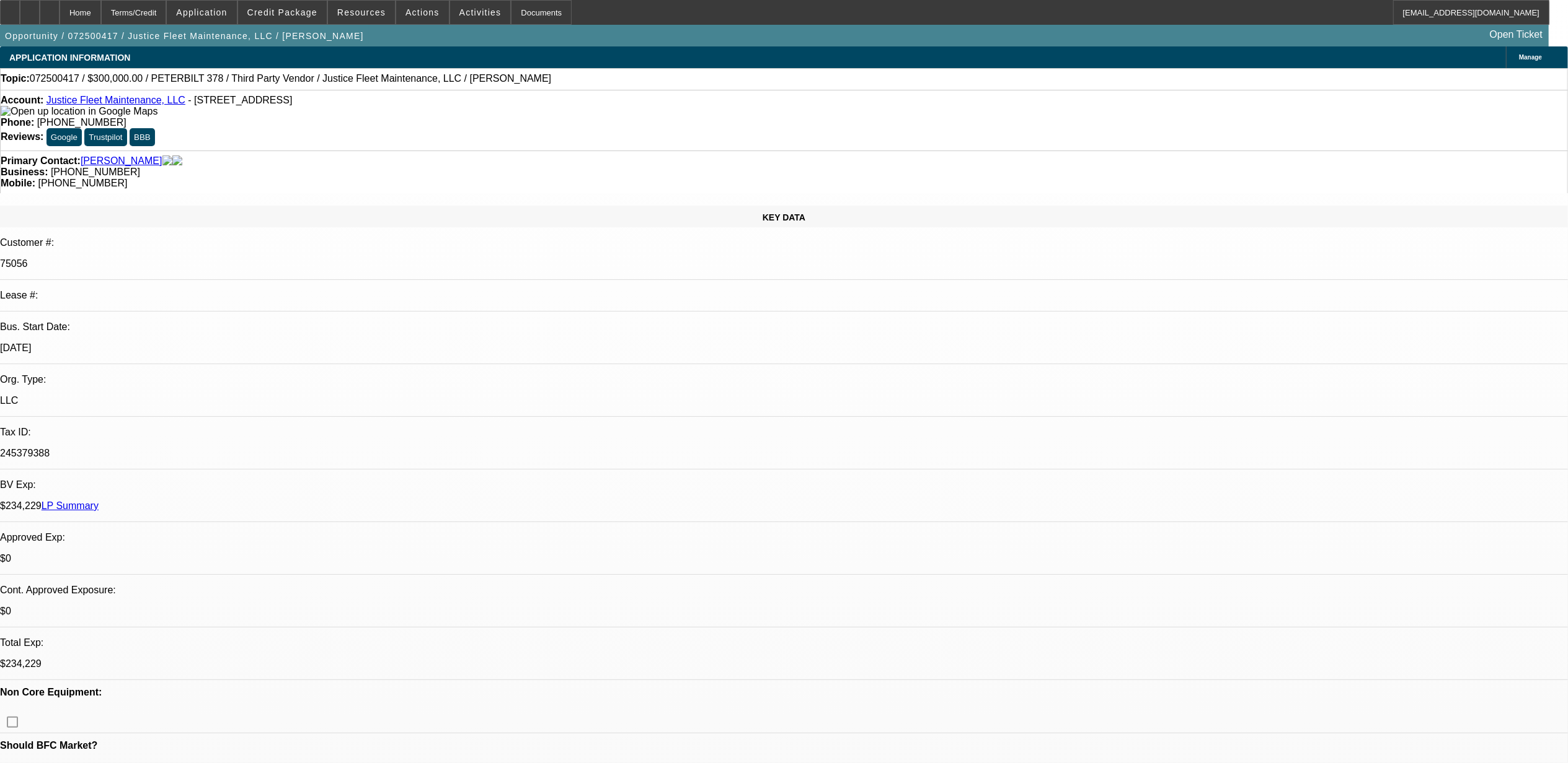
radio input "true"
drag, startPoint x: 1243, startPoint y: 231, endPoint x: 1226, endPoint y: 234, distance: 17.3
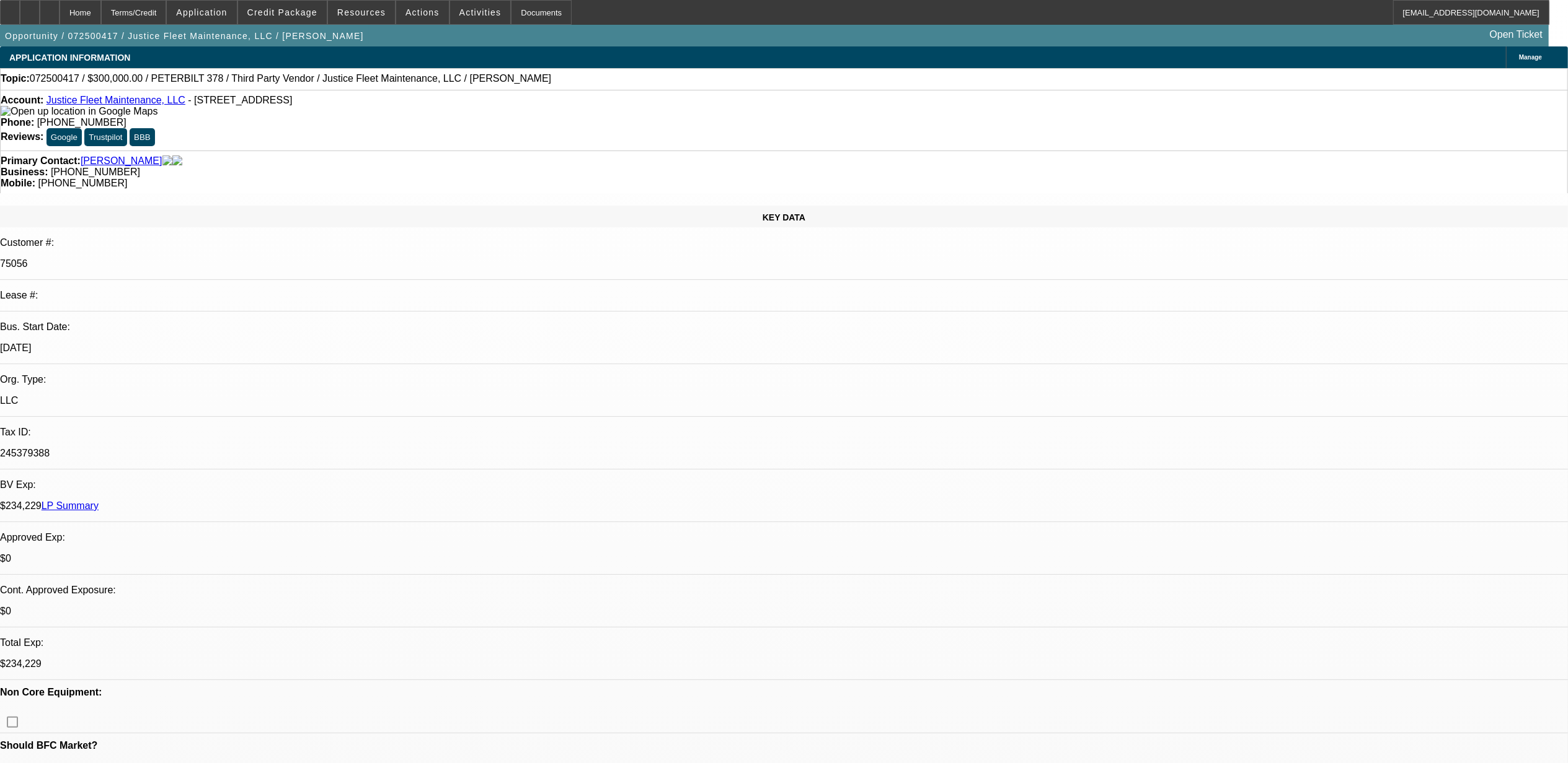
type textarea "10.14, truck still for sale. just sitting with insurance on it."
radio input "true"
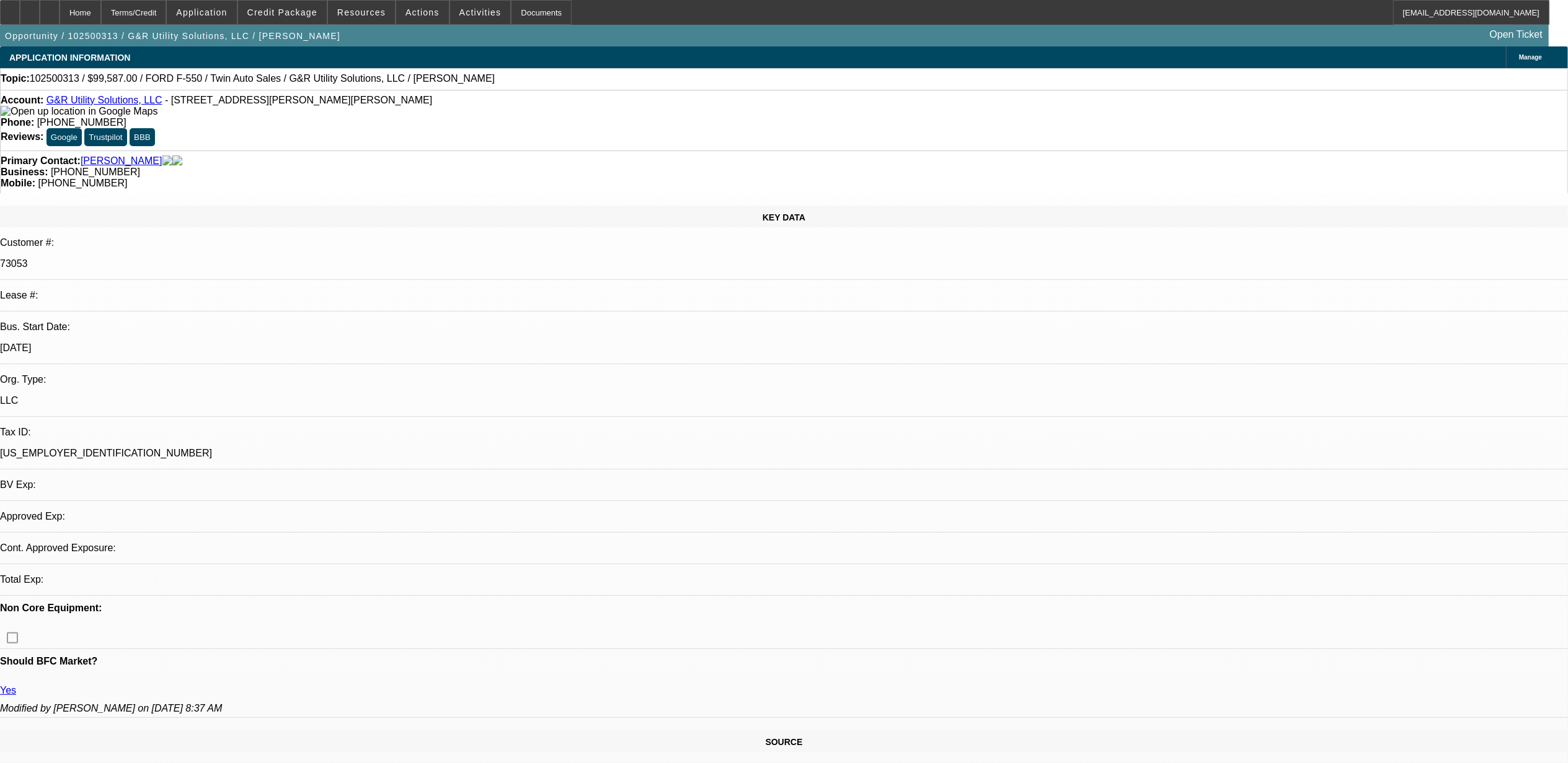
select select "0"
select select "2"
select select "0"
select select "2"
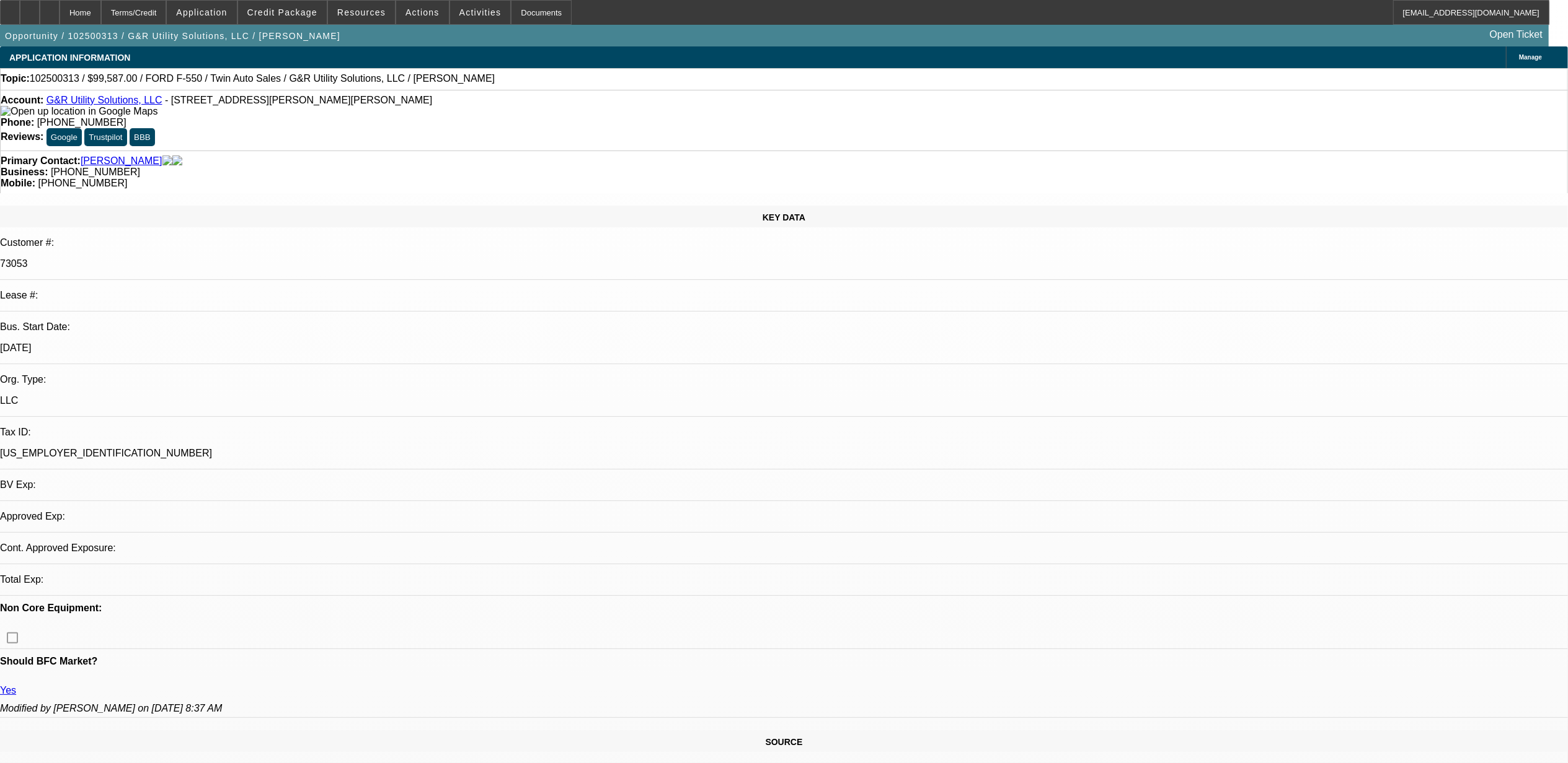
select select "0"
select select "1"
select select "2"
select select "6"
select select "1"
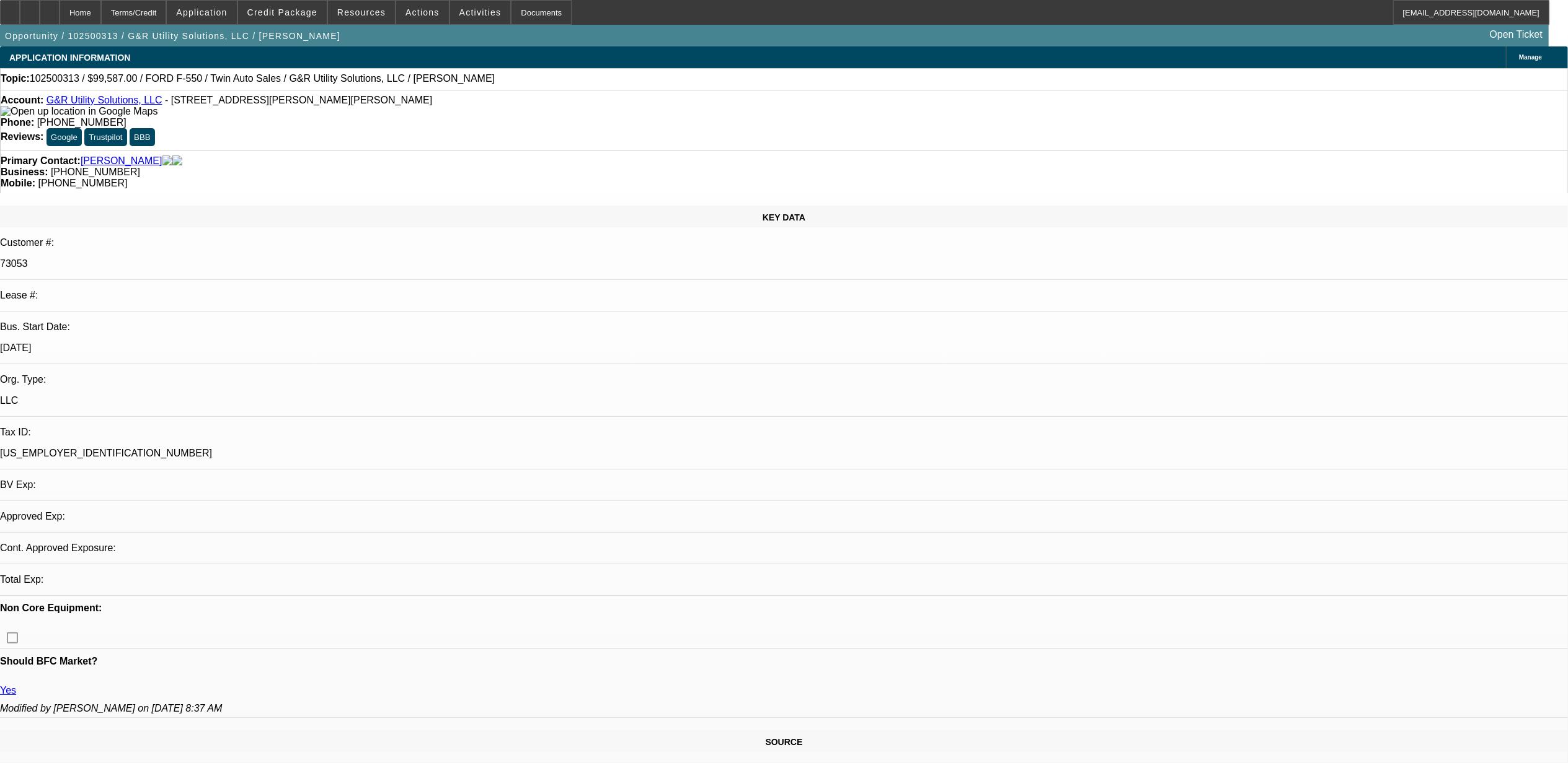
select select "2"
select select "6"
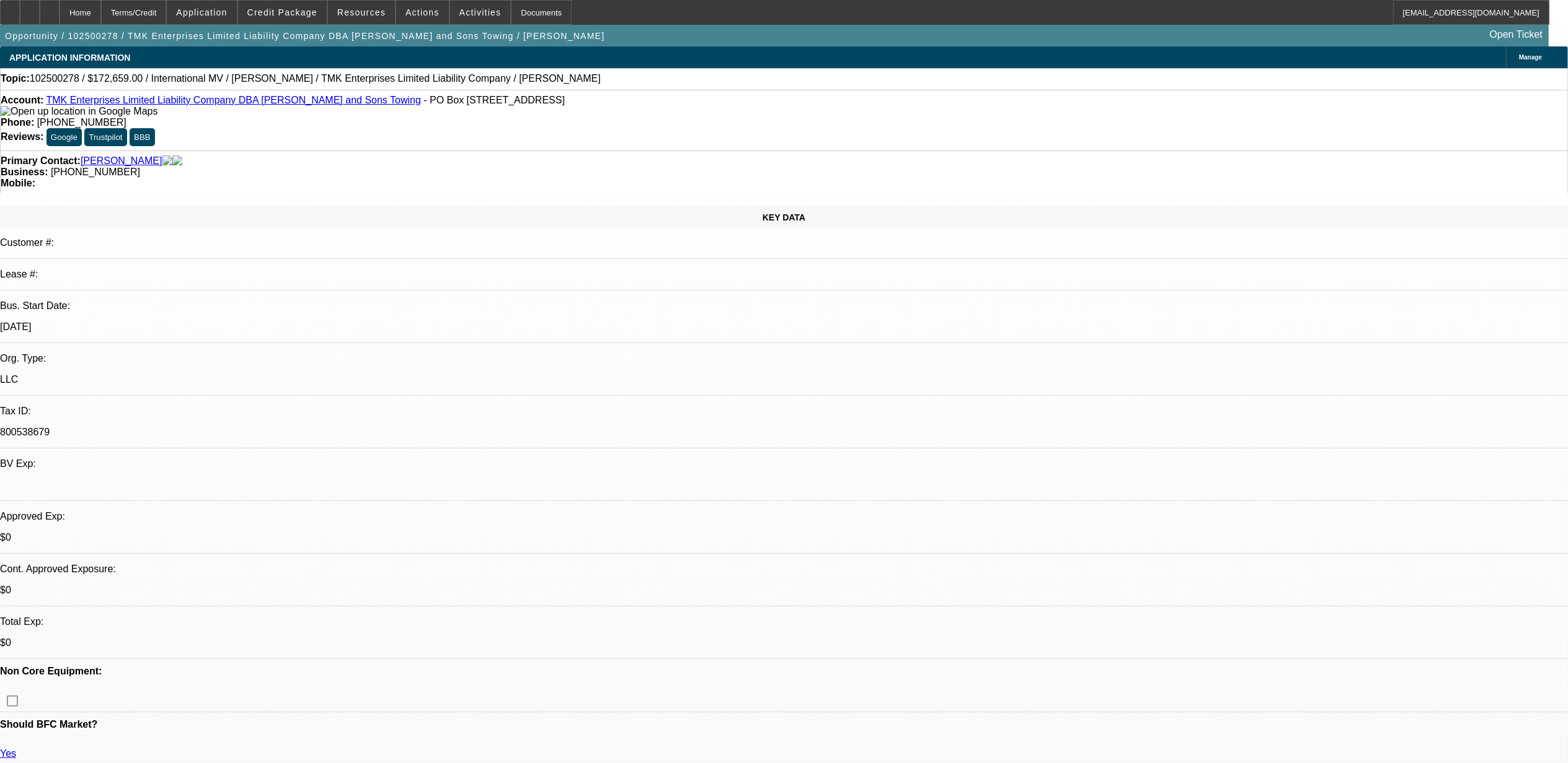
select select "0"
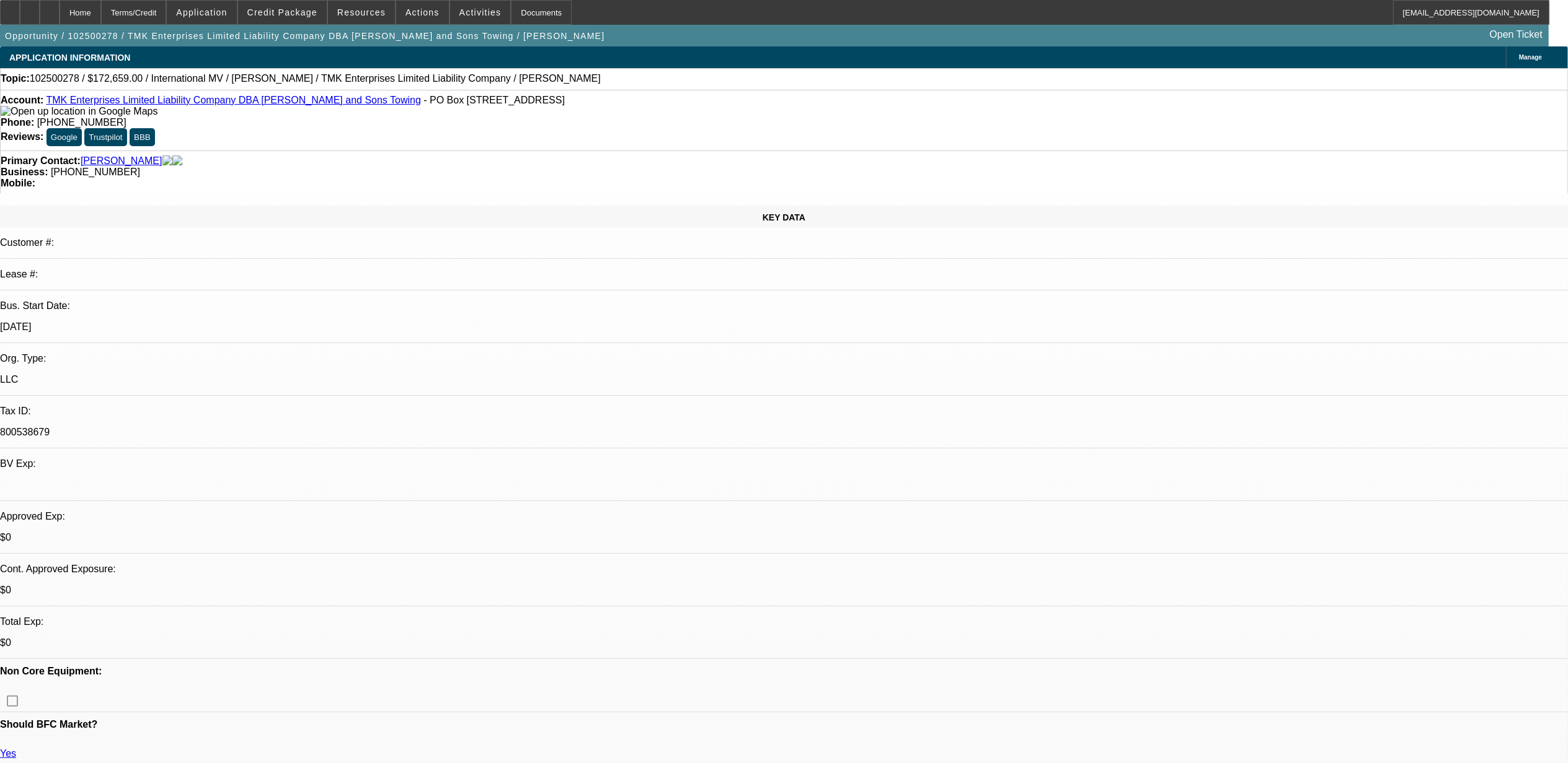
select select "0"
select select "1"
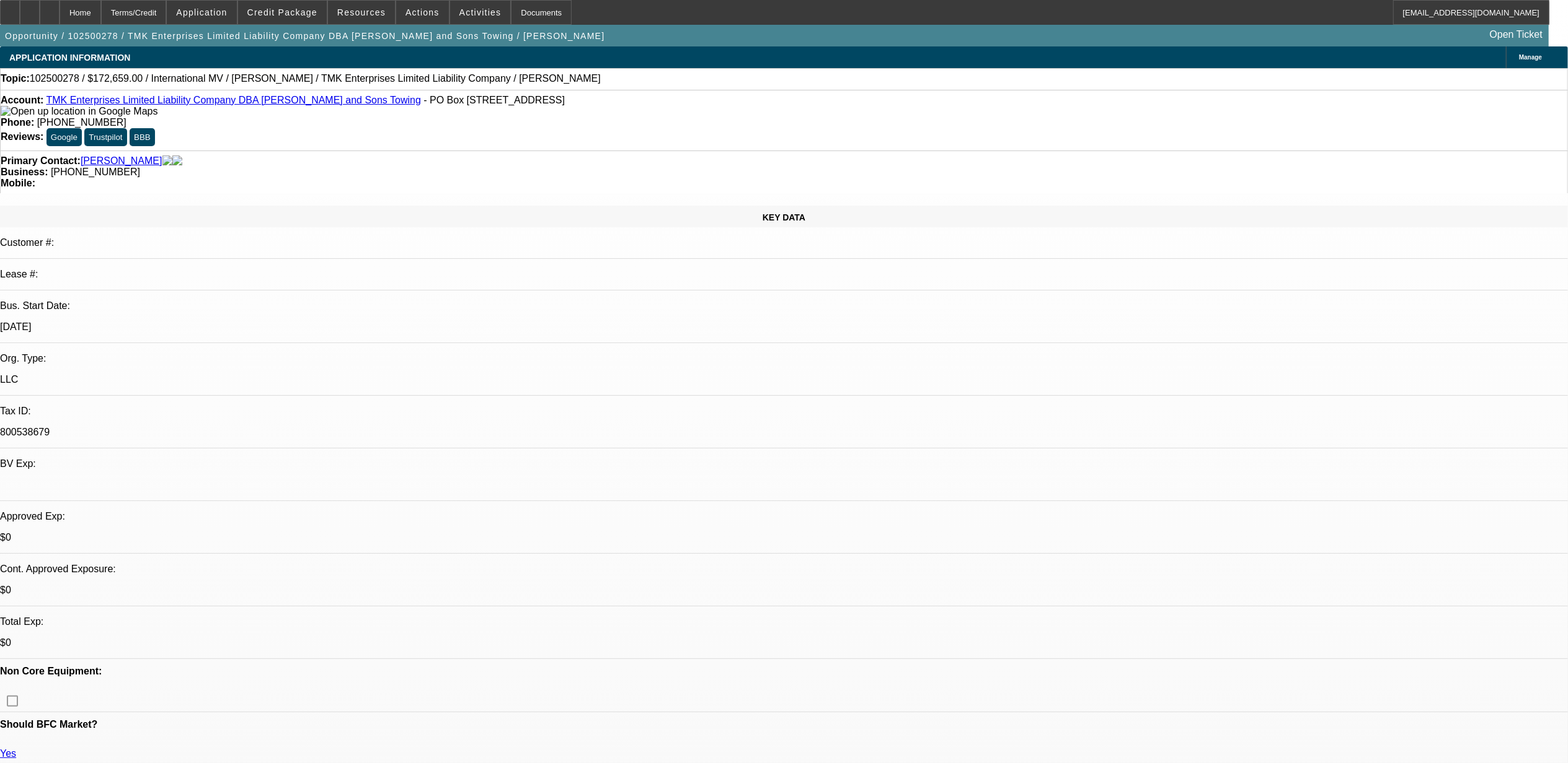
select select "1"
select select "6"
select select "1"
select select "6"
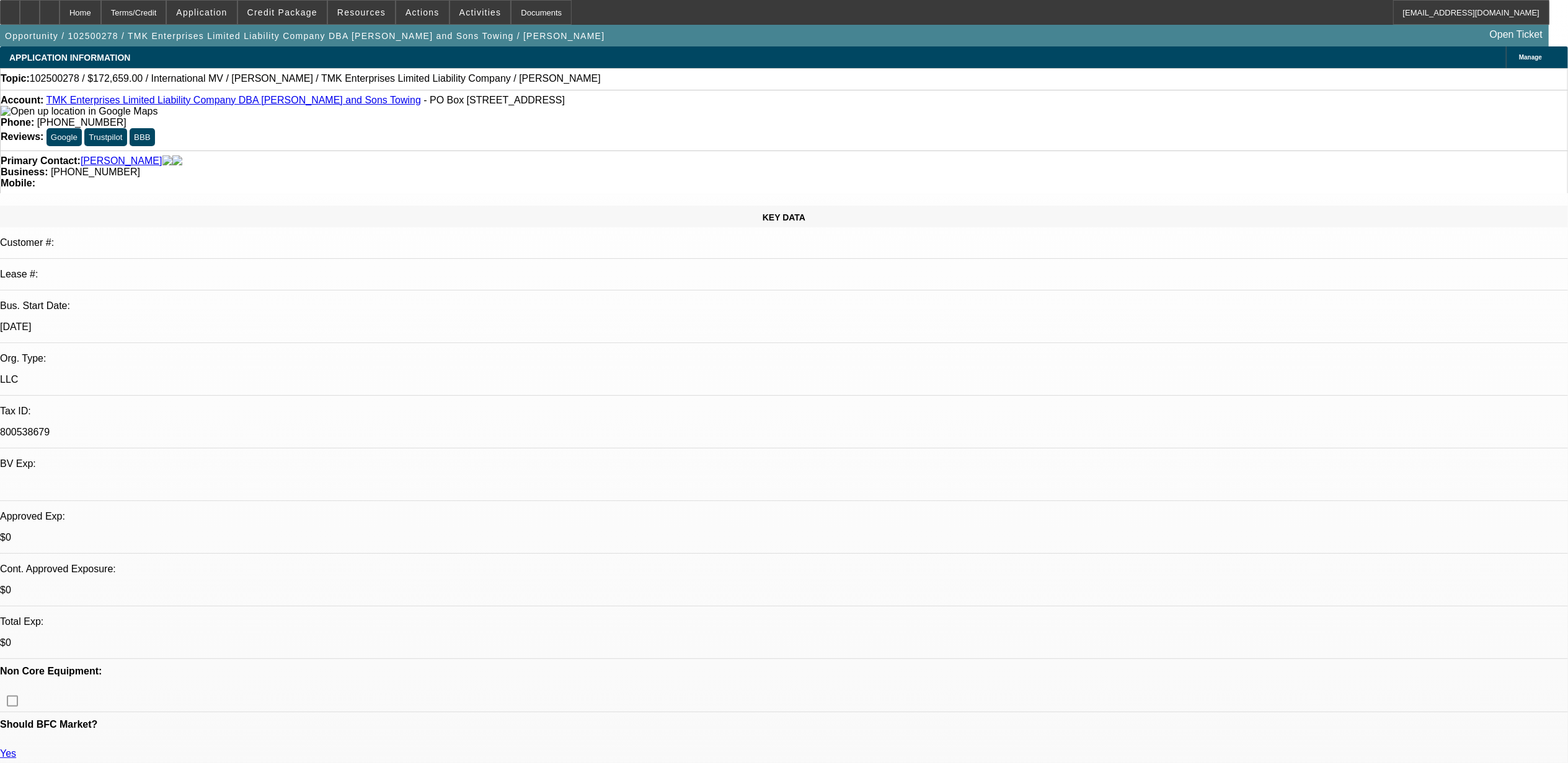
select select "1"
select select "6"
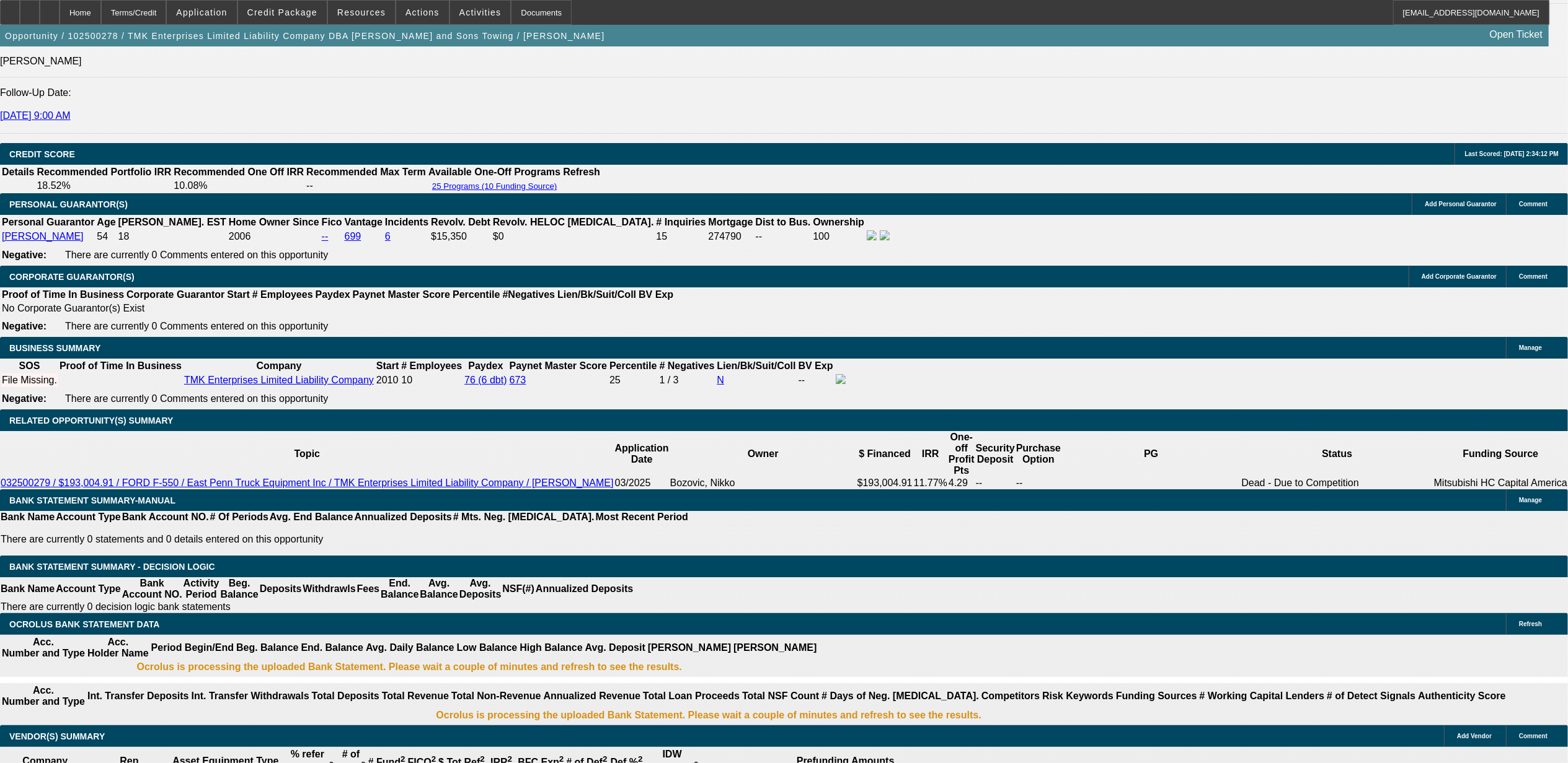
scroll to position [1689, 0]
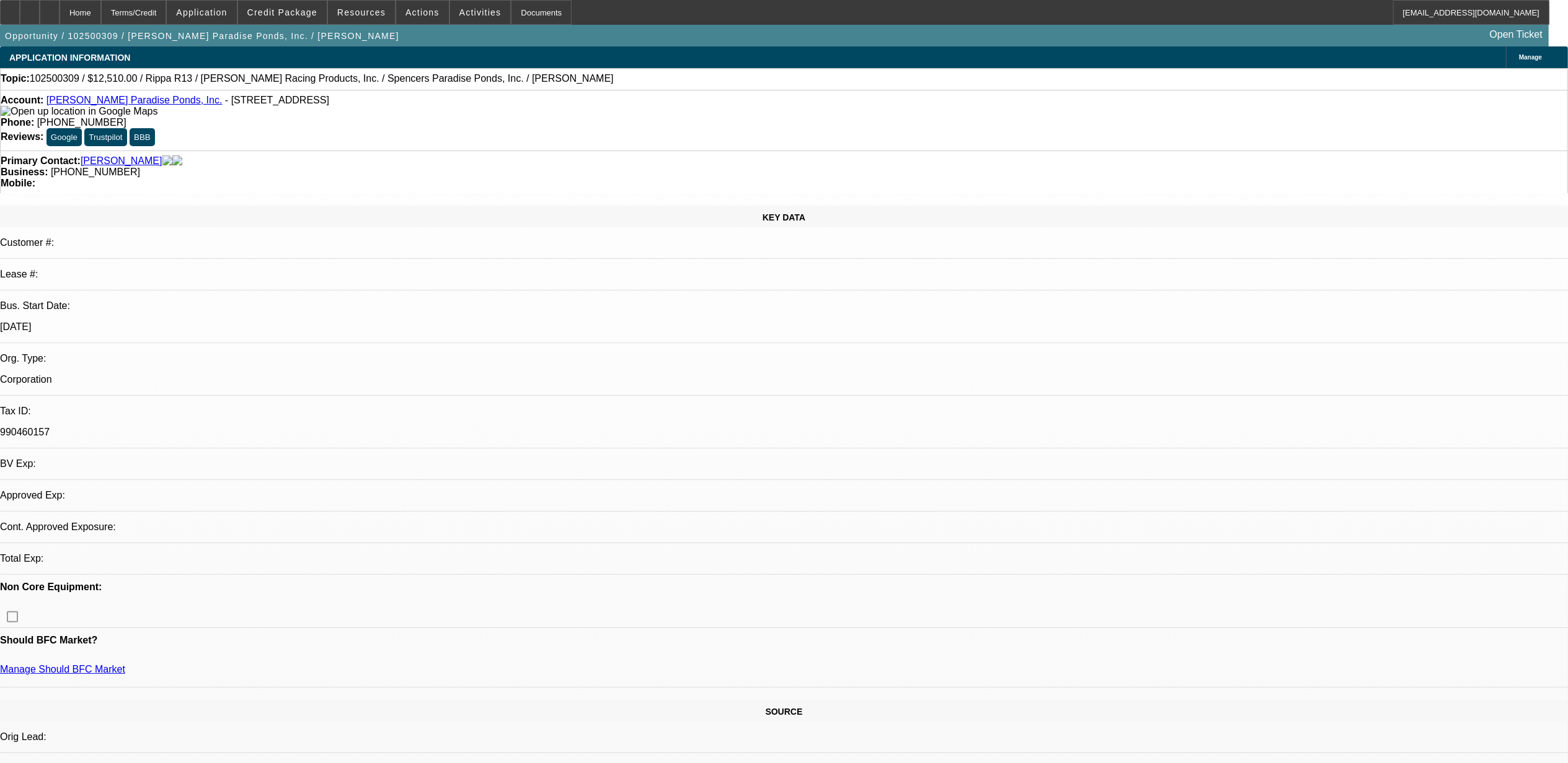
select select "0.1"
select select "2"
select select "0.1"
select select "1"
select select "2"
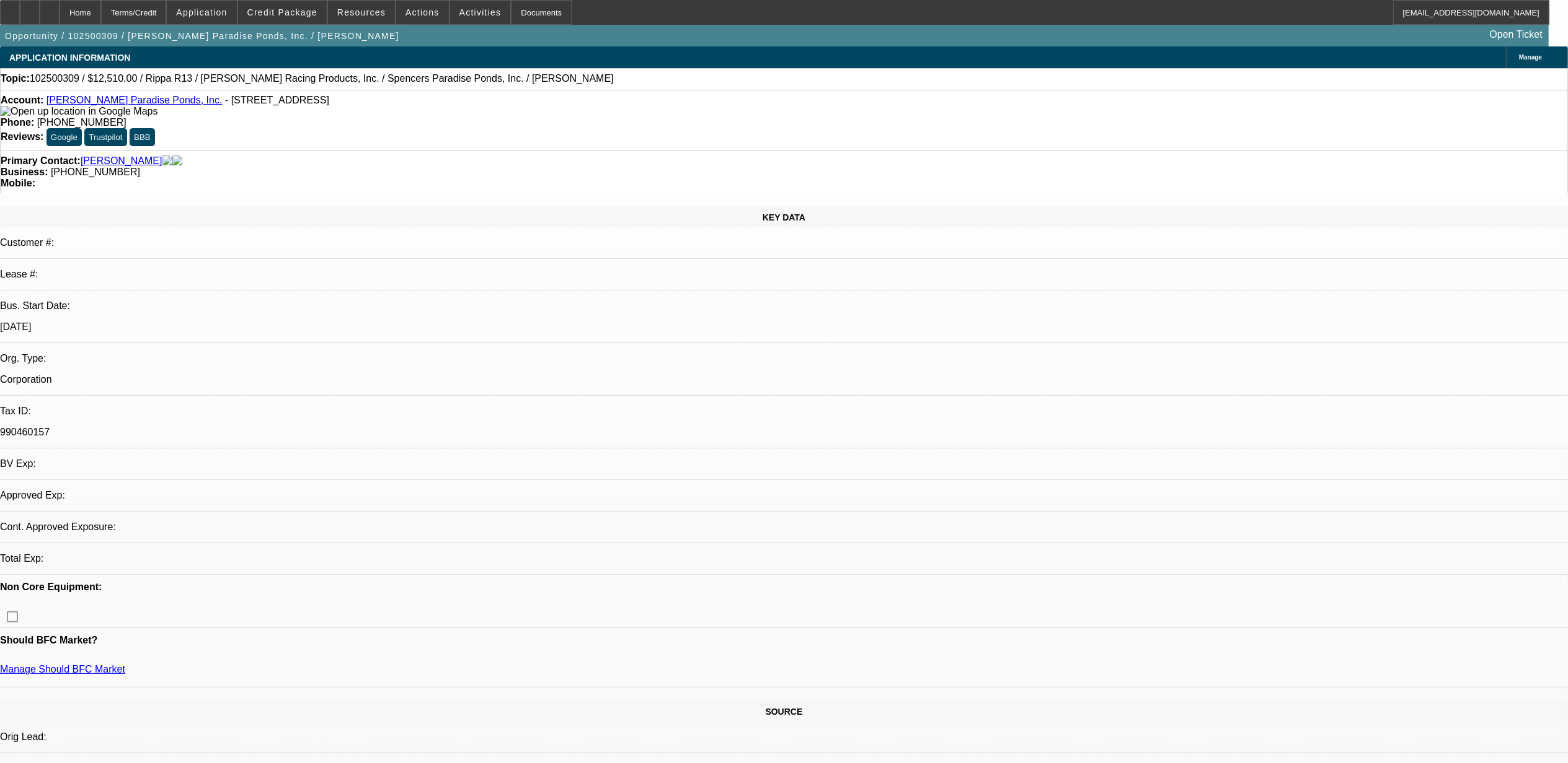
select select "4"
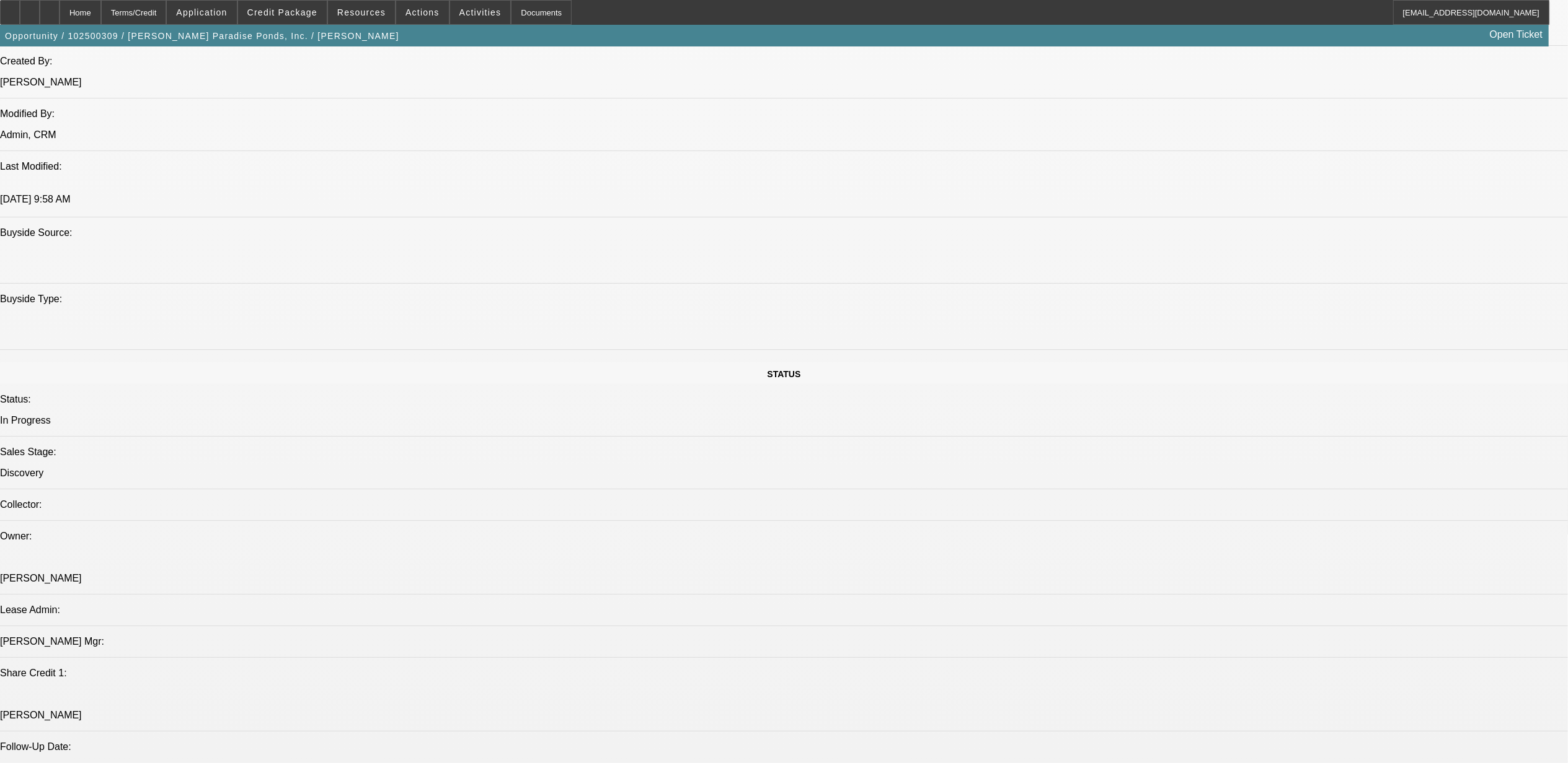
scroll to position [991, 0]
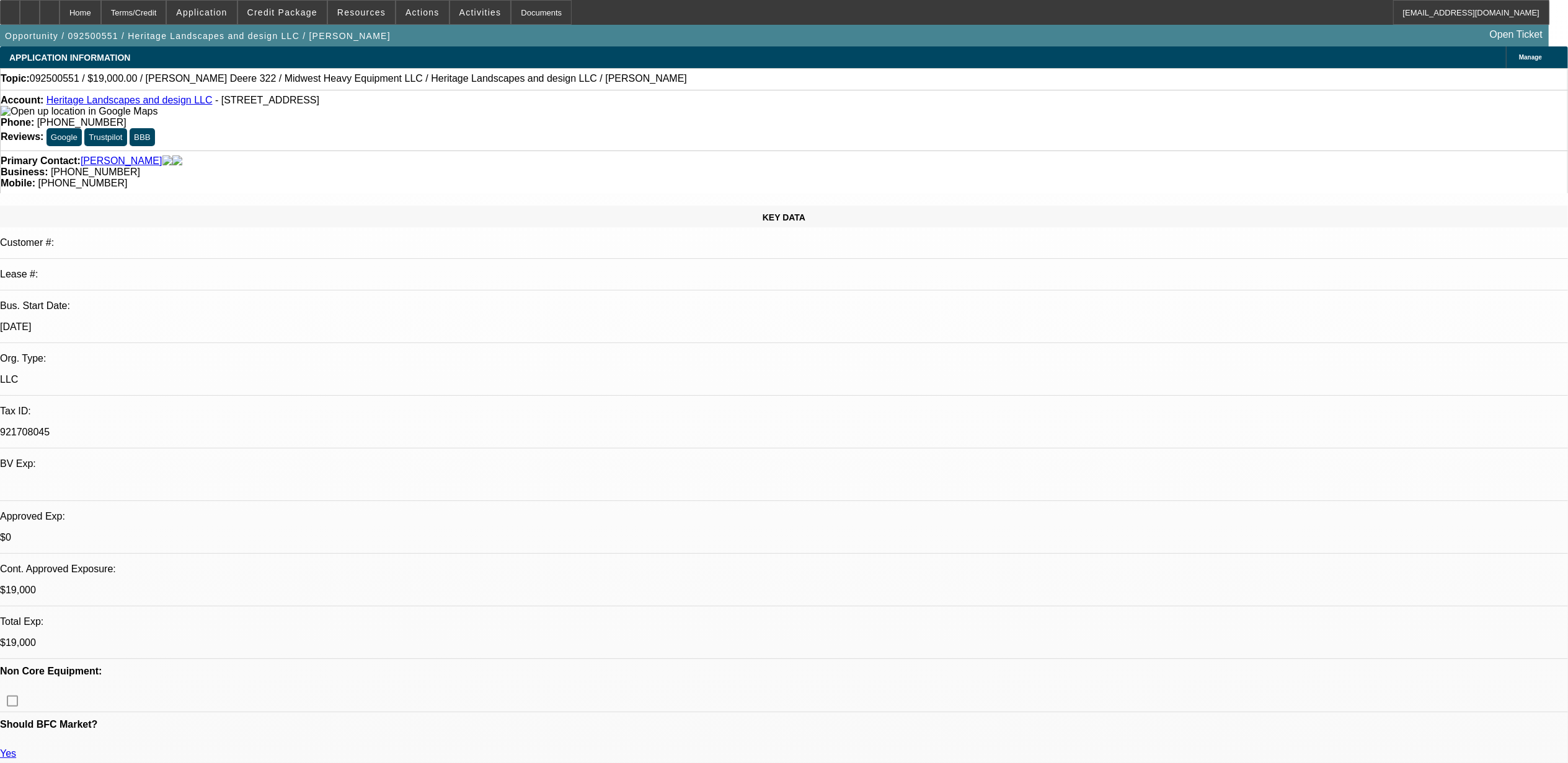
select select "0"
select select "2"
select select "0.1"
select select "0"
select select "2"
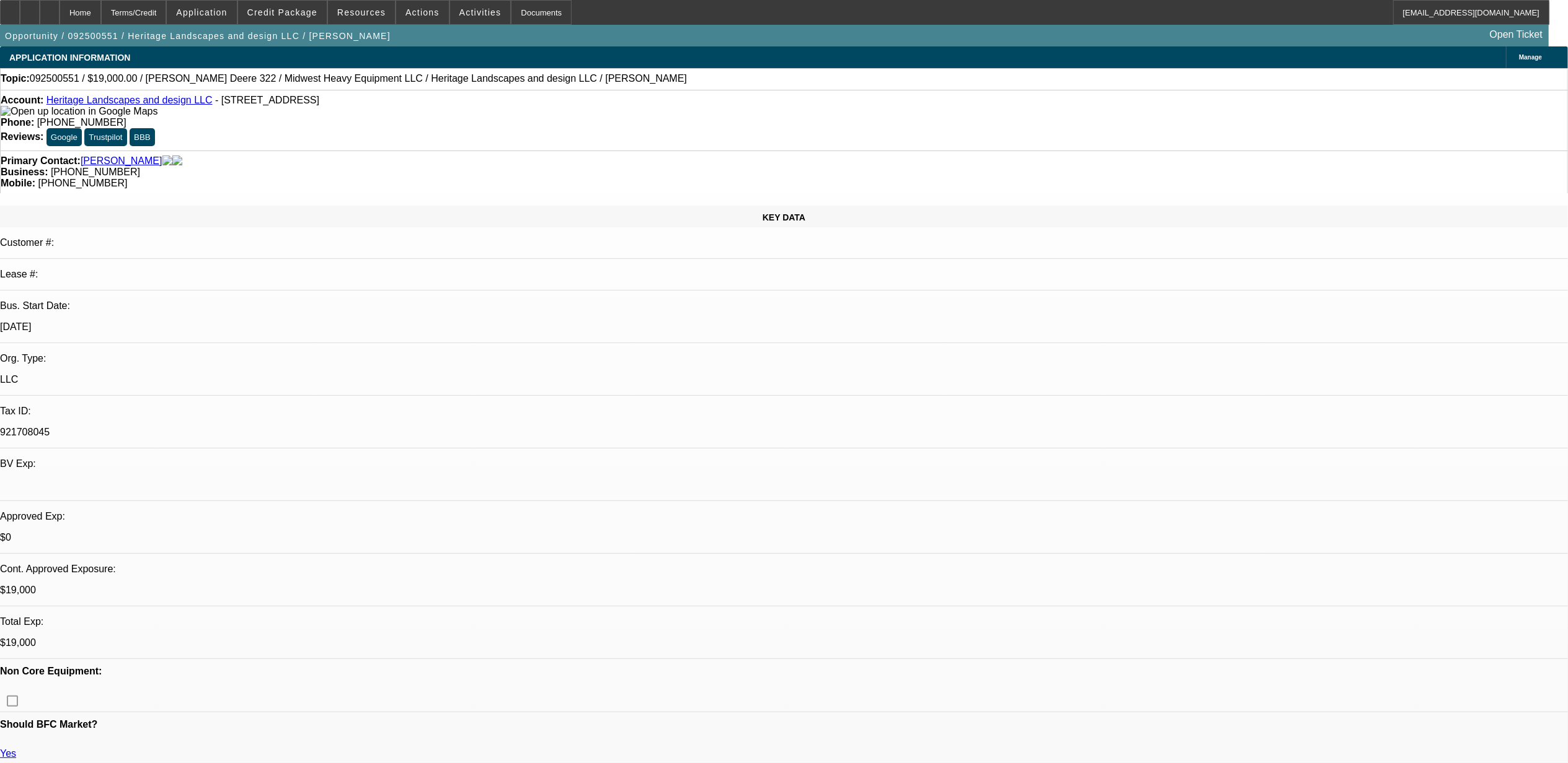
select select "0.1"
select select "0"
select select "2"
select select "0.1"
select select "0"
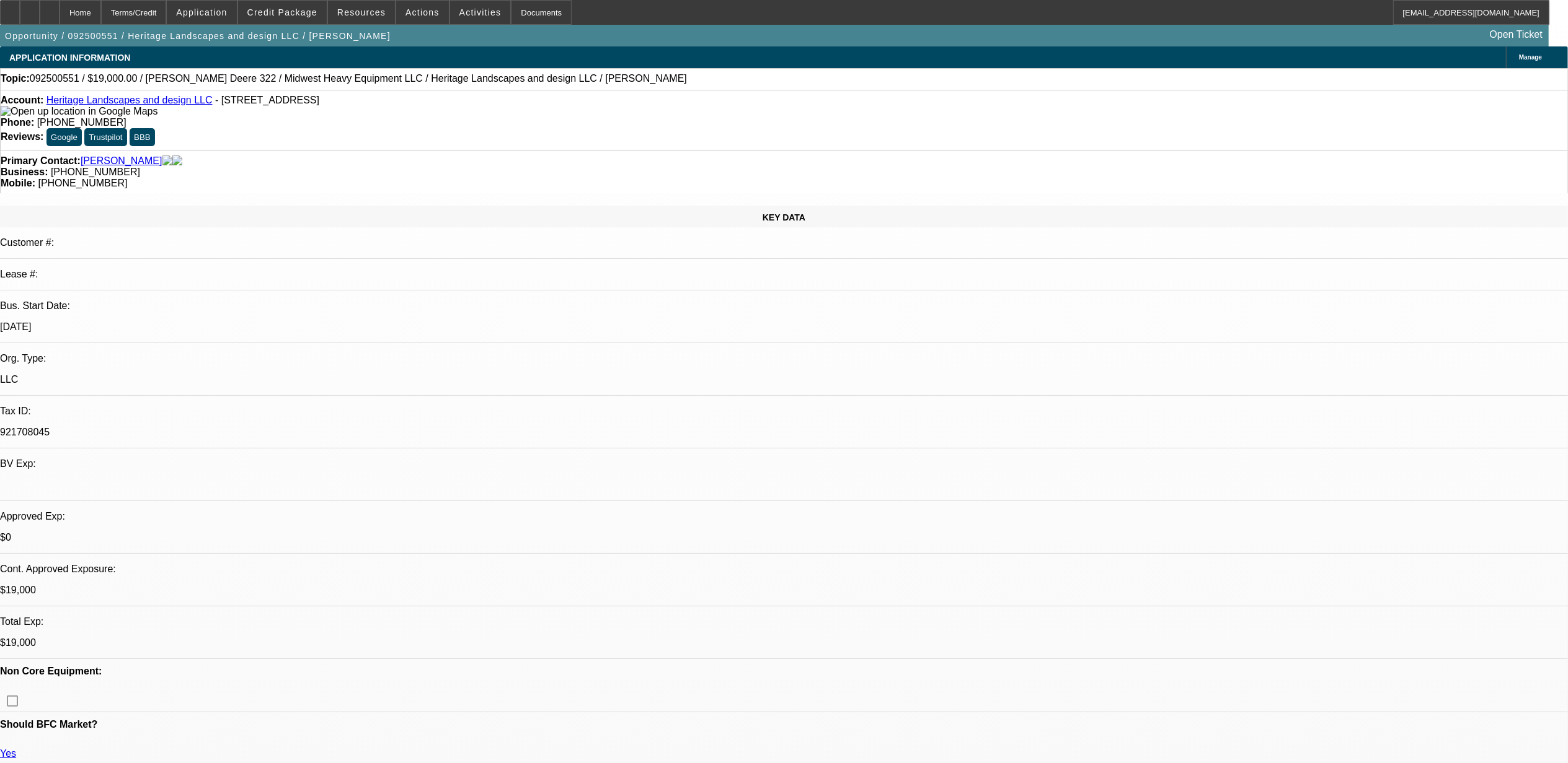
select select "0"
select select "0.1"
select select "1"
select select "2"
select select "4"
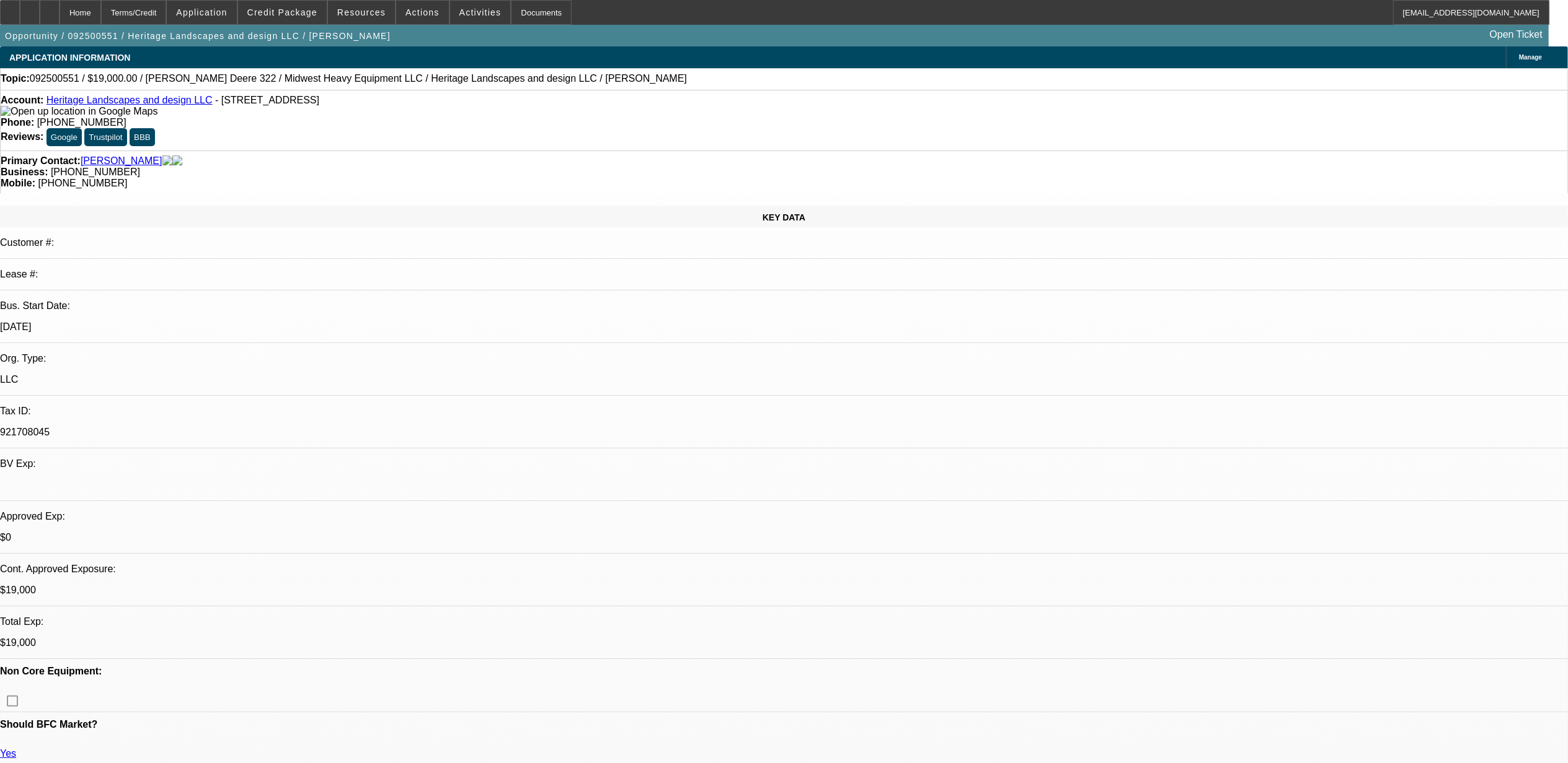
select select "1"
select select "2"
select select "4"
select select "1"
select select "2"
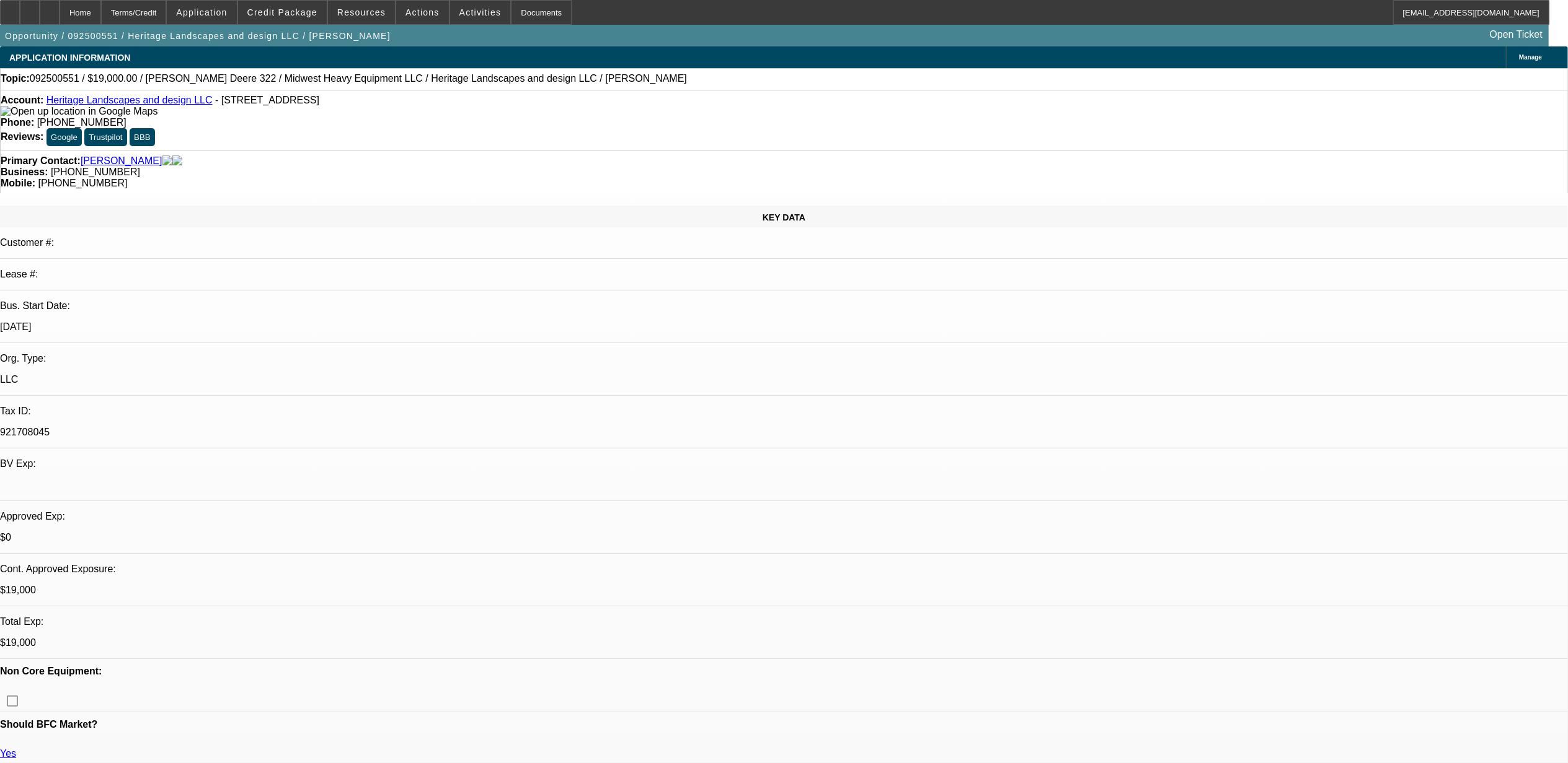
select select "4"
select select "1"
select select "2"
select select "4"
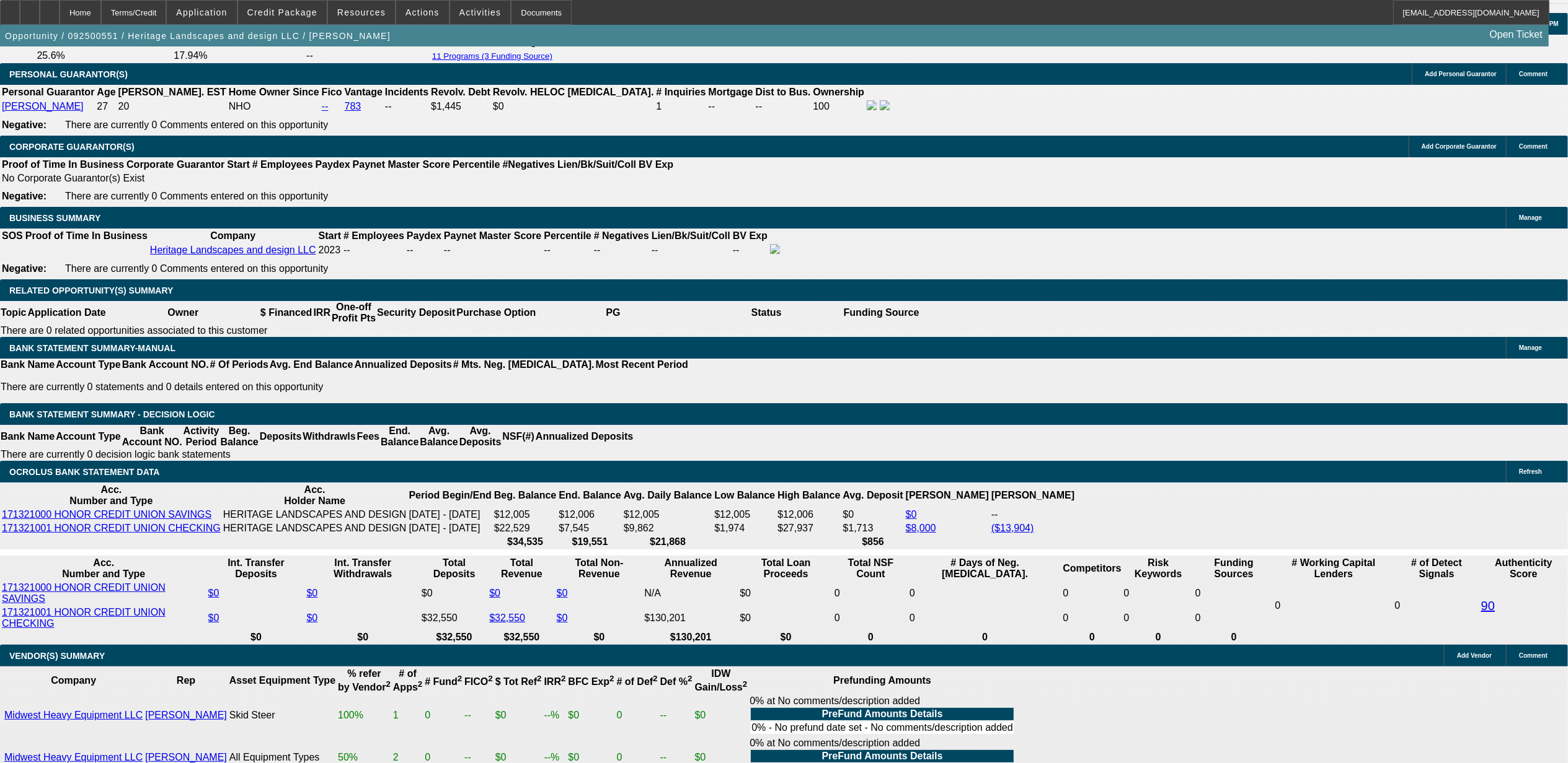
scroll to position [1734, 0]
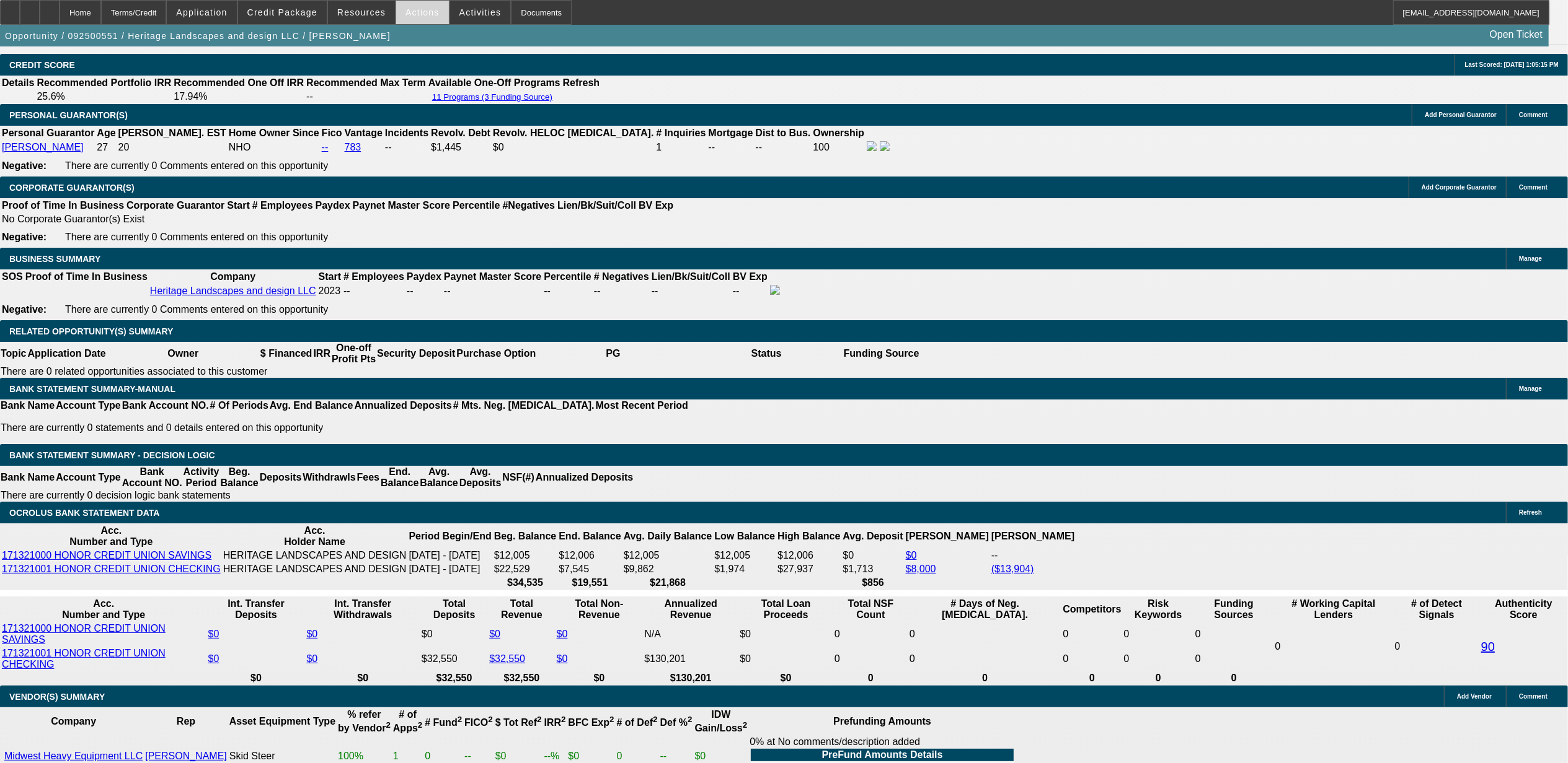
click at [405, 3] on span at bounding box center [422, 12] width 52 height 30
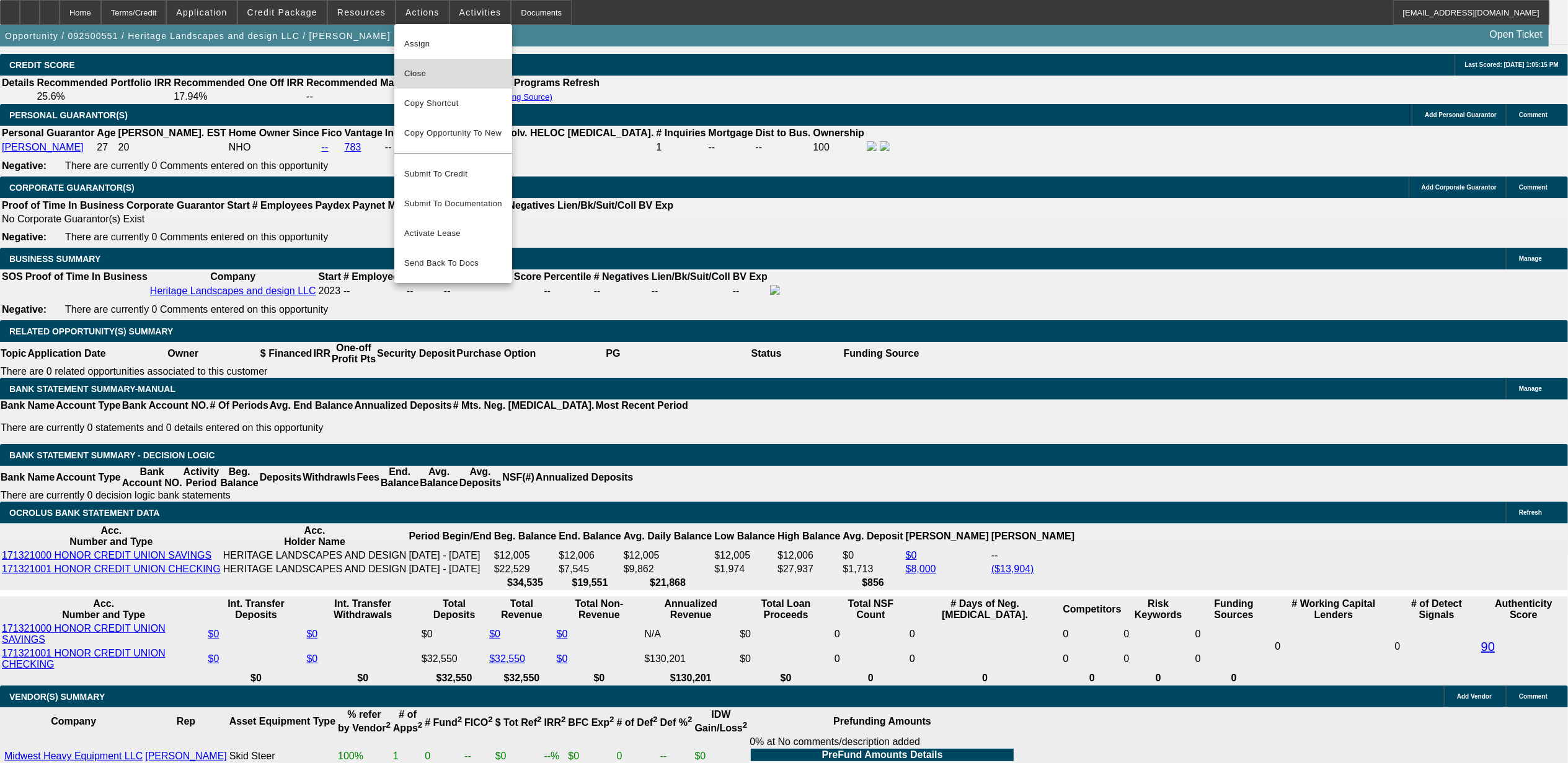
click at [446, 75] on span "Close" at bounding box center [453, 74] width 98 height 15
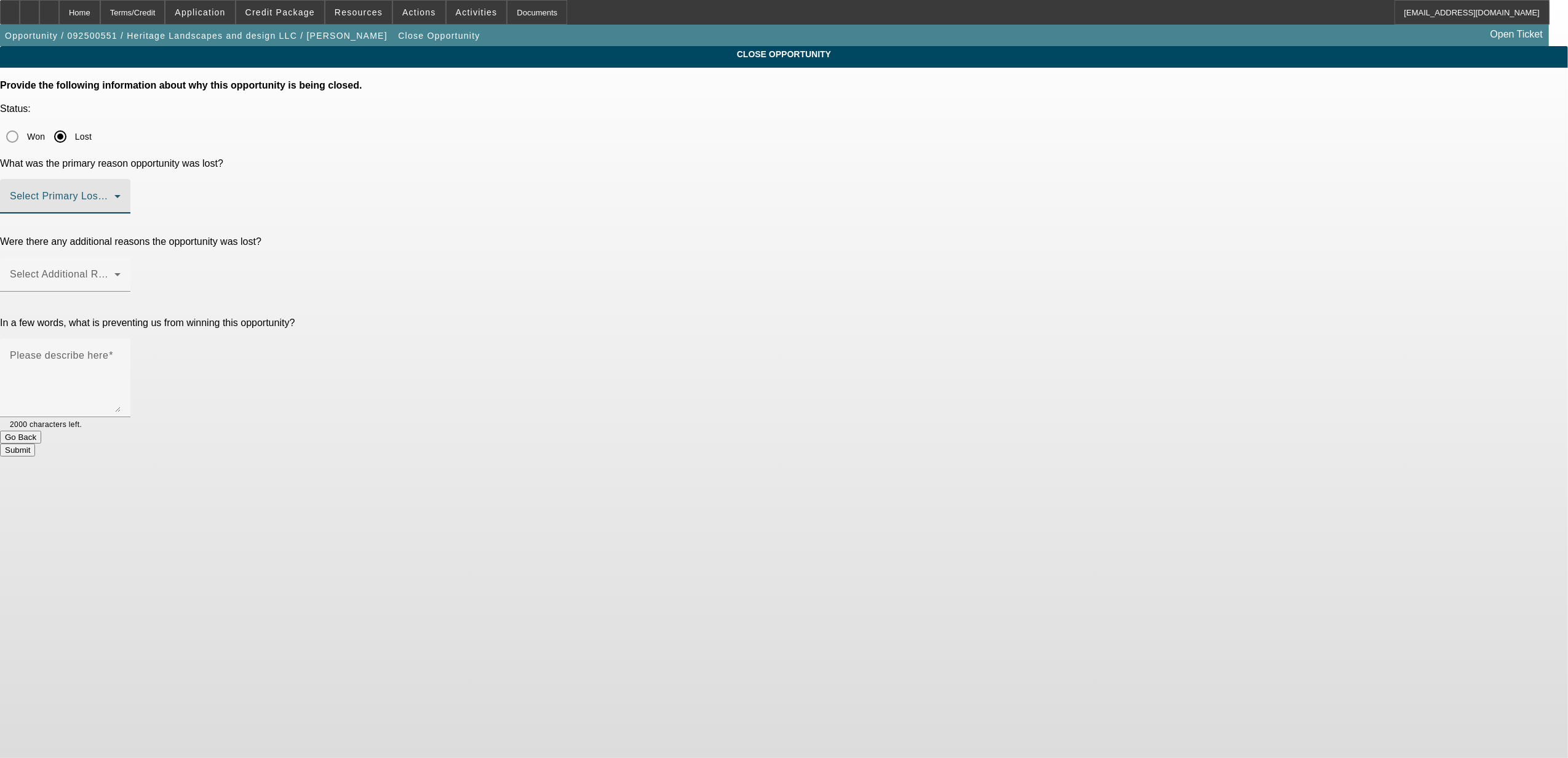
click at [114, 194] on span at bounding box center [62, 201] width 105 height 15
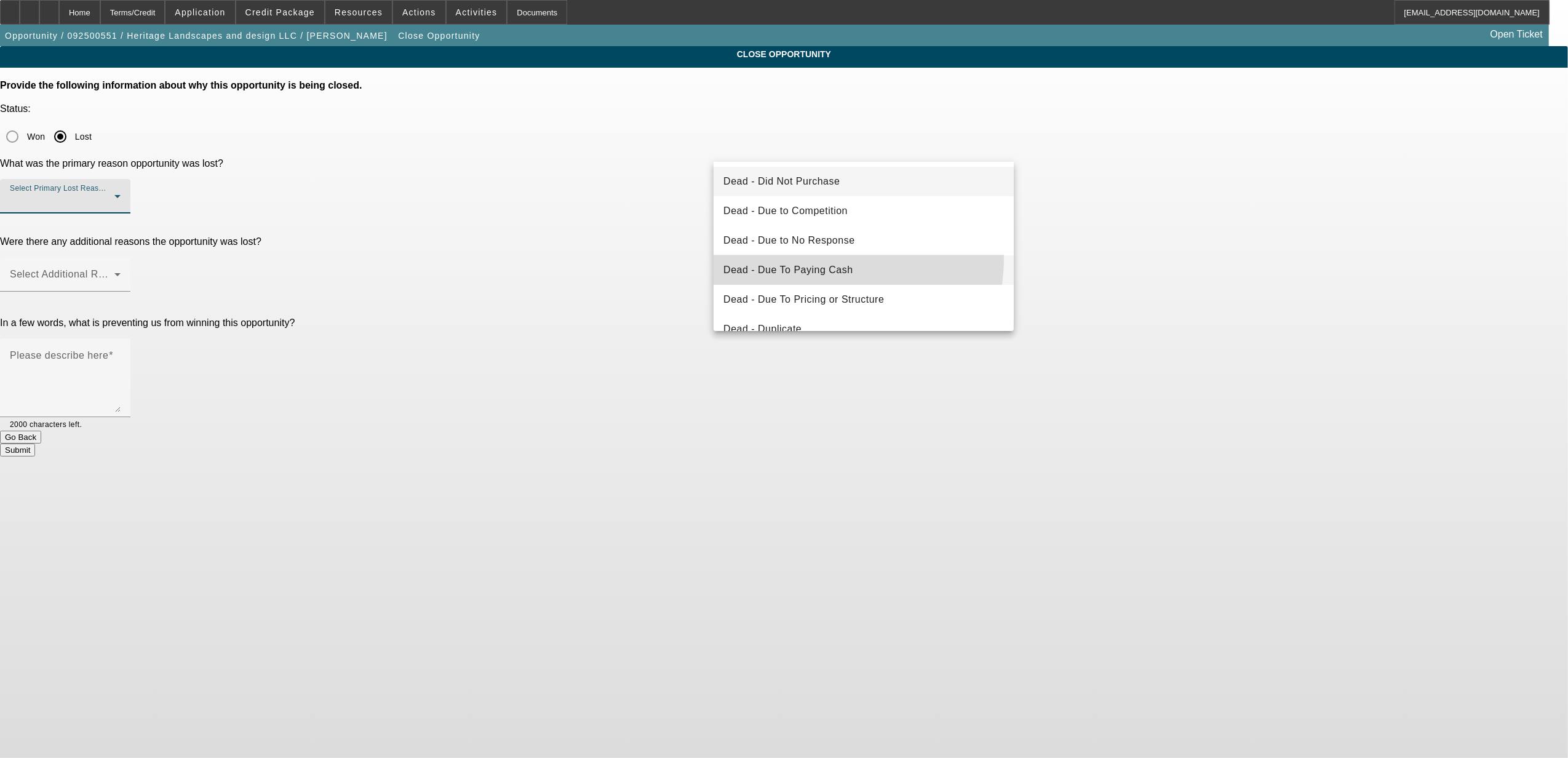
click at [830, 259] on mat-option "Dead - Due To Paying Cash" at bounding box center [864, 270] width 300 height 29
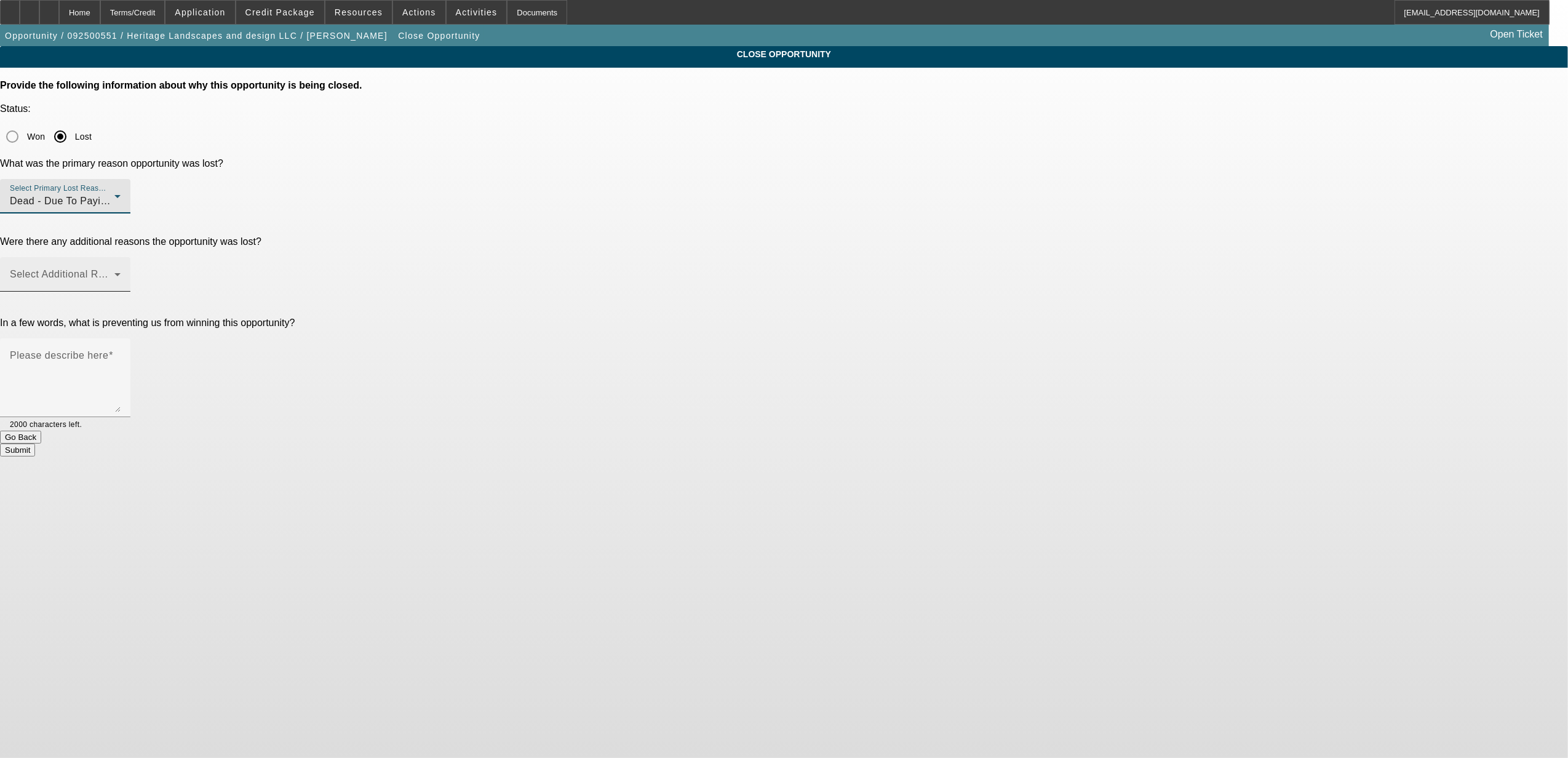
click at [114, 272] on span at bounding box center [62, 280] width 105 height 15
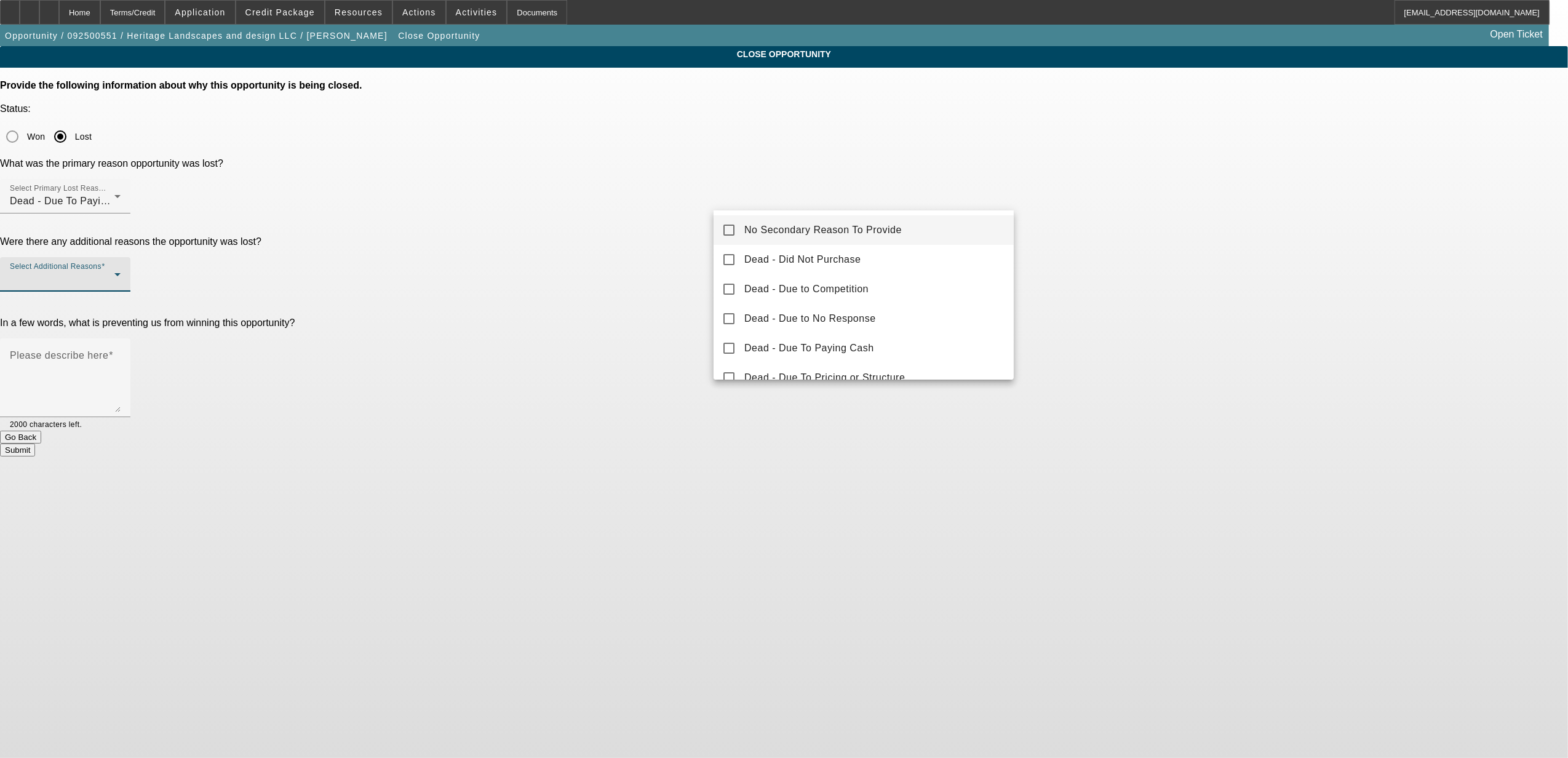
click at [744, 228] on span "No Secondary Reason To Provide" at bounding box center [823, 230] width 157 height 15
click at [682, 277] on div at bounding box center [784, 379] width 1568 height 758
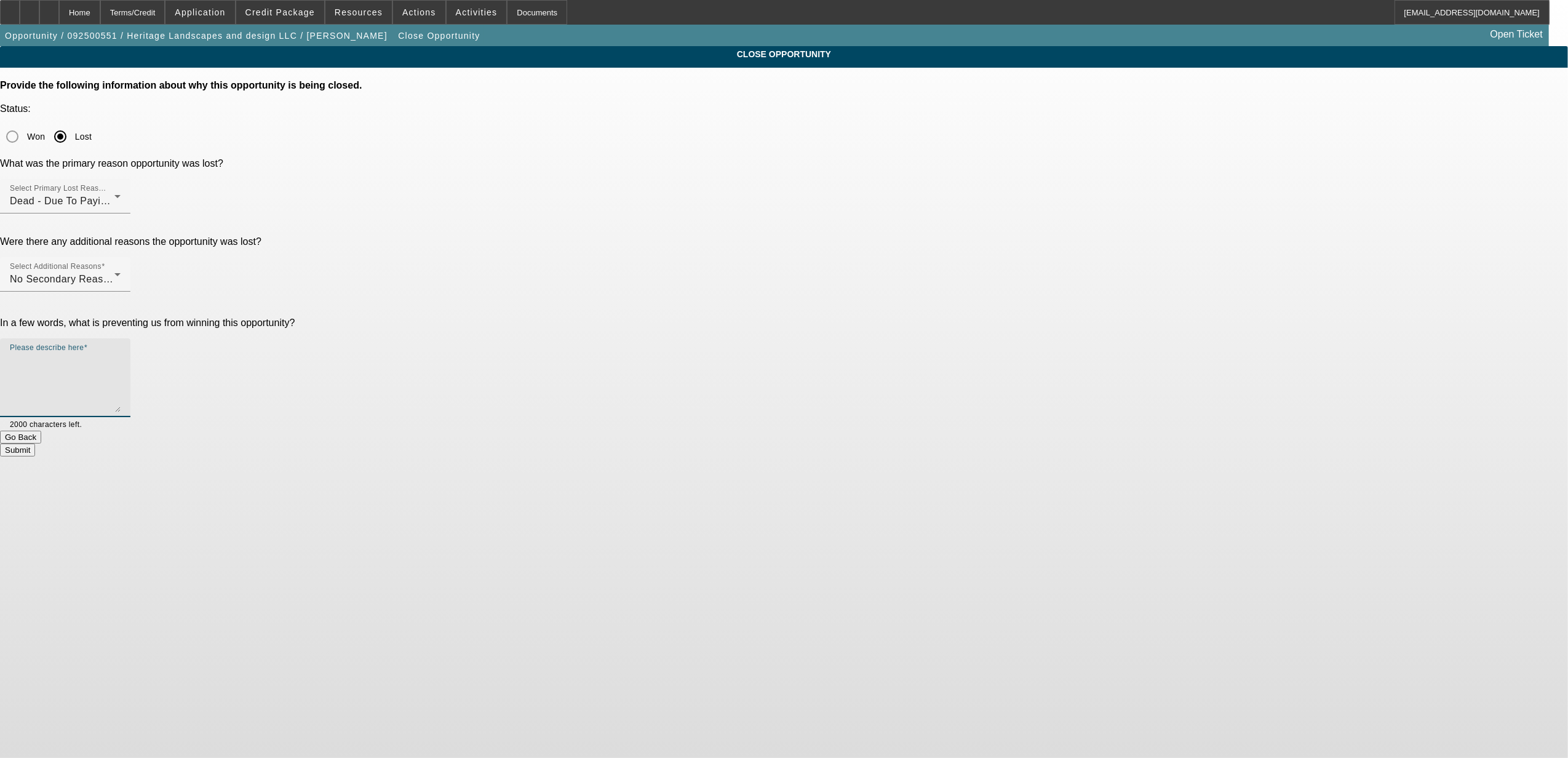
click at [120, 353] on textarea "Please describe here" at bounding box center [65, 383] width 111 height 59
type textarea "cash"
click at [35, 444] on button "Submit" at bounding box center [18, 450] width 35 height 13
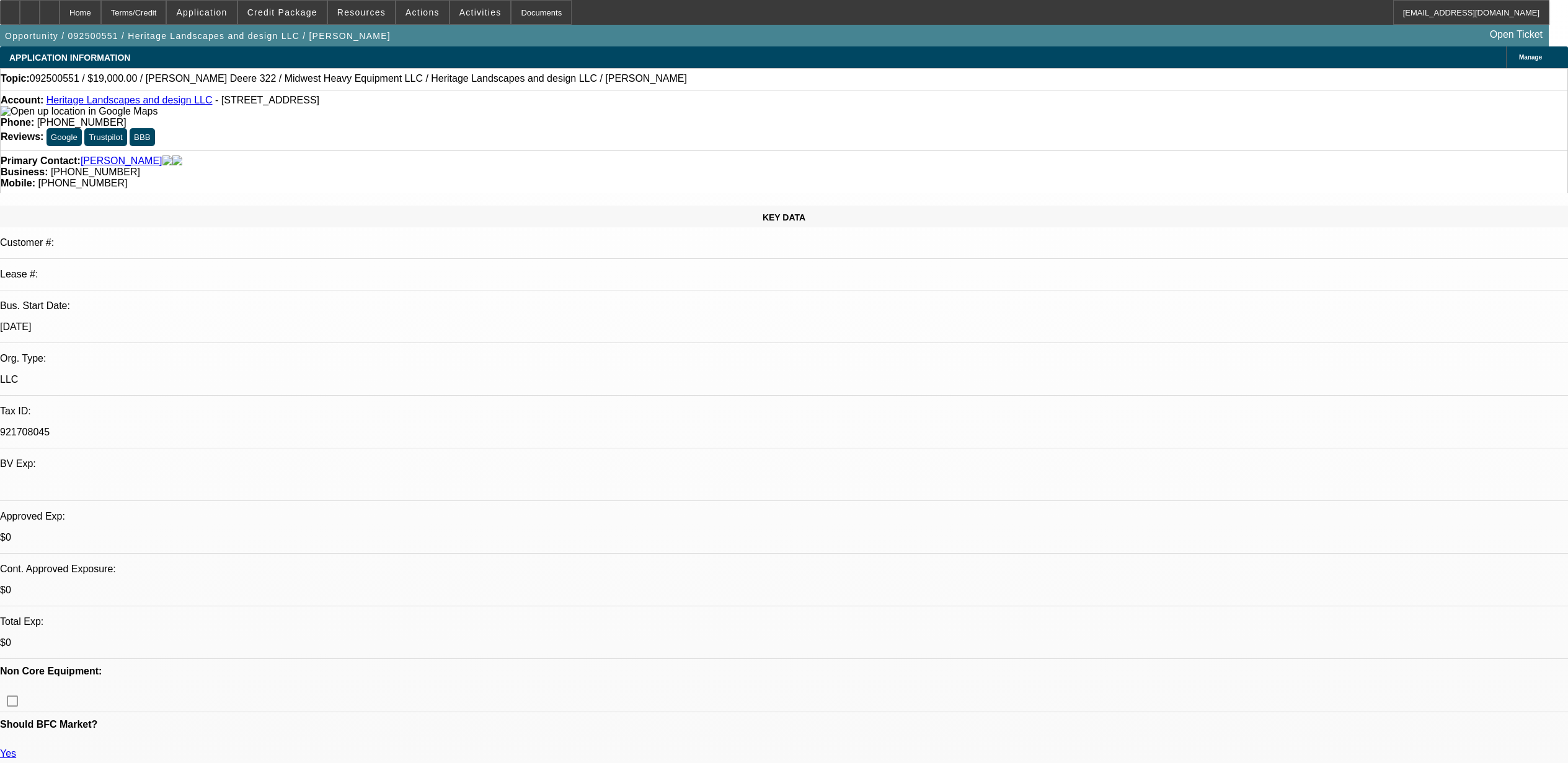
select select "0"
select select "2"
select select "0.1"
select select "4"
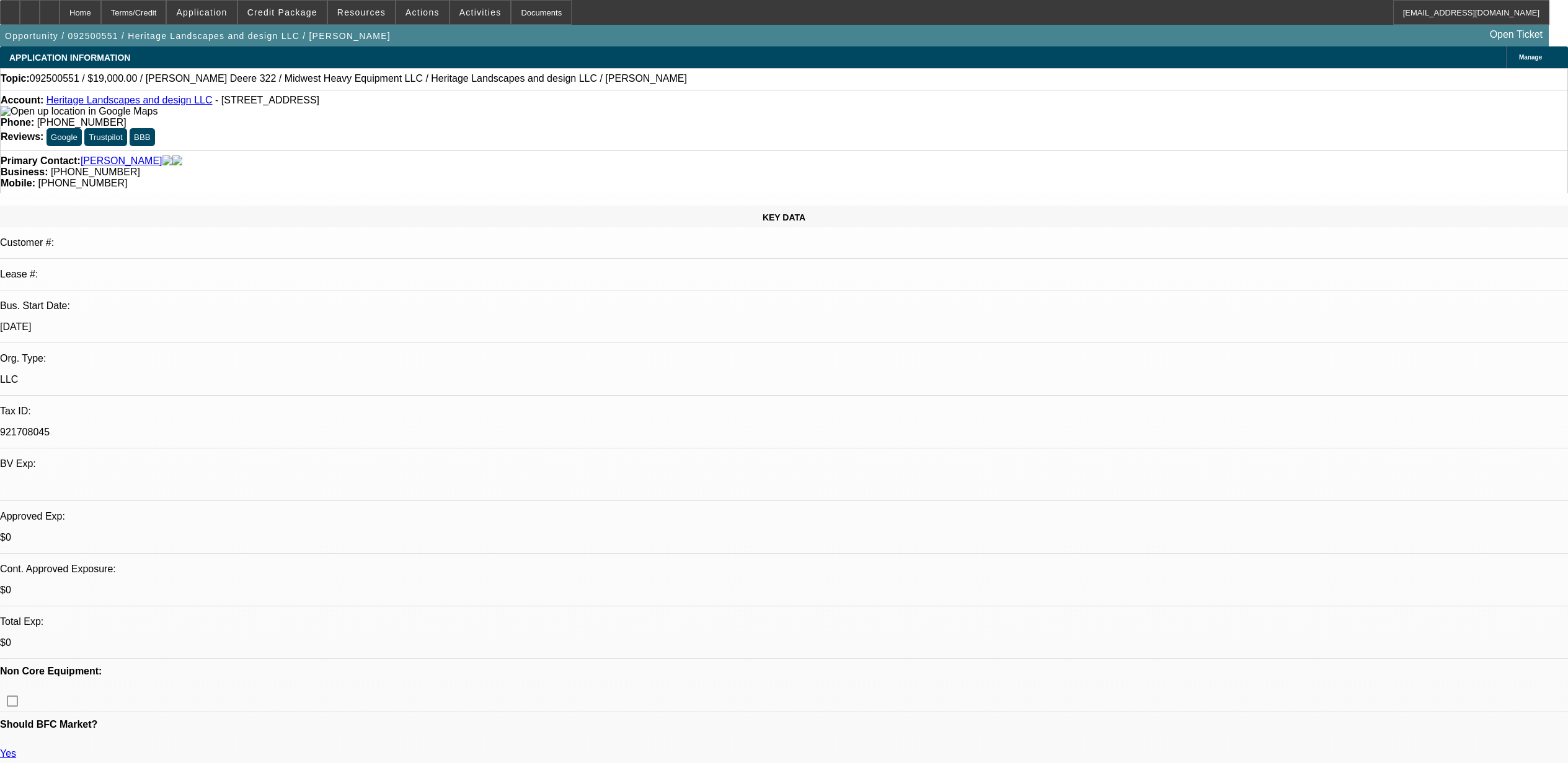
select select "0"
select select "2"
select select "0.1"
select select "4"
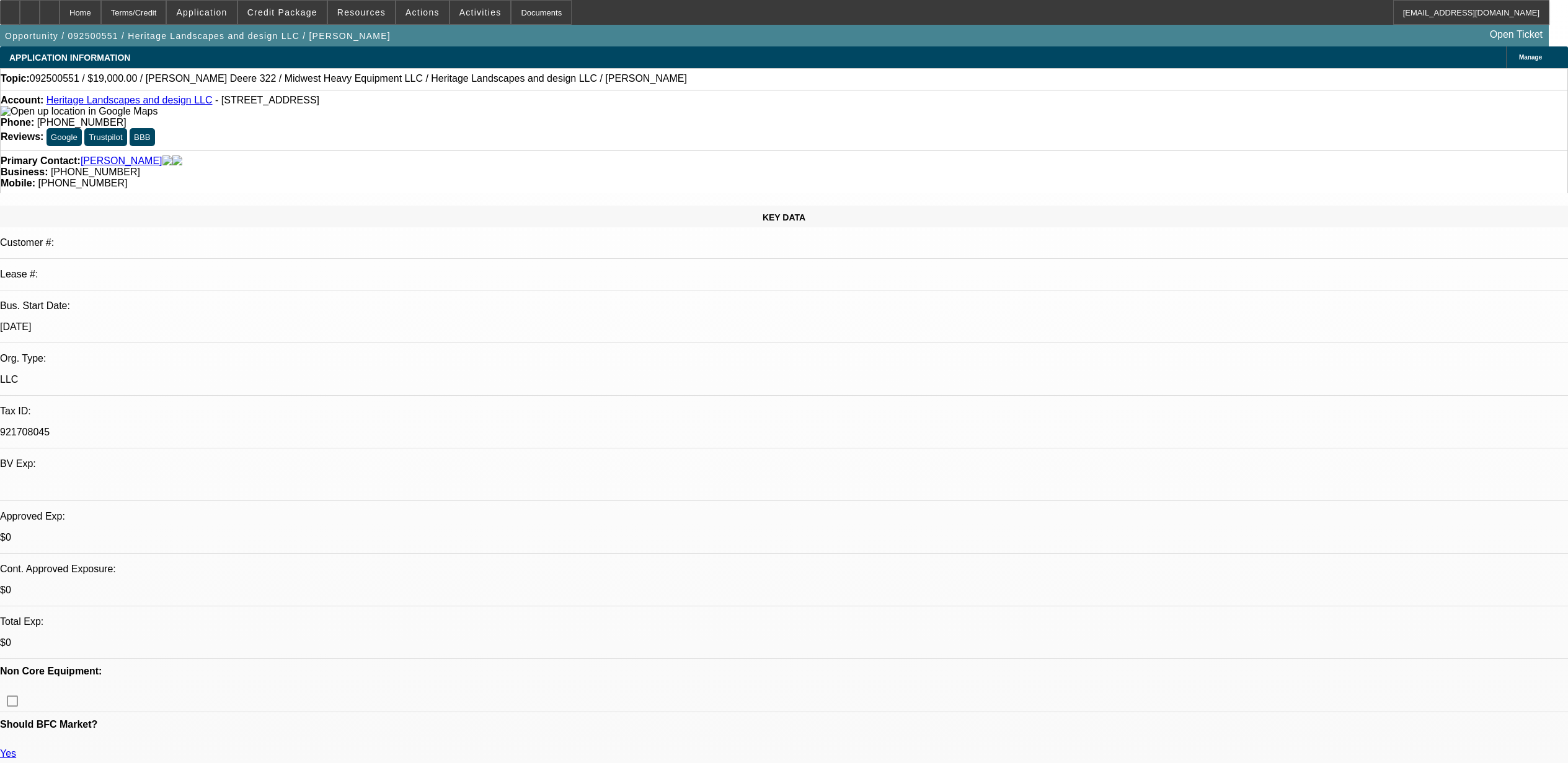
select select "0"
select select "2"
select select "0.1"
select select "4"
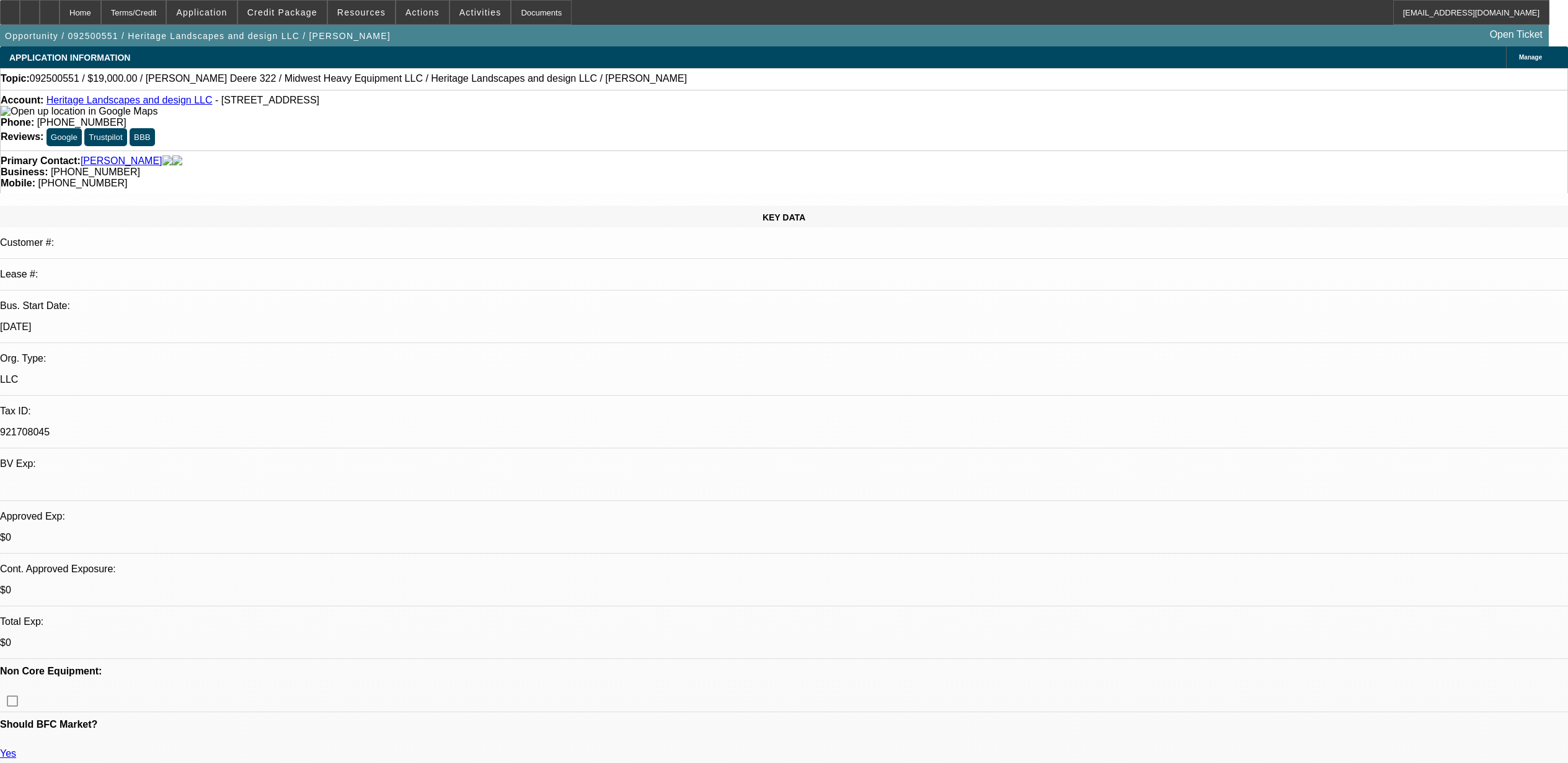
select select "0"
select select "2"
select select "0.1"
select select "4"
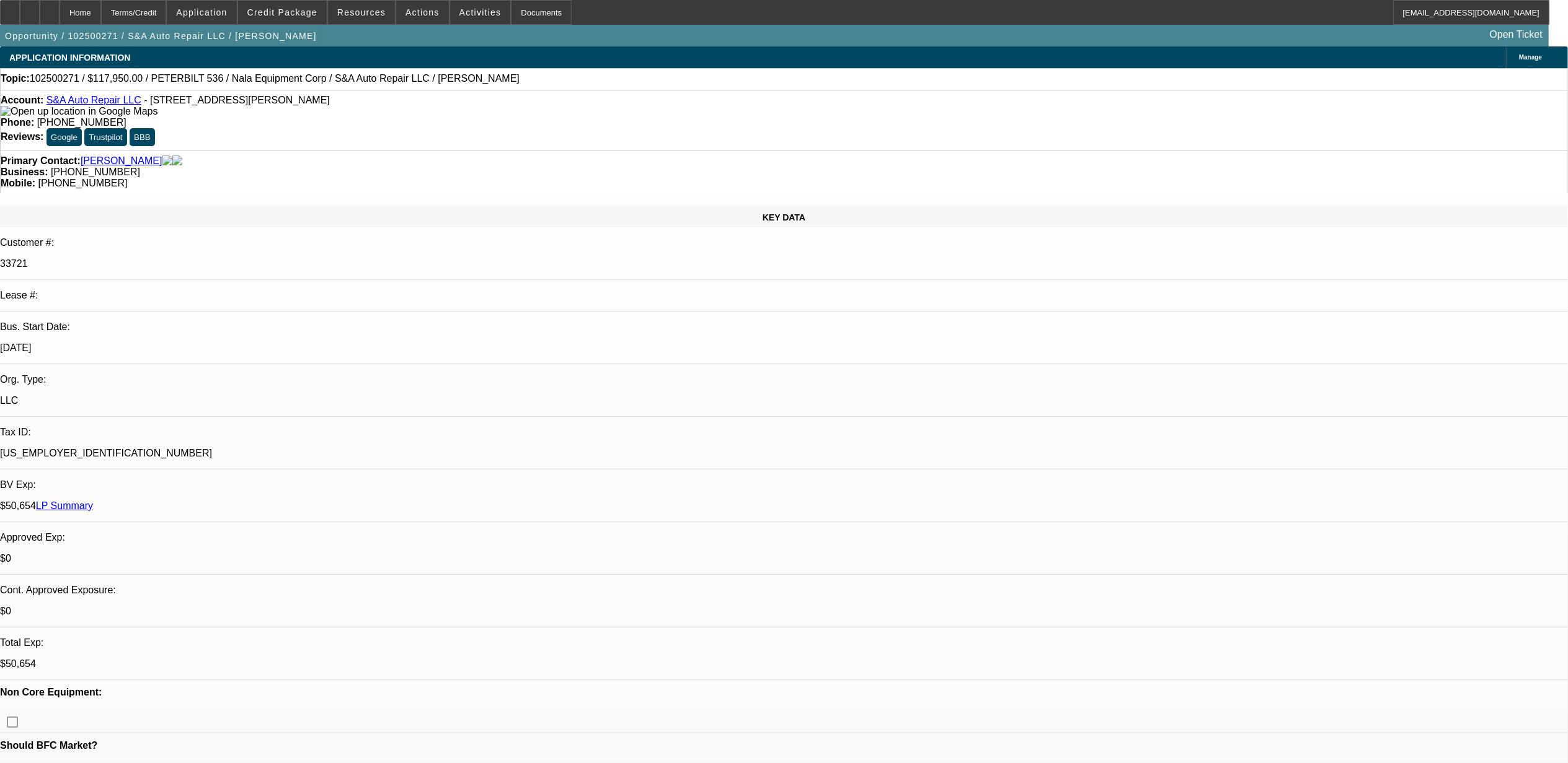
select select "0"
select select "2"
select select "0"
select select "6"
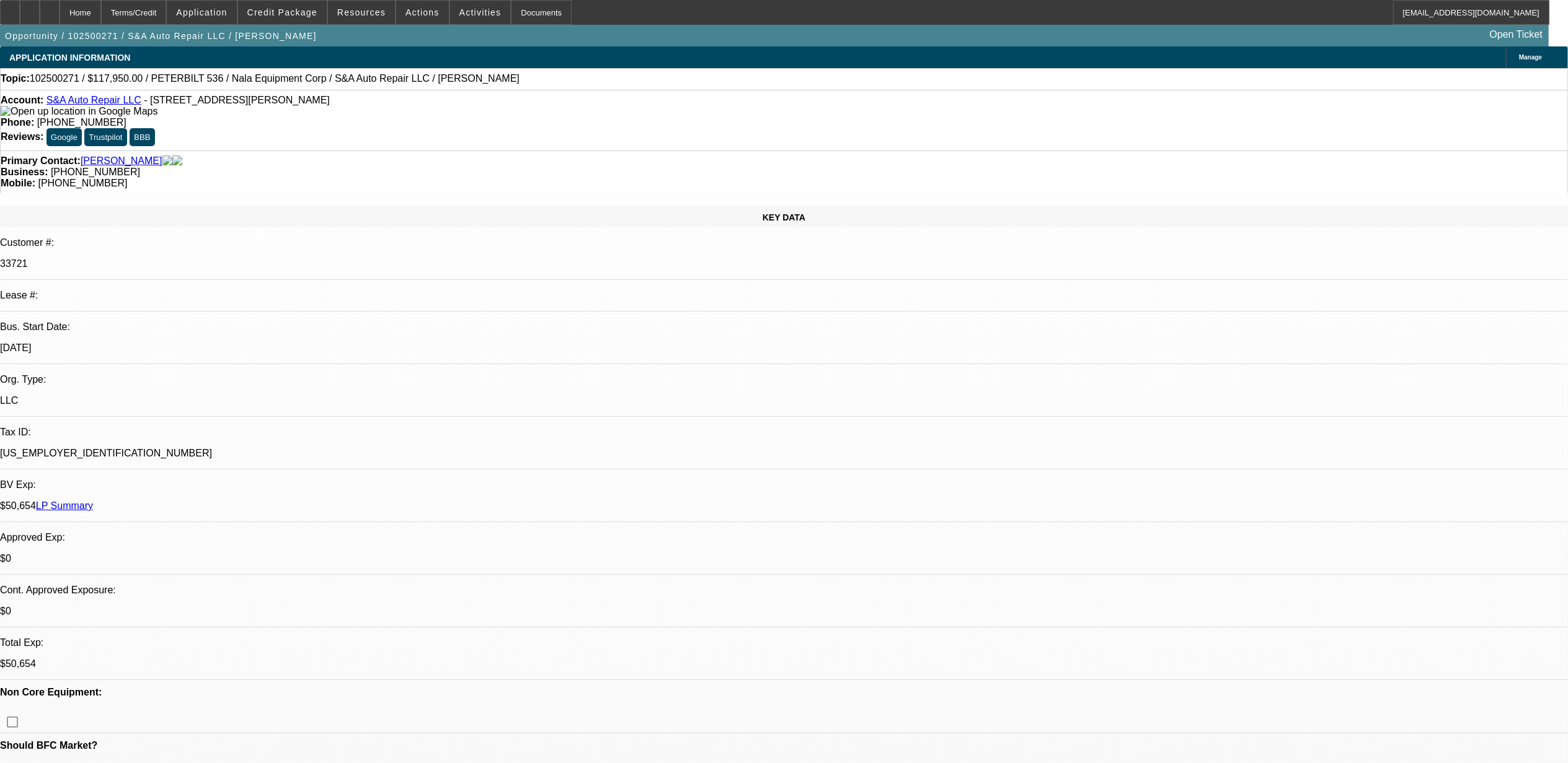
click at [301, 8] on span "Credit Package" at bounding box center [282, 13] width 70 height 10
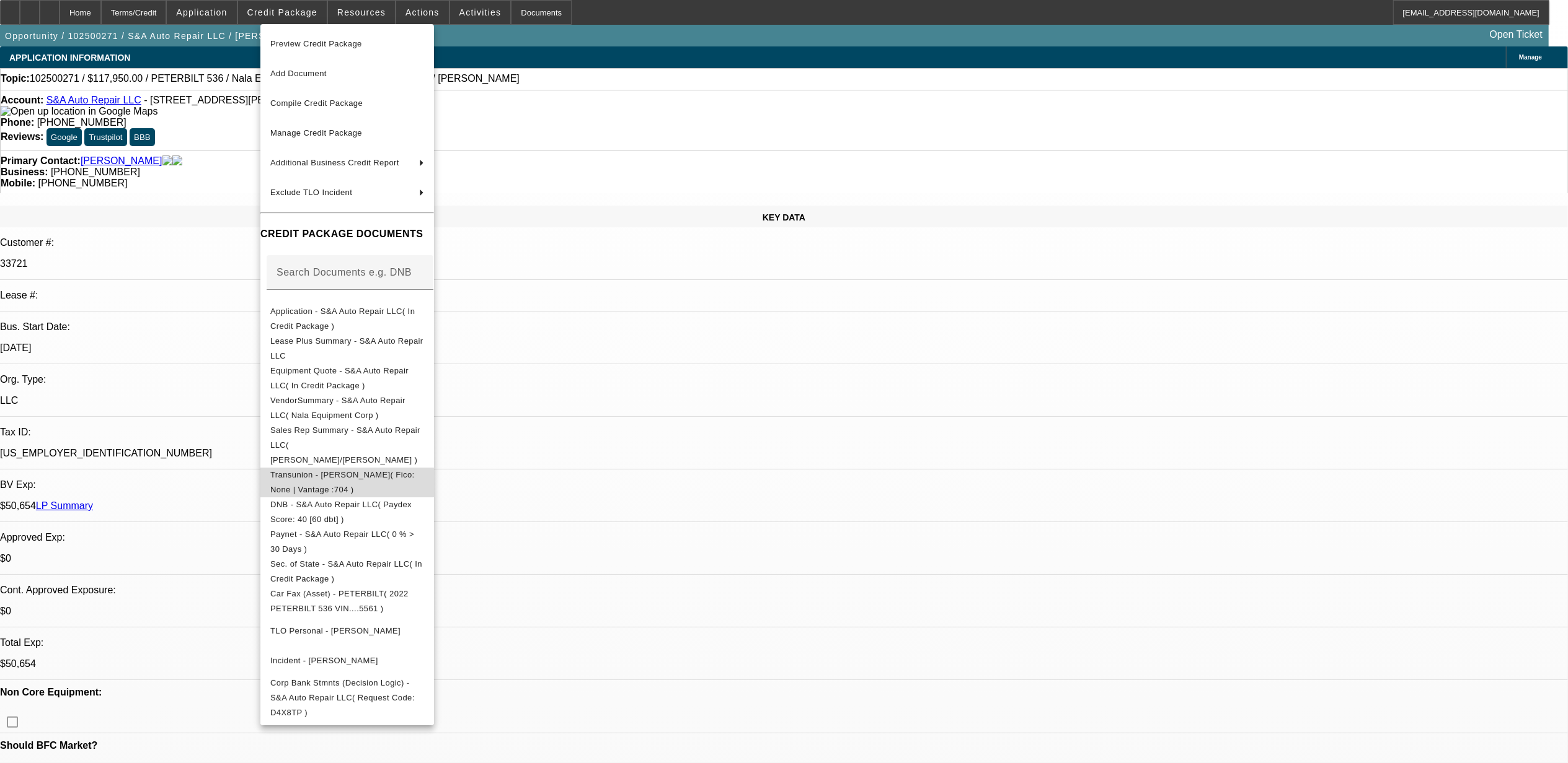
click at [320, 470] on span "Transunion - Phipps, Shawn( Fico: None | Vantage :704 )" at bounding box center [343, 482] width 145 height 24
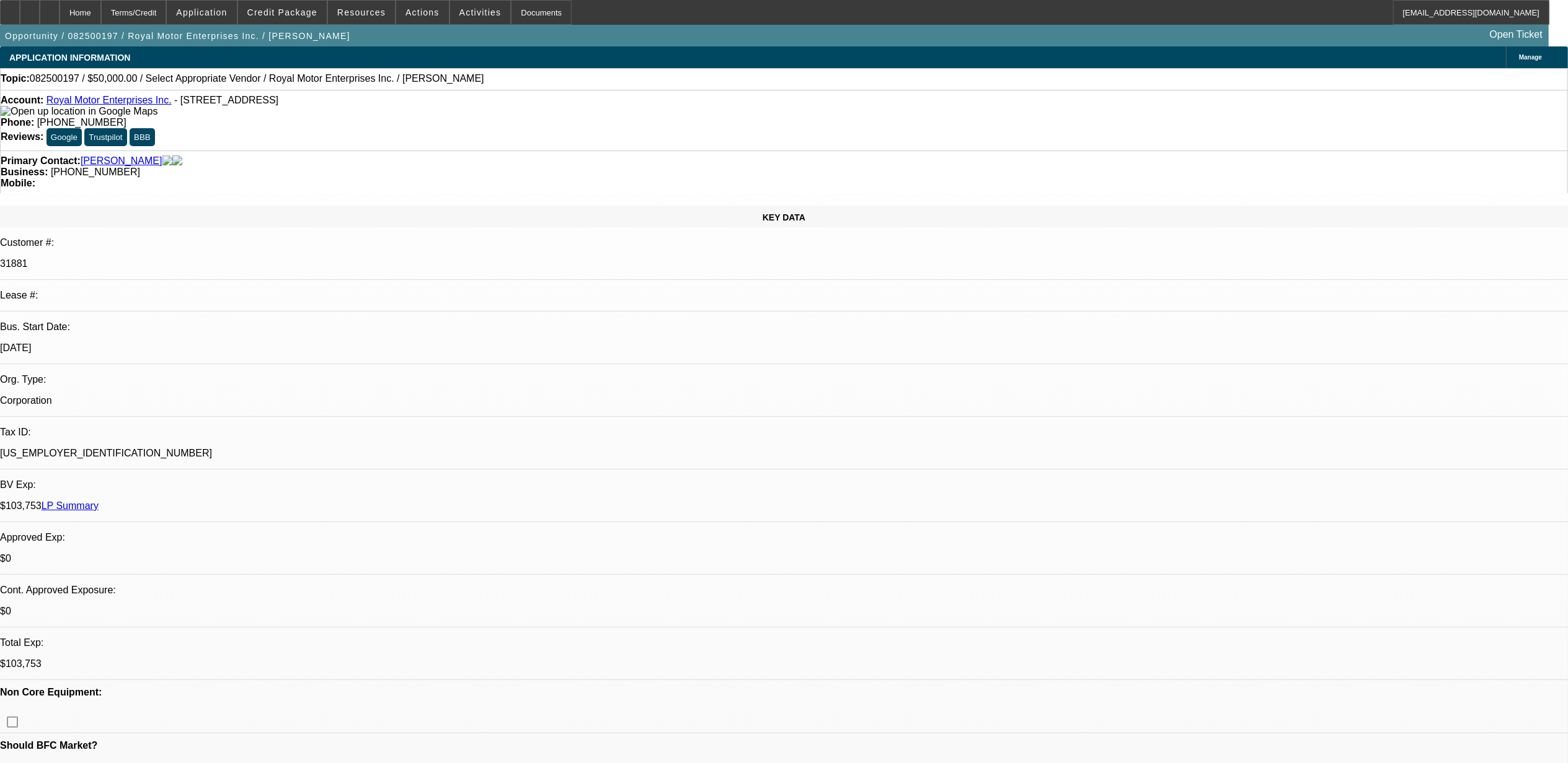
select select "0"
select select "2"
select select "0.1"
select select "1"
select select "2"
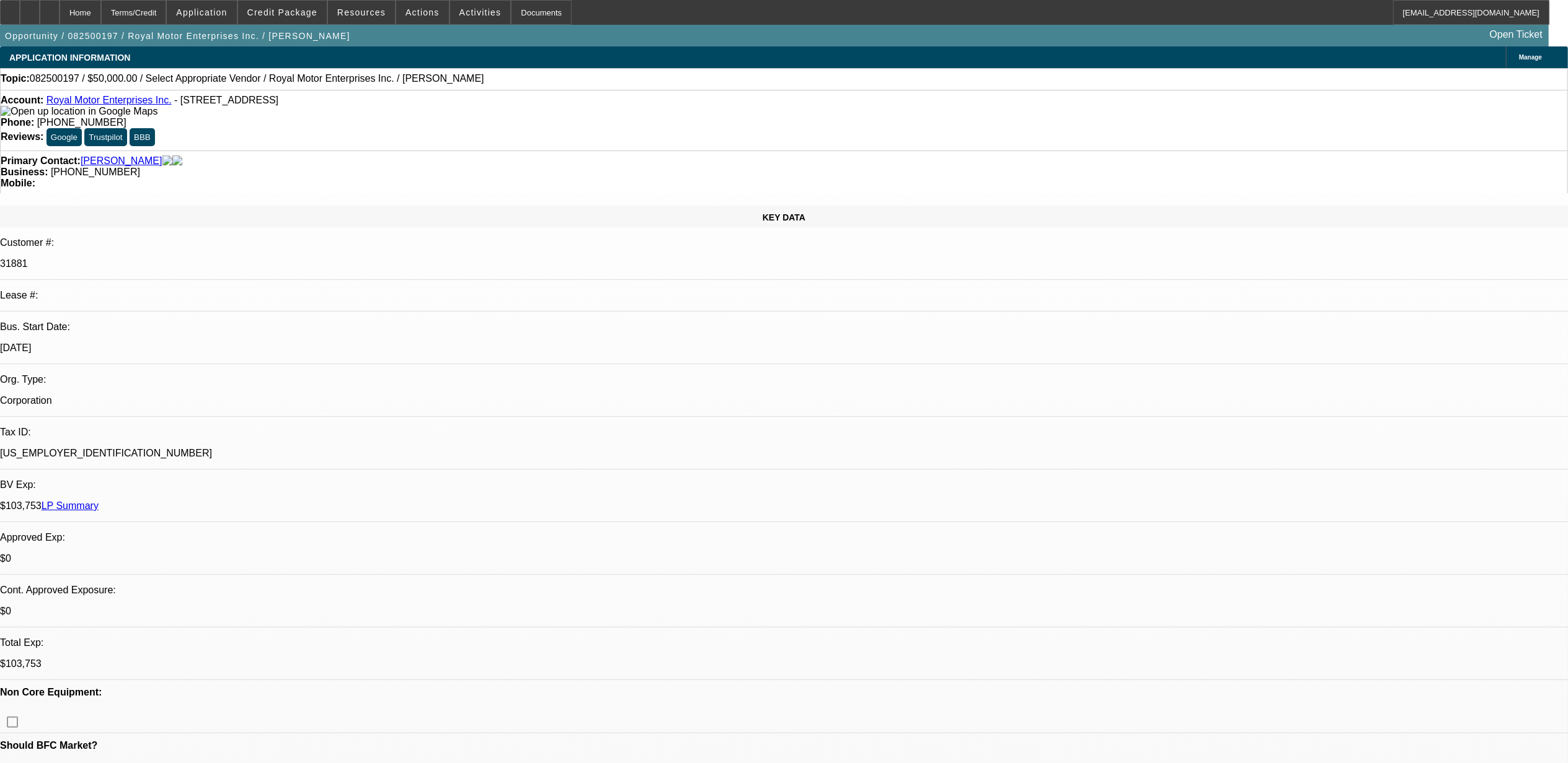
select select "4"
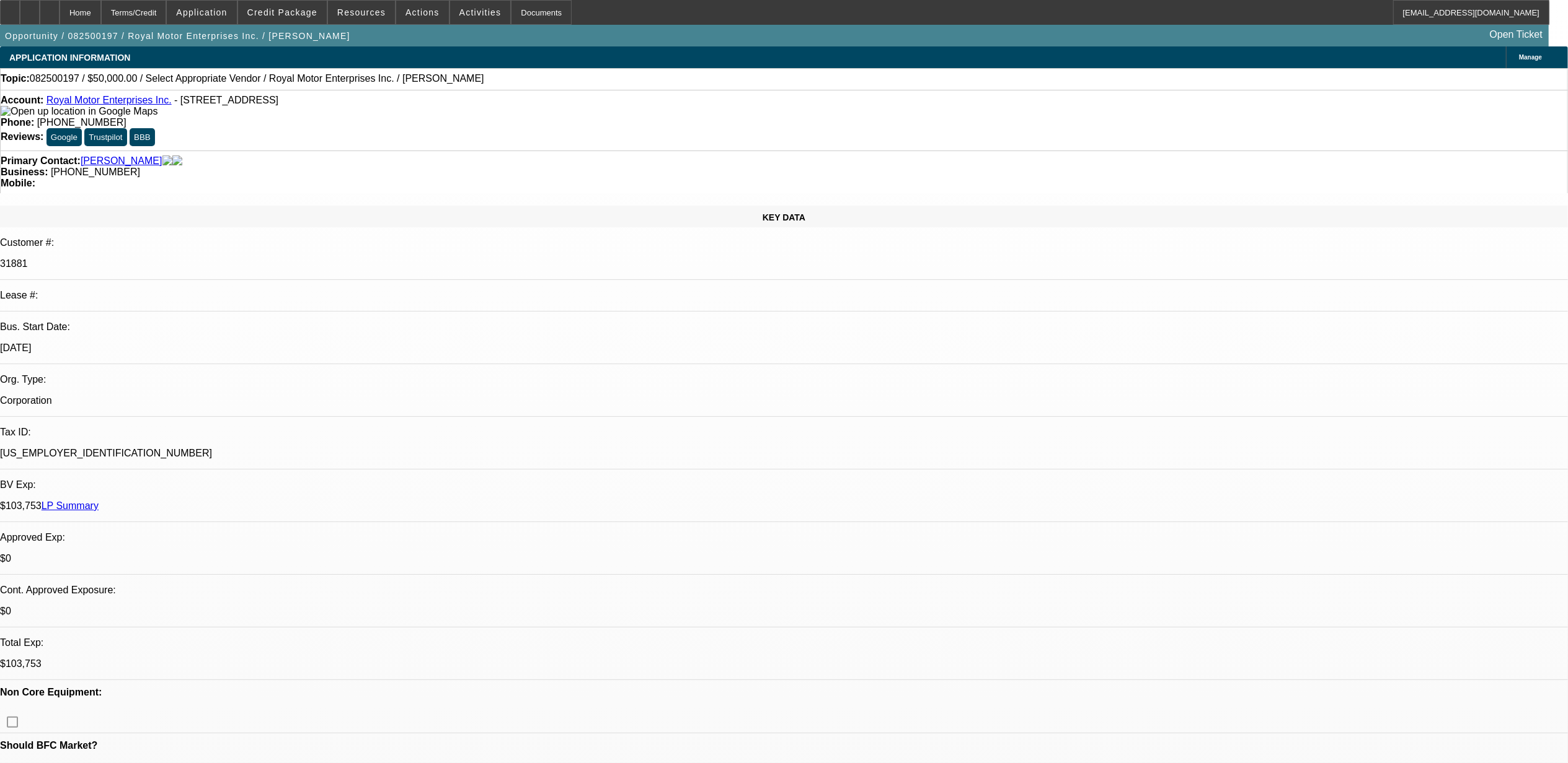
radio input "true"
type textarea "10.14, left mssg"
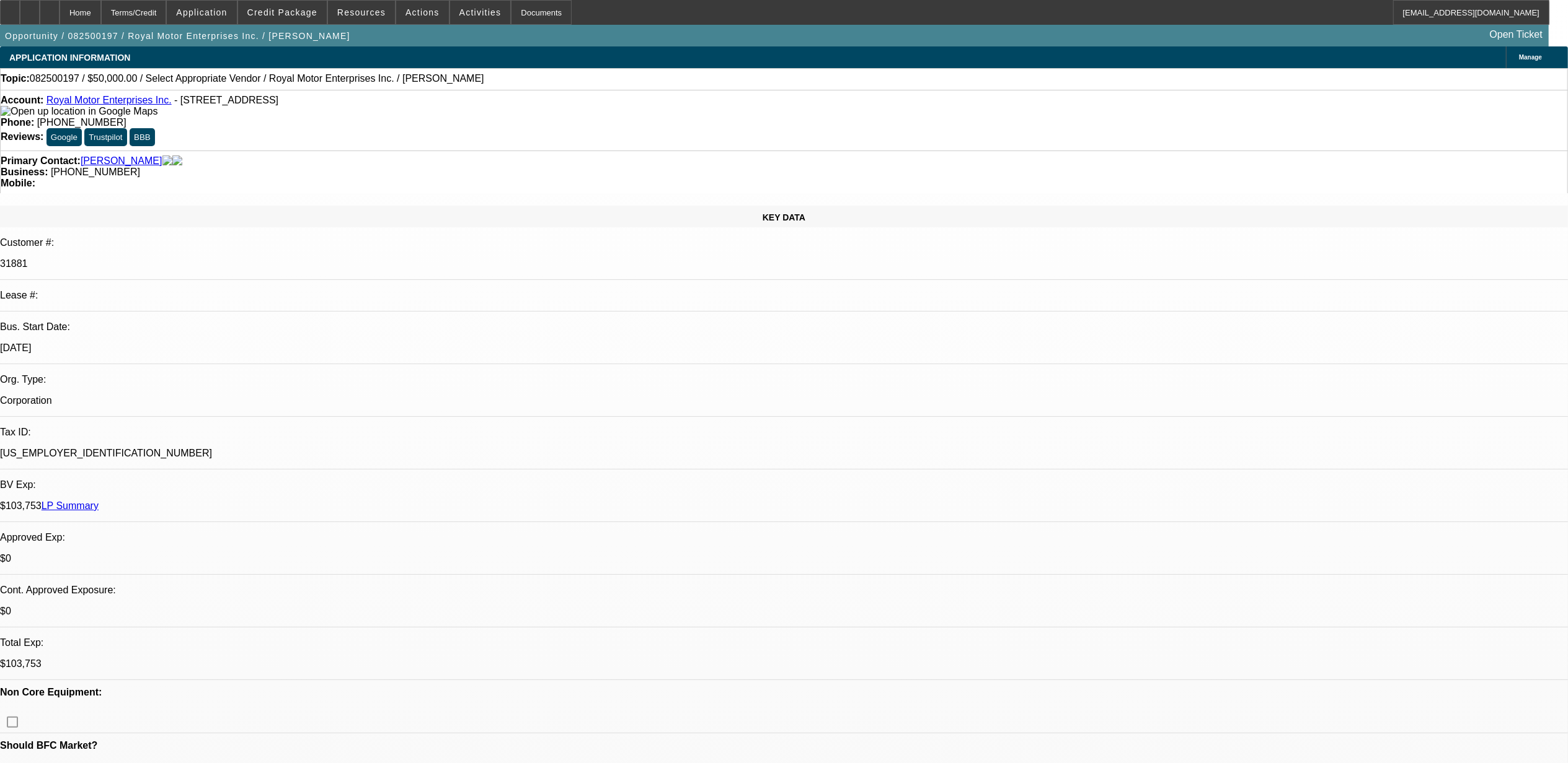
radio input "true"
